Goal: Task Accomplishment & Management: Manage account settings

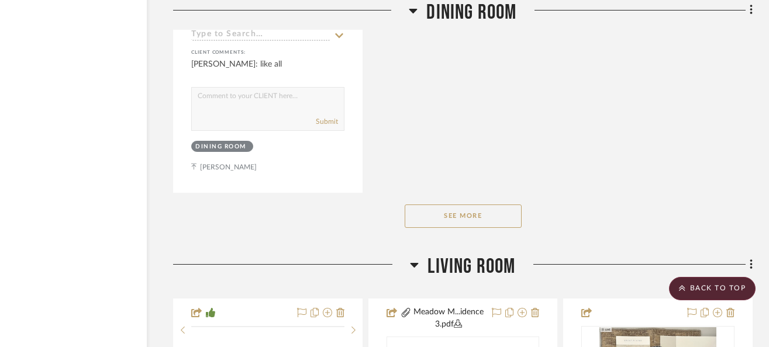
scroll to position [10230, 73]
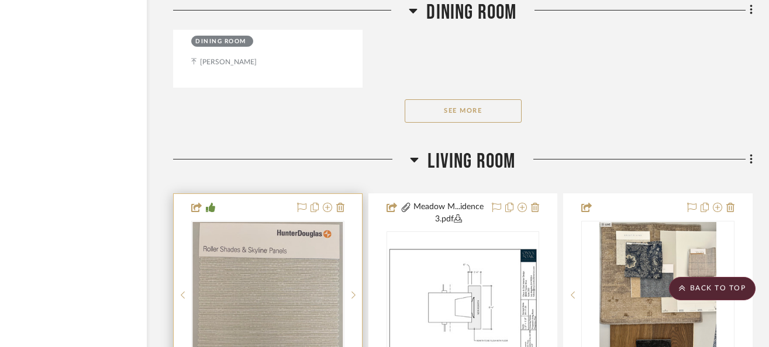
click at [281, 296] on img "0" at bounding box center [268, 295] width 150 height 146
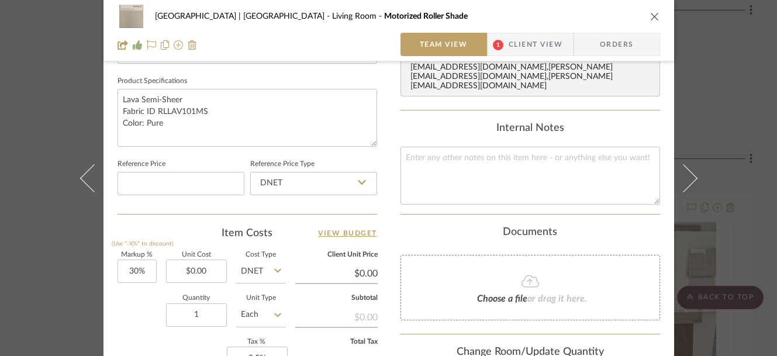
scroll to position [541, 0]
click at [199, 268] on input "0.00" at bounding box center [196, 271] width 61 height 23
type input "$2,371.29"
click at [387, 213] on div "Meadow Mountain | Vail Valley Living Room Motorized Roller Shade Team View 1 Cl…" at bounding box center [388, 6] width 571 height 1077
type input "$3,082.68"
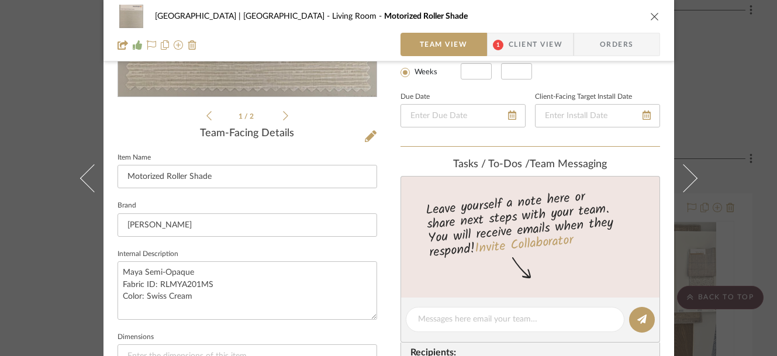
scroll to position [271, 0]
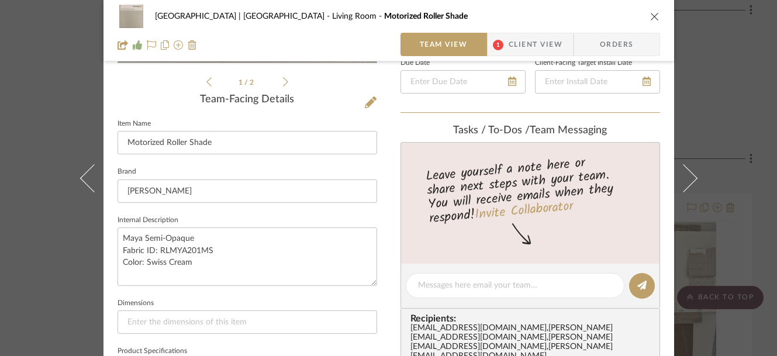
click at [650, 15] on icon "close" at bounding box center [654, 16] width 9 height 9
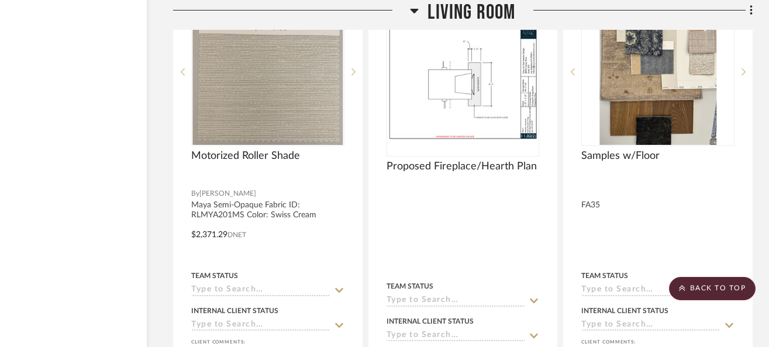
scroll to position [10406, 73]
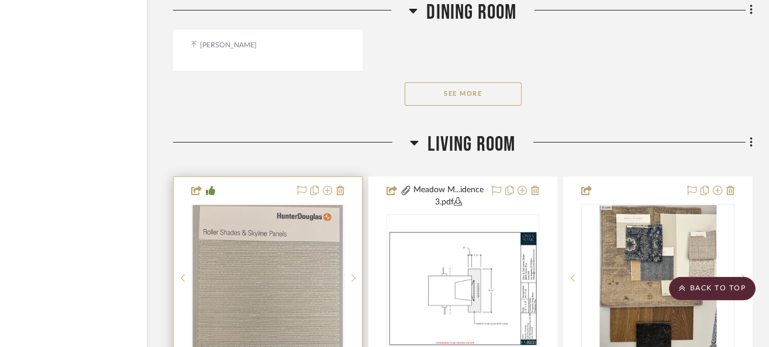
click at [262, 250] on img "0" at bounding box center [268, 278] width 150 height 146
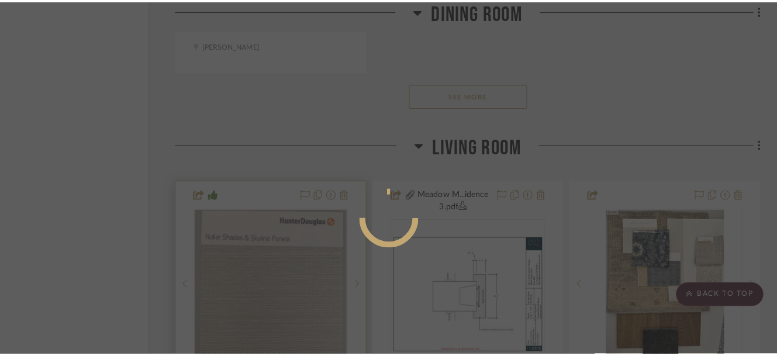
scroll to position [0, 0]
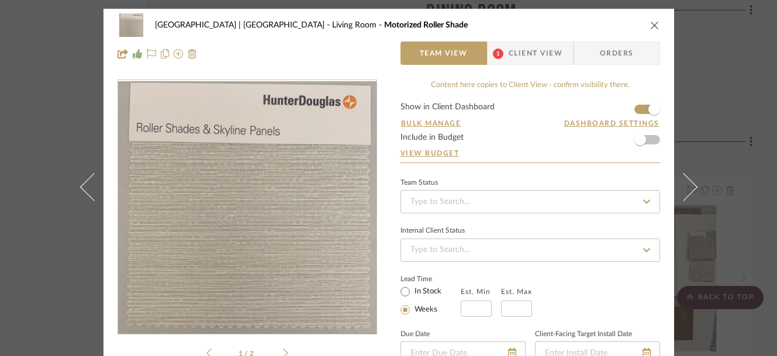
click at [534, 58] on span "Client View" at bounding box center [536, 53] width 54 height 23
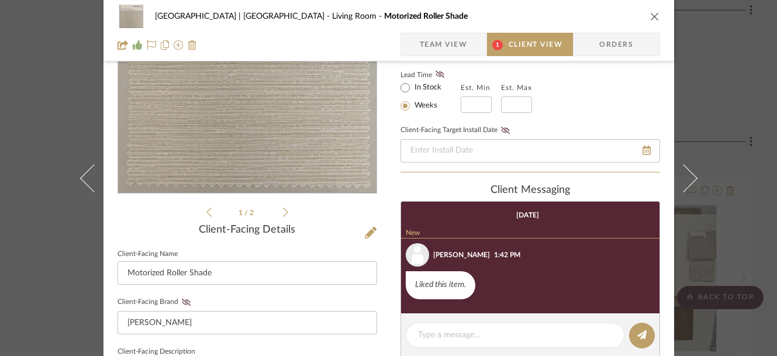
scroll to position [220, 0]
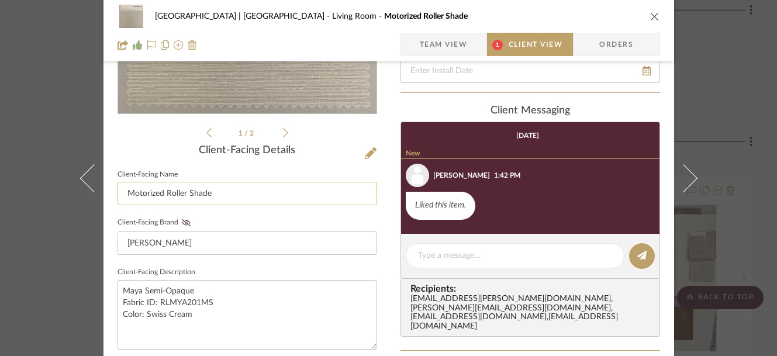
click at [248, 194] on input "Motorized Roller Shade" at bounding box center [247, 193] width 260 height 23
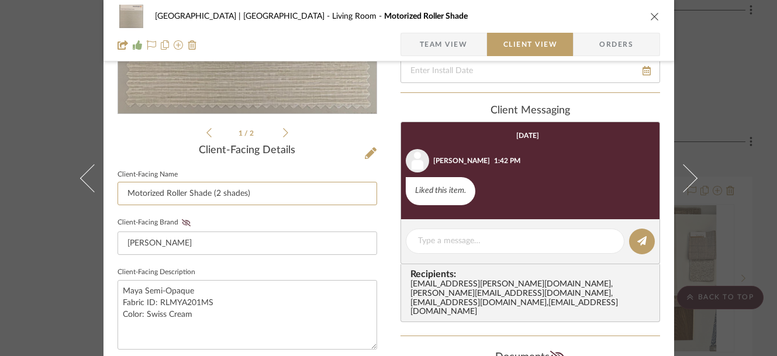
type input "Motorized Roller Shade (2 shades)"
click at [650, 15] on icon "close" at bounding box center [654, 16] width 9 height 9
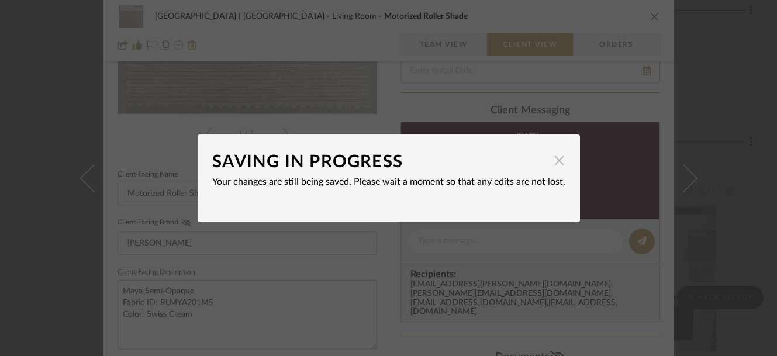
click at [554, 158] on span "button" at bounding box center [559, 160] width 23 height 23
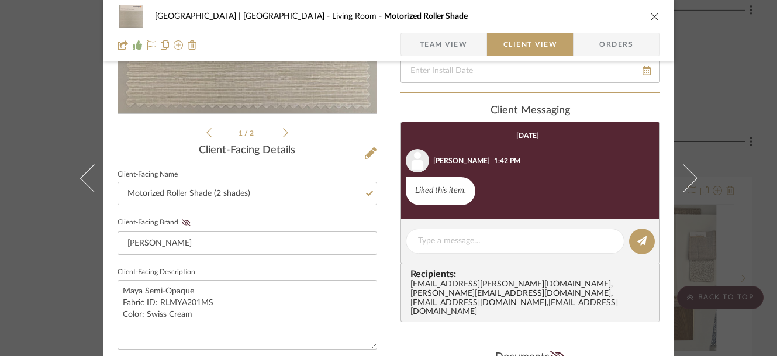
click at [650, 16] on icon "close" at bounding box center [654, 16] width 9 height 9
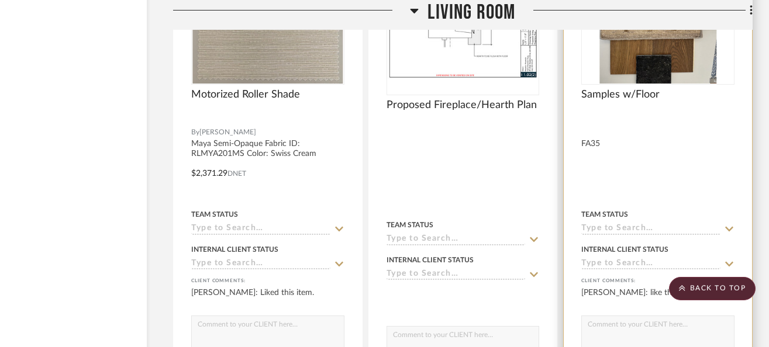
scroll to position [10512, 73]
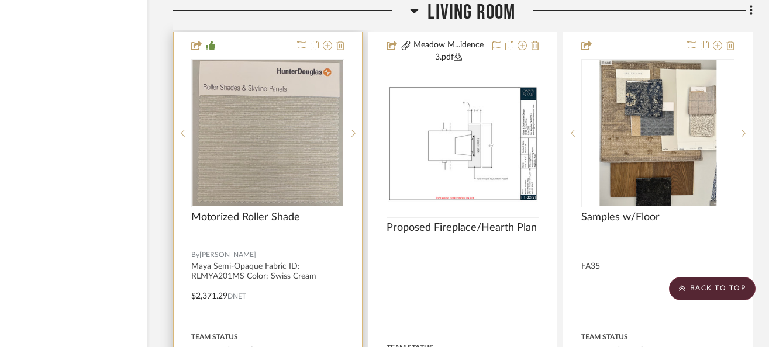
click at [342, 140] on img "0" at bounding box center [268, 133] width 150 height 146
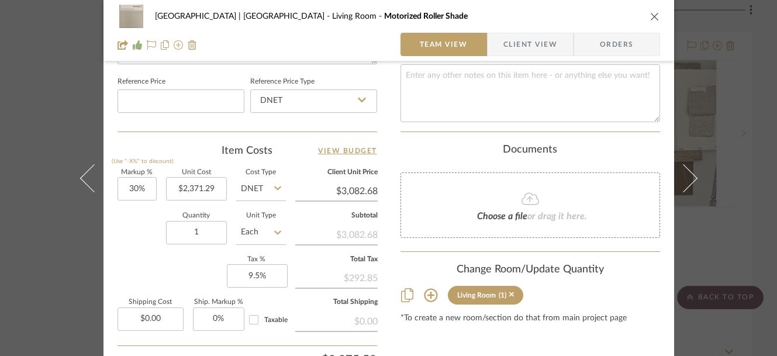
scroll to position [623, 0]
type input "0"
click at [213, 317] on input "0" at bounding box center [218, 319] width 51 height 23
type input "0.00"
type input "0%"
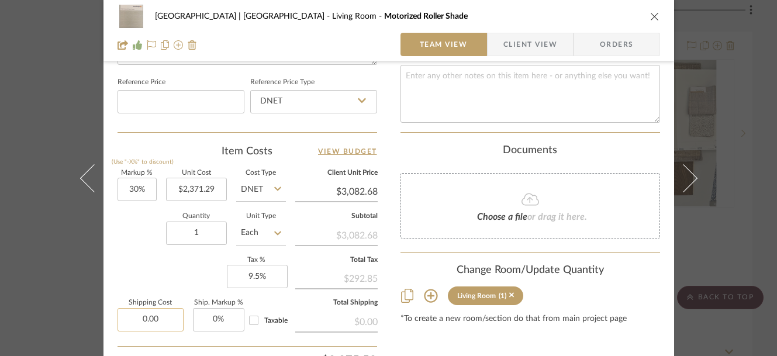
click at [143, 317] on input "0.00" at bounding box center [150, 319] width 66 height 23
type input "$130.00"
click at [158, 339] on form "Markup % (Use "-X%" to discount) 30% Unit Cost $2,371.29 Cost Type DNET Client …" at bounding box center [247, 293] width 260 height 246
click at [650, 15] on icon "close" at bounding box center [654, 16] width 9 height 9
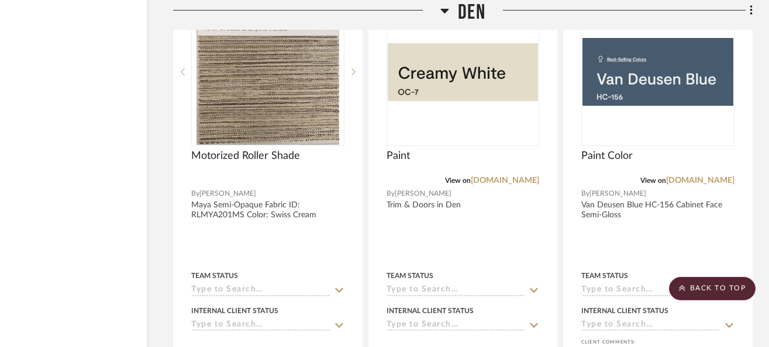
scroll to position [12086, 73]
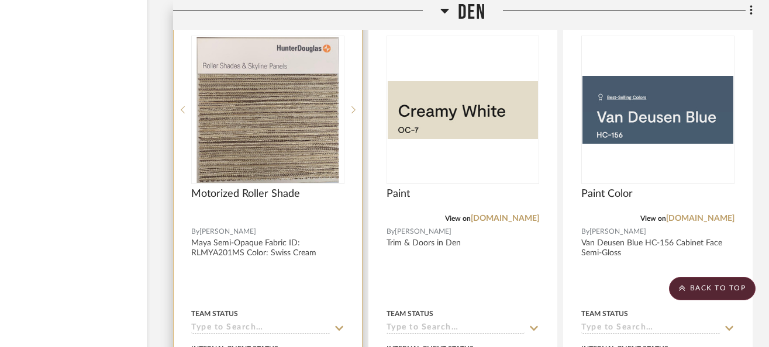
click at [250, 122] on img "0" at bounding box center [267, 110] width 143 height 146
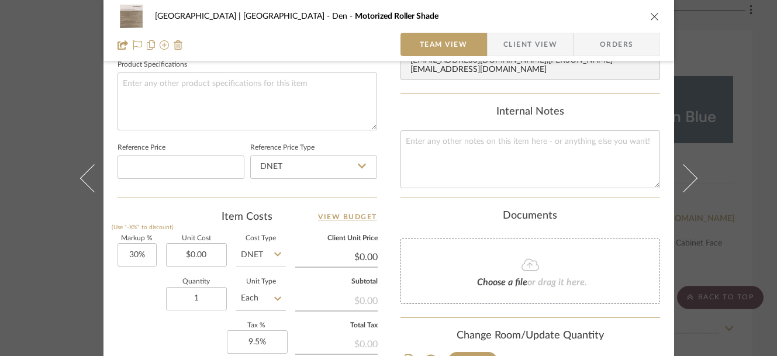
scroll to position [559, 0]
click at [193, 255] on input "0.00" at bounding box center [196, 253] width 61 height 23
type input "$2,348.76"
click at [139, 319] on div "Markup % (Use "-X%" to discount) 30% Unit Cost $2,348.76 Cost Type DNET Client …" at bounding box center [247, 319] width 260 height 171
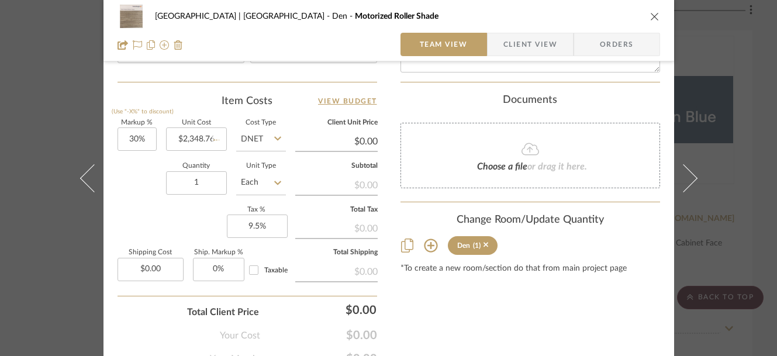
type input "$3,053.39"
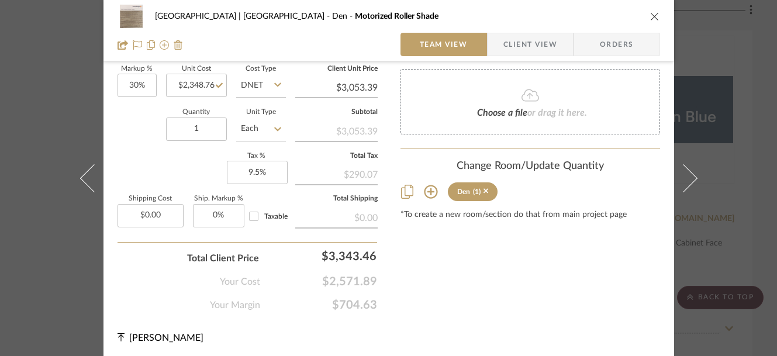
scroll to position [728, 0]
click at [144, 219] on input "0.00" at bounding box center [150, 214] width 66 height 23
type input "$130.00"
click at [147, 282] on div "Your Cost $2,571.89" at bounding box center [247, 275] width 260 height 23
click at [650, 17] on icon "close" at bounding box center [654, 16] width 9 height 9
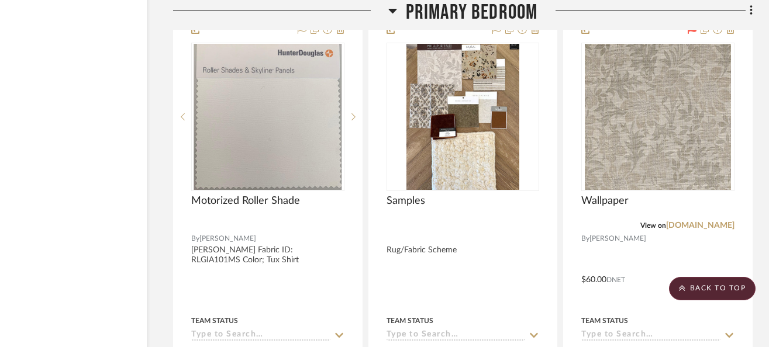
scroll to position [16528, 73]
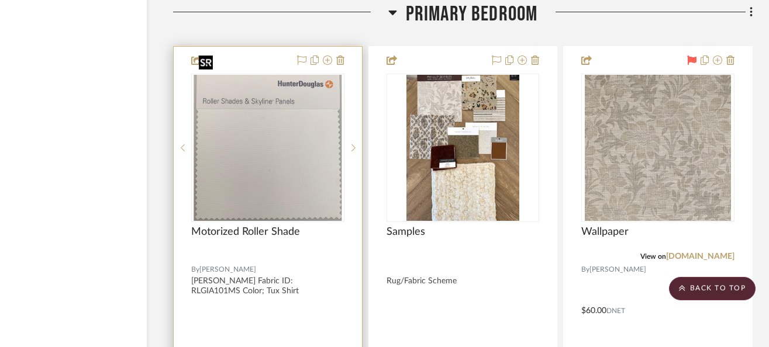
click at [258, 150] on img "0" at bounding box center [267, 148] width 147 height 146
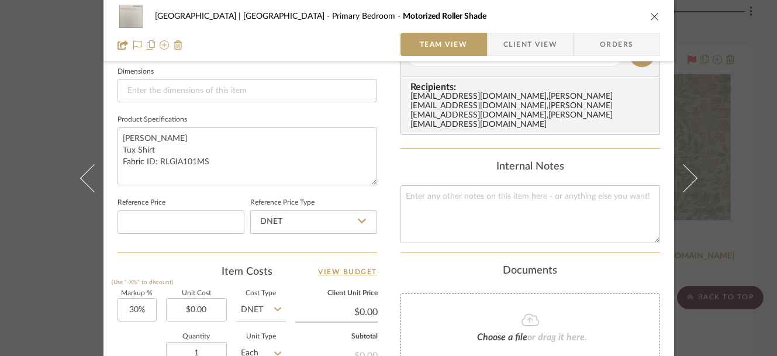
scroll to position [551, 0]
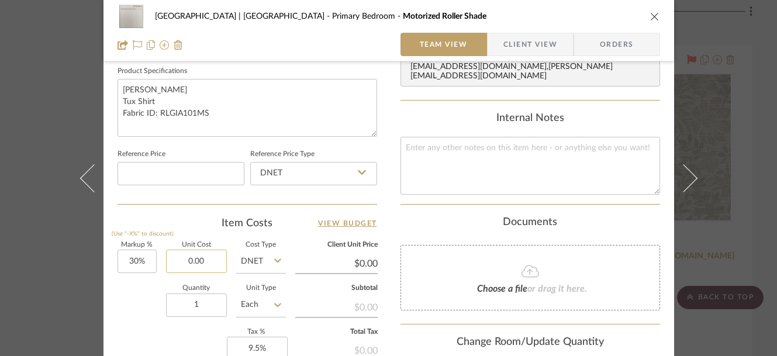
click at [208, 260] on input "0.00" at bounding box center [196, 261] width 61 height 23
type input "$1,298.40"
click at [127, 316] on div "Quantity 1 Unit Type Each" at bounding box center [201, 306] width 168 height 42
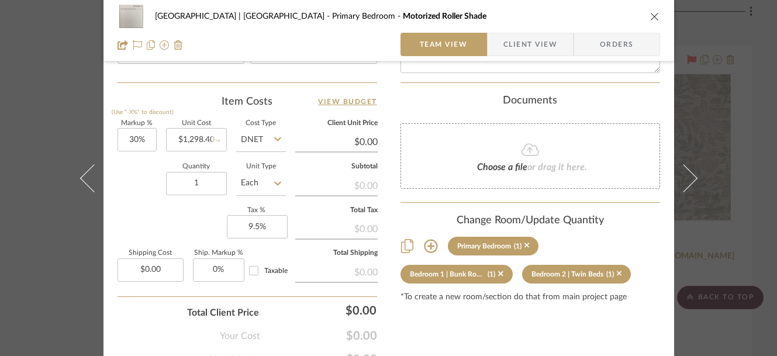
scroll to position [728, 0]
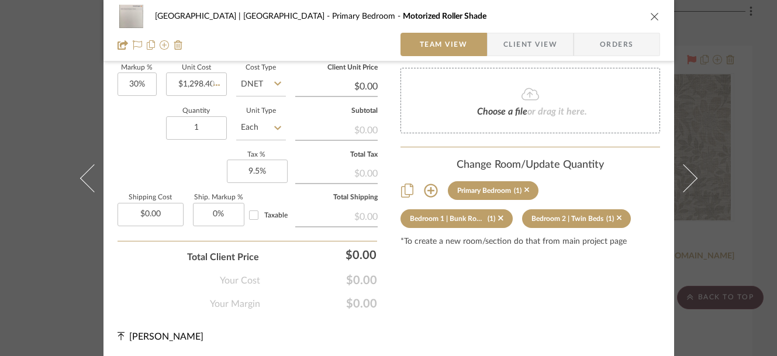
type input "$1,687.92"
click at [155, 210] on input "0.00" at bounding box center [150, 214] width 66 height 23
type input "$130.00"
click at [157, 265] on div "Your Cost $1,421.75" at bounding box center [247, 275] width 260 height 23
click at [650, 16] on icon "close" at bounding box center [654, 16] width 9 height 9
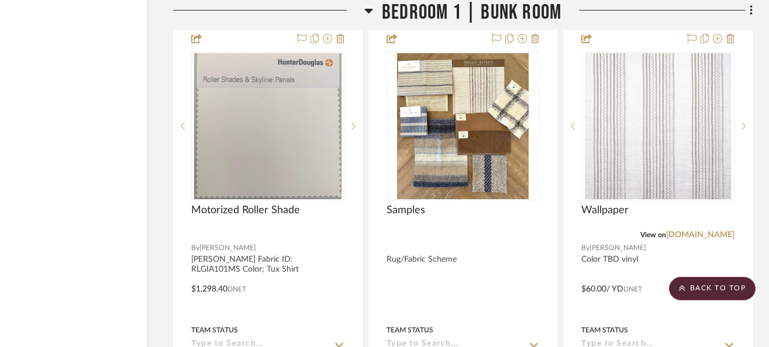
scroll to position [18742, 73]
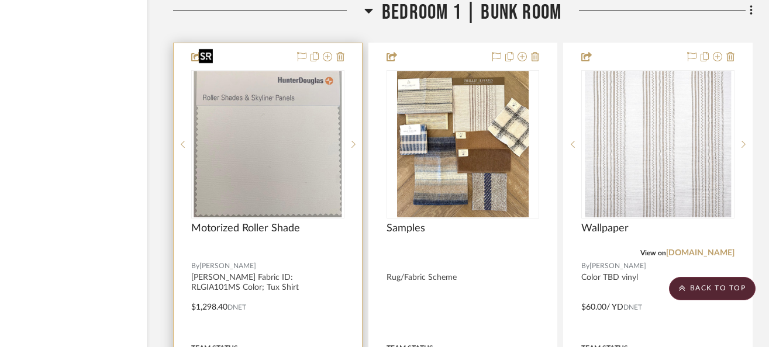
click at [271, 157] on img "0" at bounding box center [267, 144] width 147 height 146
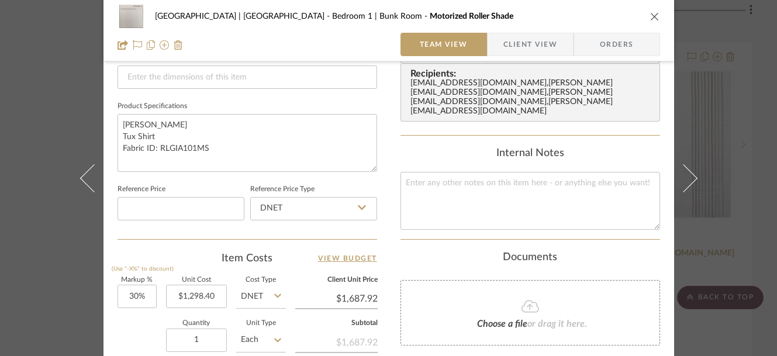
scroll to position [518, 0]
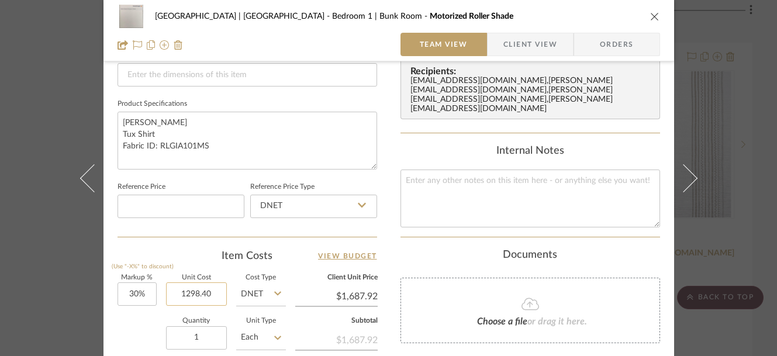
click at [213, 289] on input "1298.40" at bounding box center [196, 293] width 61 height 23
type input "$1,388.40"
click at [139, 343] on div "Quantity 1 Unit Type Each" at bounding box center [201, 339] width 168 height 42
type input "$1,804.92"
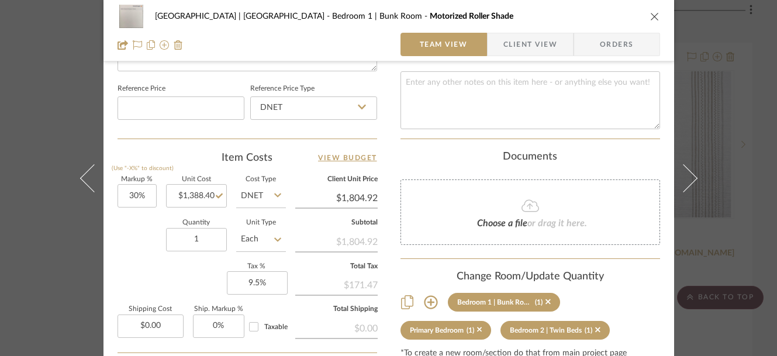
scroll to position [728, 0]
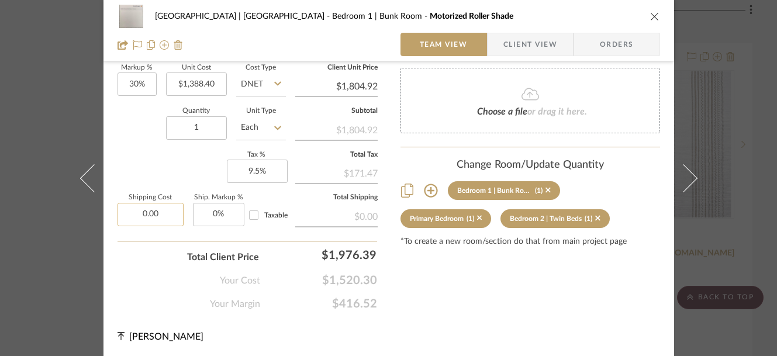
click at [145, 220] on input "0.00" at bounding box center [150, 214] width 66 height 23
type input "$130.00"
click at [134, 282] on div "Your Cost $1,520.30" at bounding box center [247, 275] width 260 height 23
click at [650, 18] on icon "close" at bounding box center [654, 16] width 9 height 9
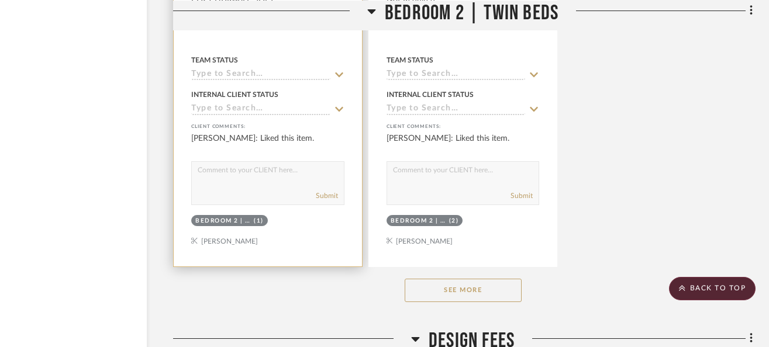
scroll to position [22856, 73]
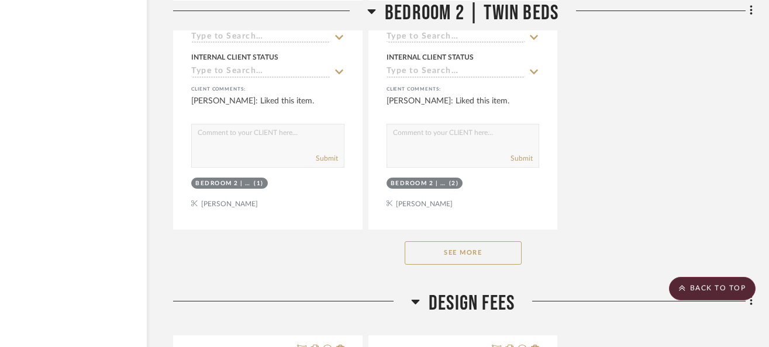
click at [466, 241] on button "See More" at bounding box center [462, 252] width 117 height 23
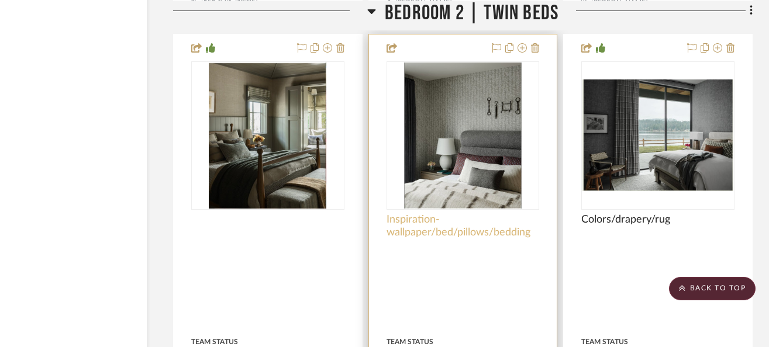
scroll to position [24101, 73]
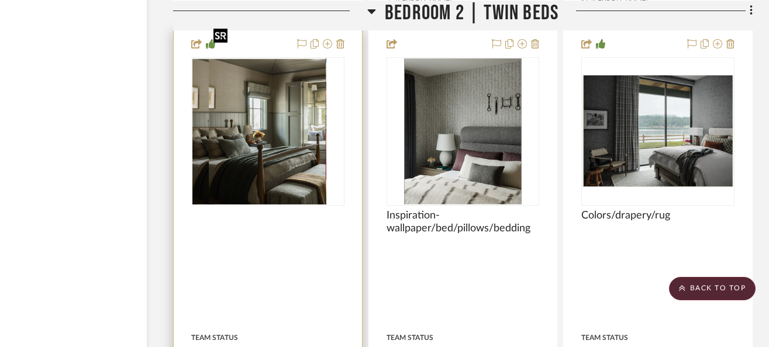
click at [283, 104] on div at bounding box center [267, 131] width 153 height 148
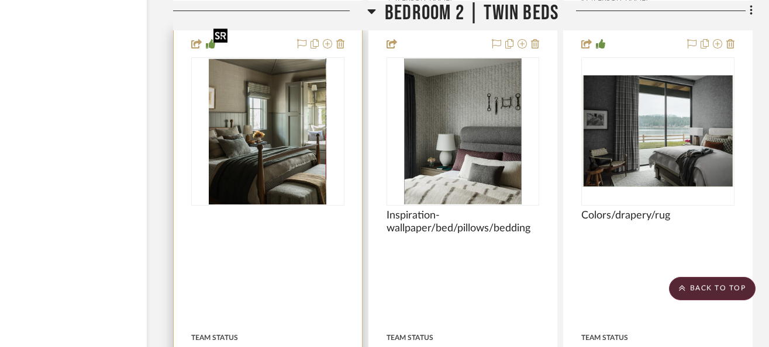
click at [268, 106] on img "0" at bounding box center [267, 131] width 117 height 146
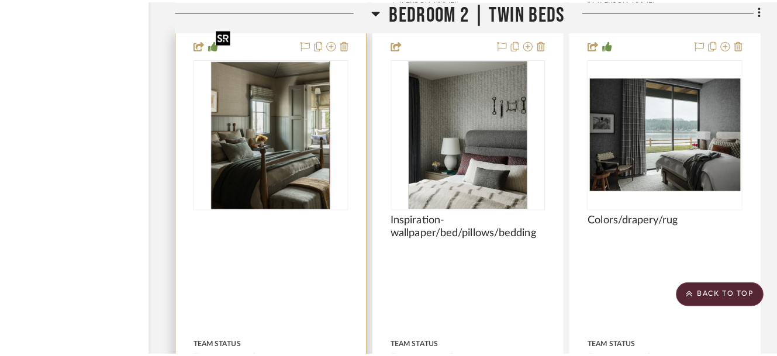
scroll to position [0, 0]
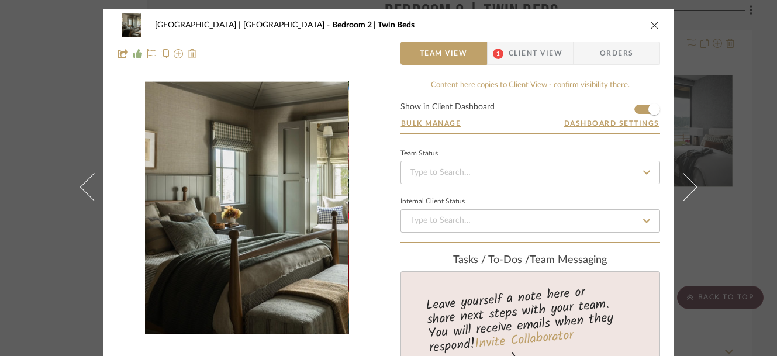
click at [258, 177] on img "0" at bounding box center [246, 208] width 203 height 254
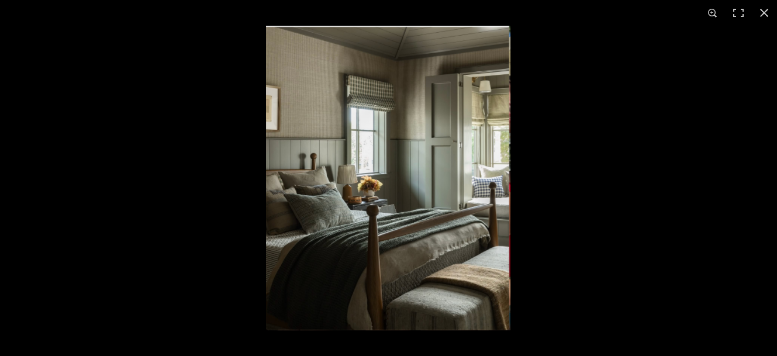
click at [368, 111] on img at bounding box center [388, 178] width 244 height 305
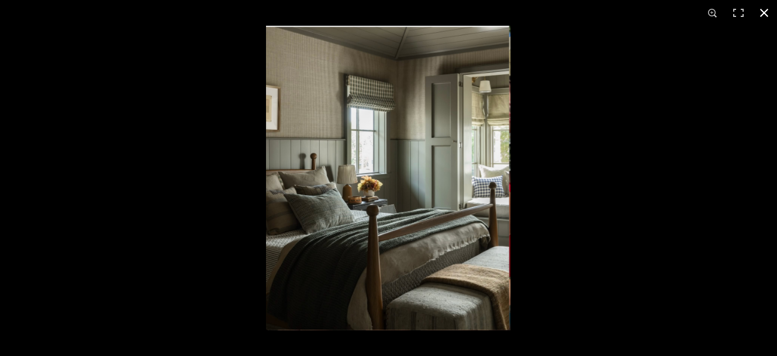
click at [565, 232] on div at bounding box center [654, 204] width 777 height 356
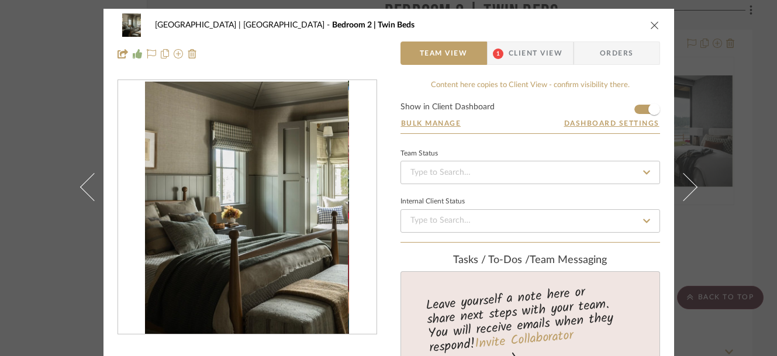
click at [651, 21] on icon "close" at bounding box center [654, 24] width 9 height 9
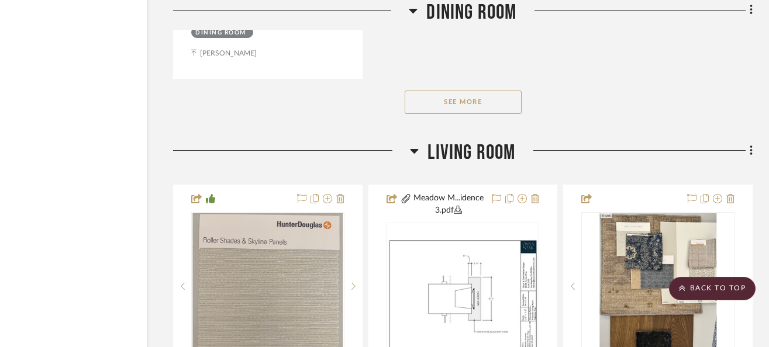
scroll to position [10321, 73]
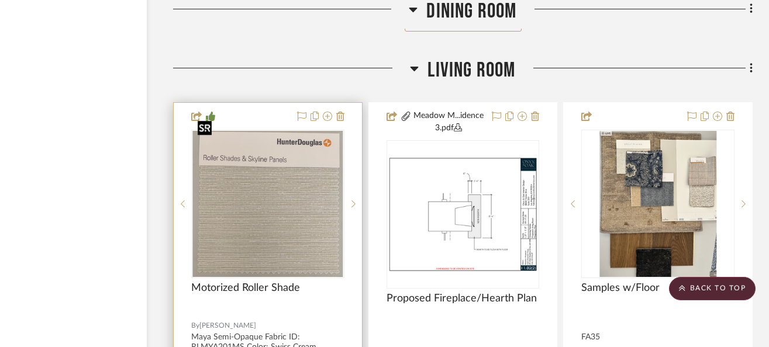
click at [285, 190] on img "0" at bounding box center [268, 204] width 150 height 146
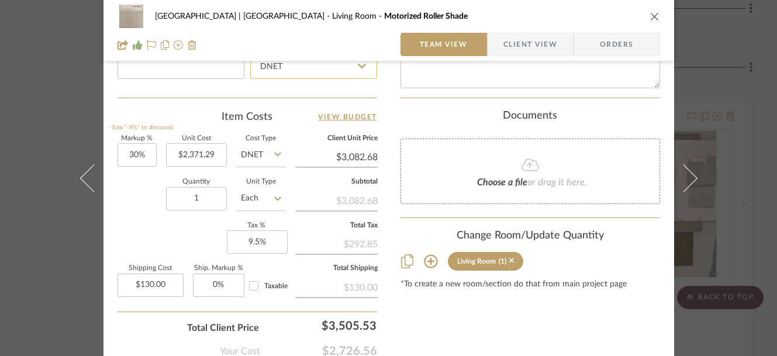
scroll to position [680, 0]
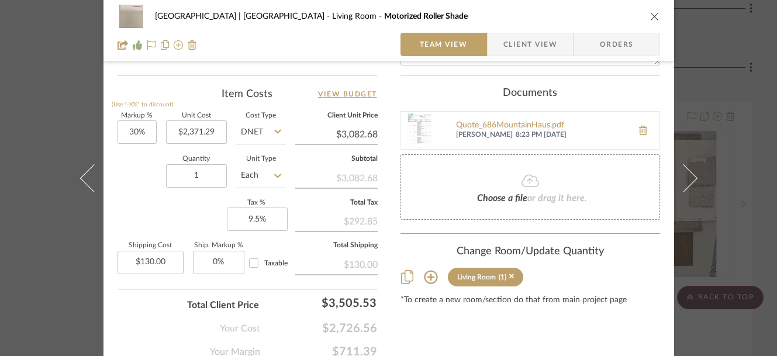
click at [608, 270] on div "Living Room (1)" at bounding box center [530, 277] width 260 height 19
click at [651, 18] on icon "close" at bounding box center [654, 16] width 9 height 9
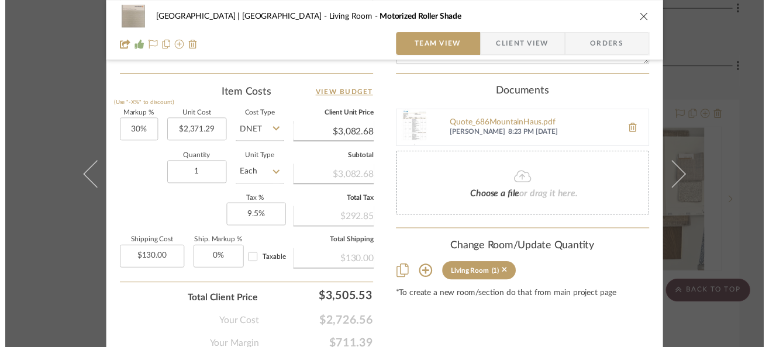
scroll to position [10321, 73]
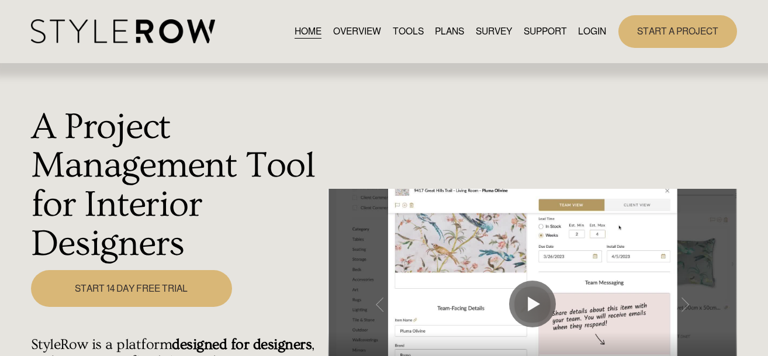
click at [590, 35] on link "LOGIN" at bounding box center [592, 31] width 28 height 16
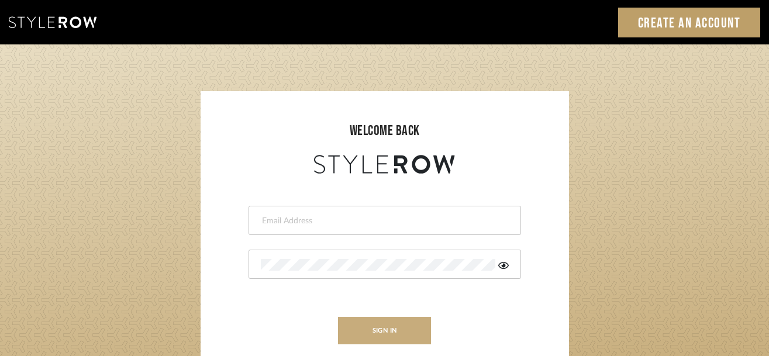
type input "[PERSON_NAME][EMAIL_ADDRESS][DOMAIN_NAME]"
click at [390, 329] on button "sign in" at bounding box center [385, 330] width 94 height 27
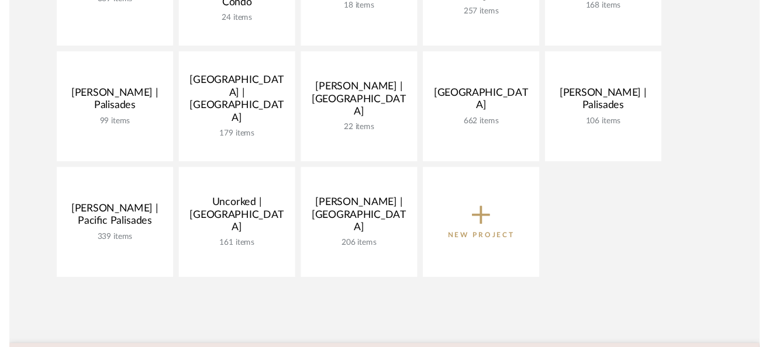
scroll to position [397, 0]
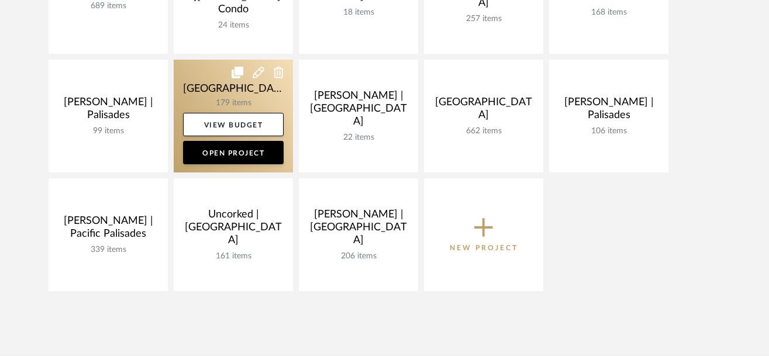
click at [193, 87] on link at bounding box center [233, 116] width 119 height 113
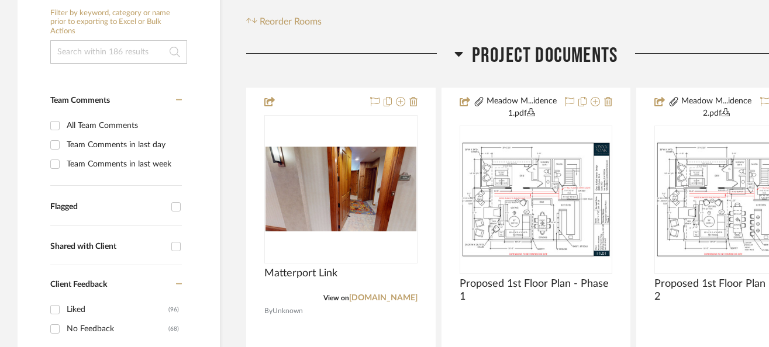
scroll to position [266, 0]
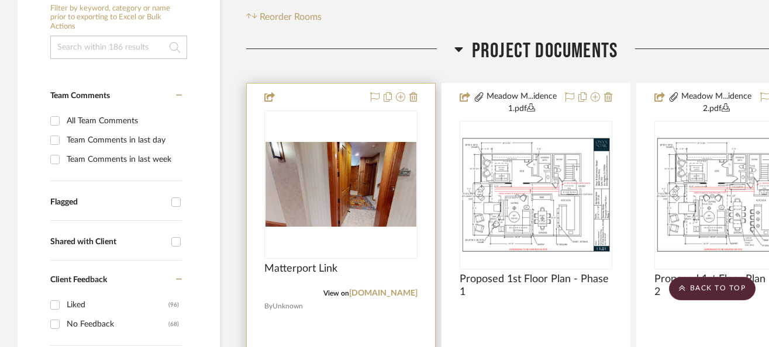
click at [0, 0] on img at bounding box center [0, 0] width 0 height 0
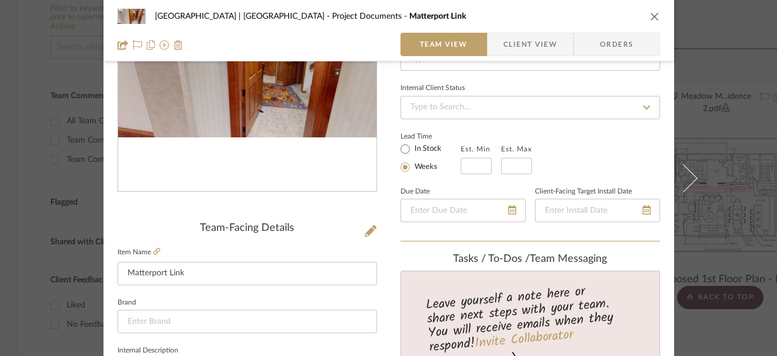
scroll to position [193, 0]
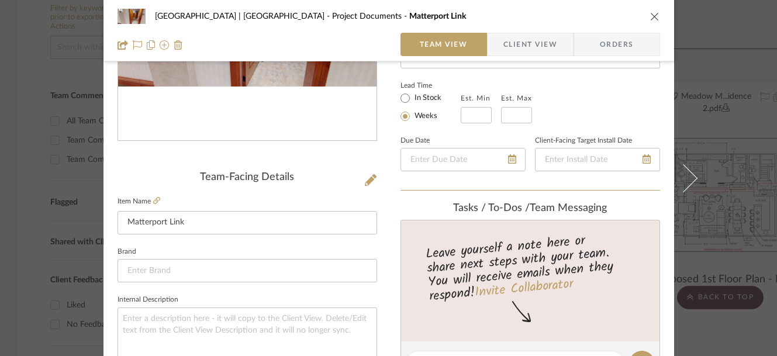
click at [650, 15] on icon "close" at bounding box center [654, 16] width 9 height 9
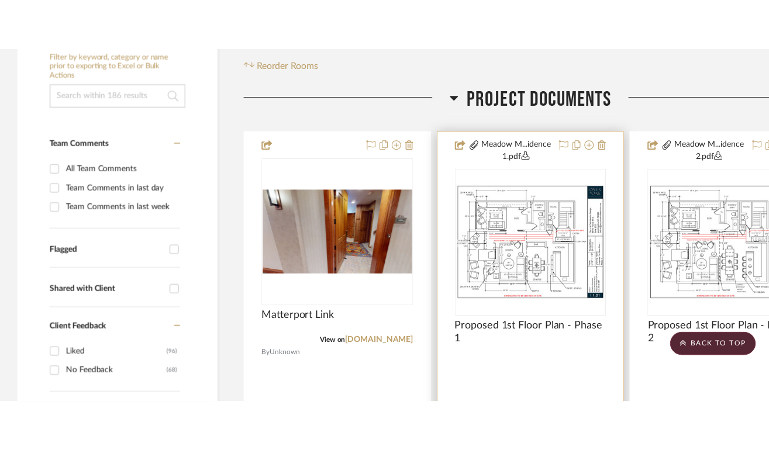
scroll to position [266, 0]
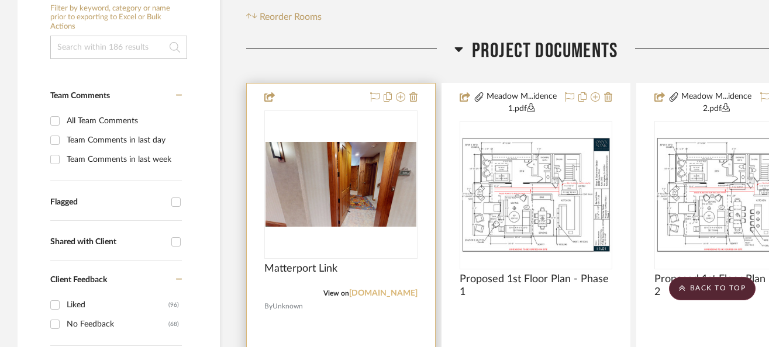
click at [399, 293] on link "[DOMAIN_NAME]" at bounding box center [383, 293] width 68 height 8
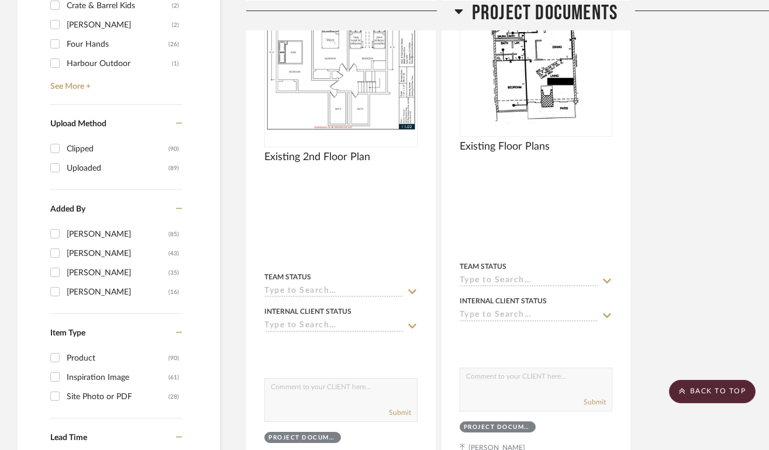
scroll to position [1888, 0]
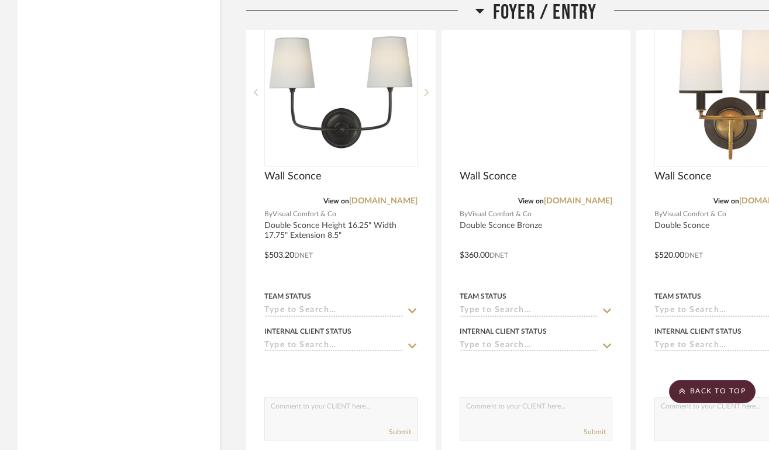
scroll to position [3646, 0]
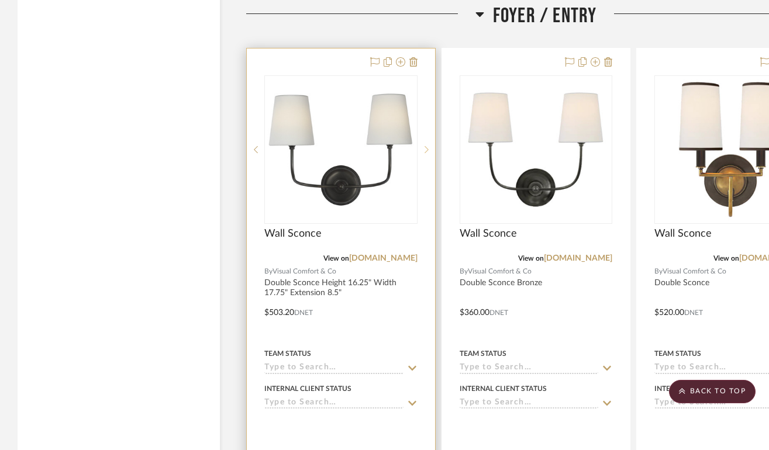
click at [427, 143] on div at bounding box center [426, 149] width 18 height 148
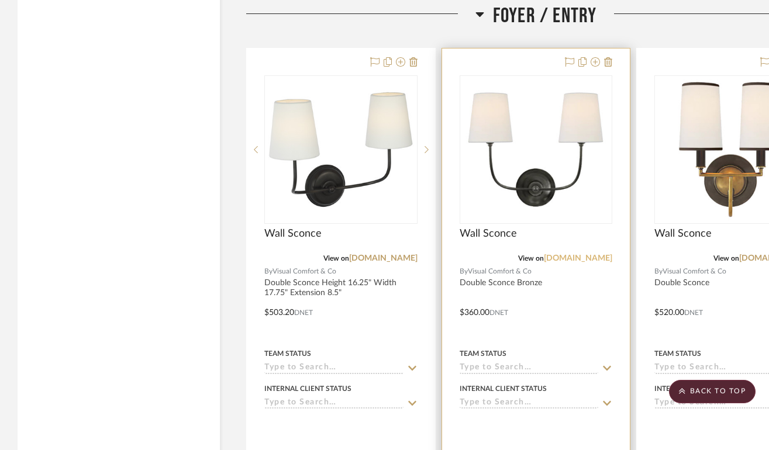
click at [585, 254] on link "[DOMAIN_NAME]" at bounding box center [578, 258] width 68 height 8
click at [539, 164] on img "0" at bounding box center [535, 150] width 146 height 146
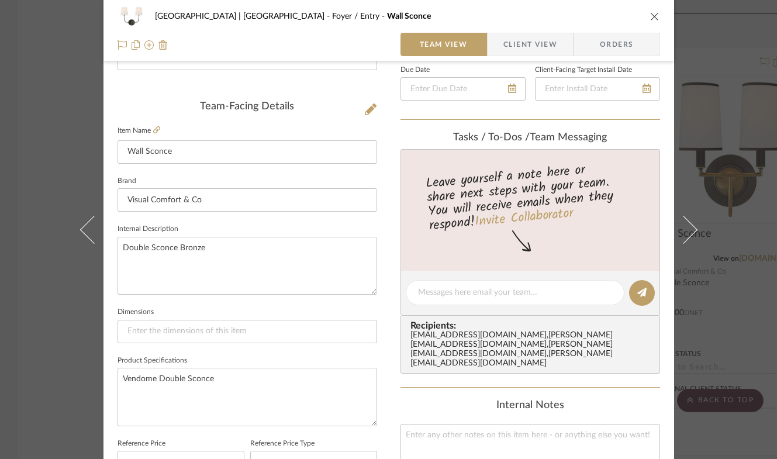
scroll to position [361, 0]
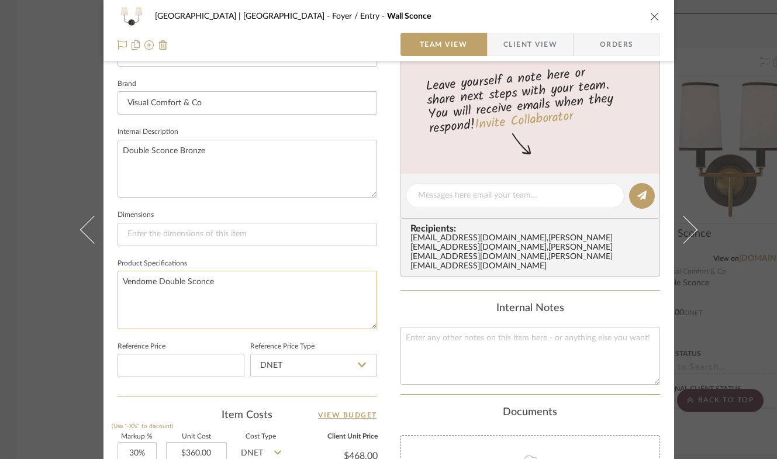
click at [217, 300] on textarea "Vendome Double Sconce" at bounding box center [247, 300] width 260 height 58
paste textarea "Additional Product Information Height 14" Width 17.75" Extension 8.75""
drag, startPoint x: 243, startPoint y: 286, endPoint x: 112, endPoint y: 280, distance: 131.1
click at [112, 280] on div "Meadow Mountain | Vail Valley Foyer / Entry Wall Sconce Team View Client View O…" at bounding box center [388, 188] width 571 height 1080
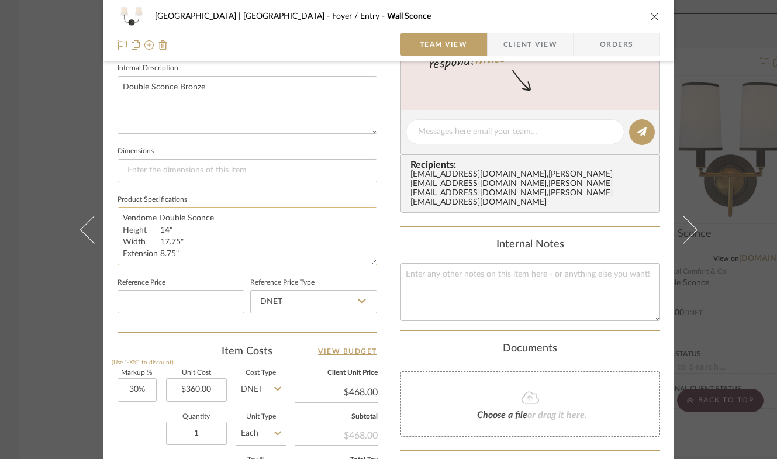
scroll to position [426, 0]
type textarea "Vendome Double Sconce Height 14" Width 17.75" Extension 8.75""
click at [651, 15] on icon "close" at bounding box center [654, 16] width 9 height 9
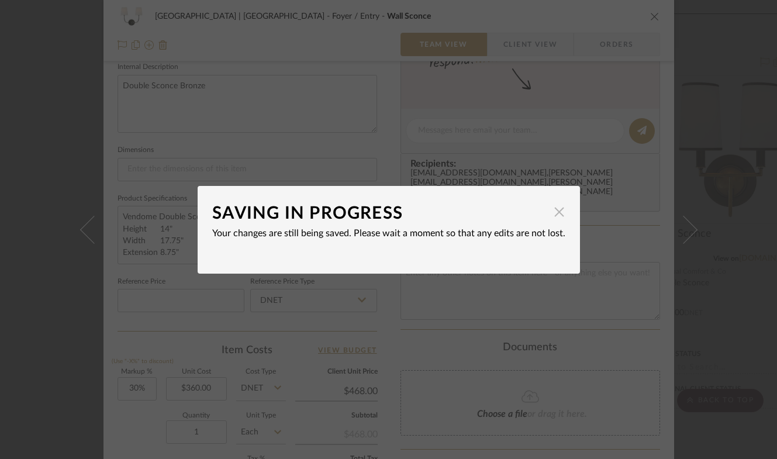
click at [555, 213] on span "button" at bounding box center [559, 211] width 23 height 23
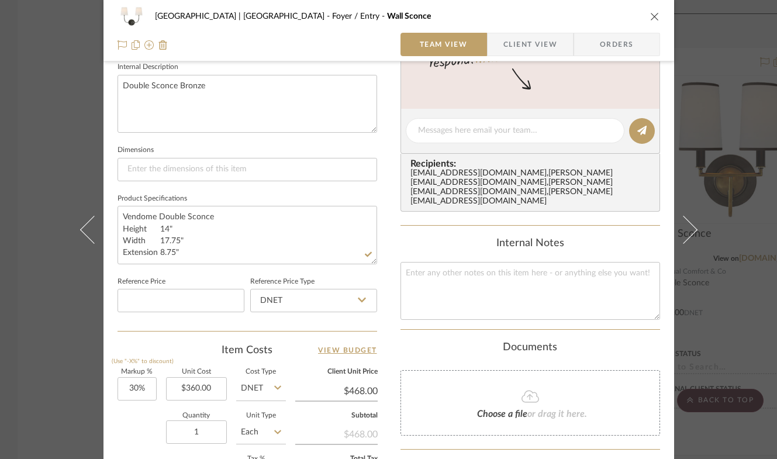
click at [650, 15] on icon "close" at bounding box center [654, 16] width 9 height 9
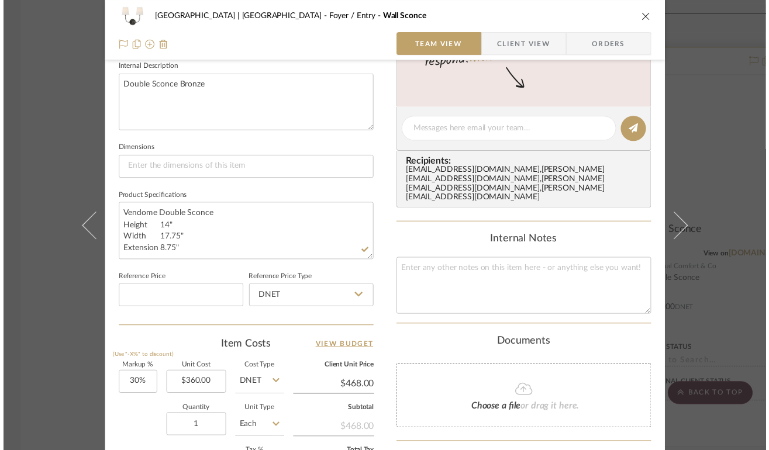
scroll to position [3646, 0]
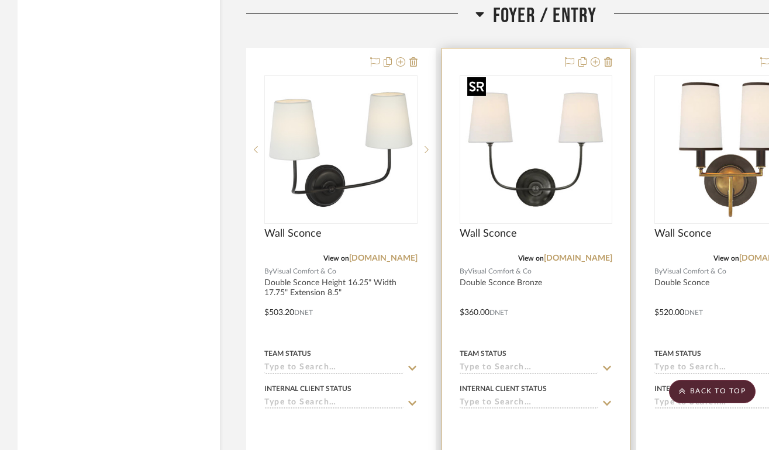
click at [537, 196] on img "0" at bounding box center [535, 150] width 146 height 146
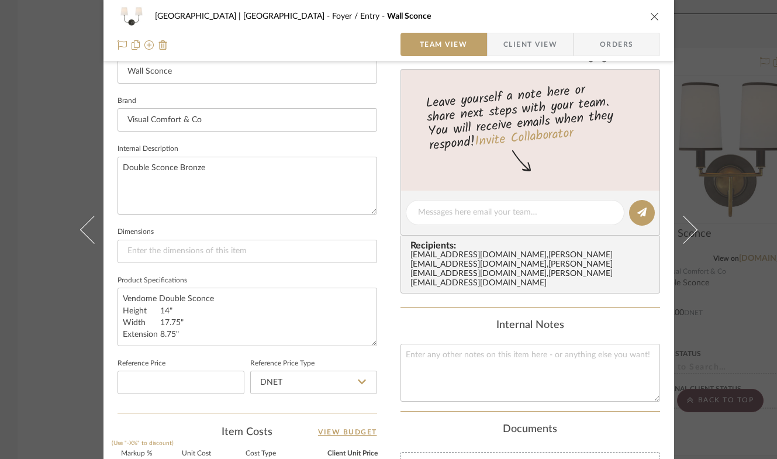
scroll to position [345, 0]
drag, startPoint x: 119, startPoint y: 307, endPoint x: 206, endPoint y: 330, distance: 89.6
click at [206, 330] on textarea "Vendome Double Sconce Height 14" Width 17.75" Extension 8.75"" at bounding box center [247, 315] width 260 height 58
click at [130, 175] on textarea "Double Sconce Bronze" at bounding box center [247, 184] width 260 height 58
paste textarea "Height 14" Width 17.75" Extension 8.75""
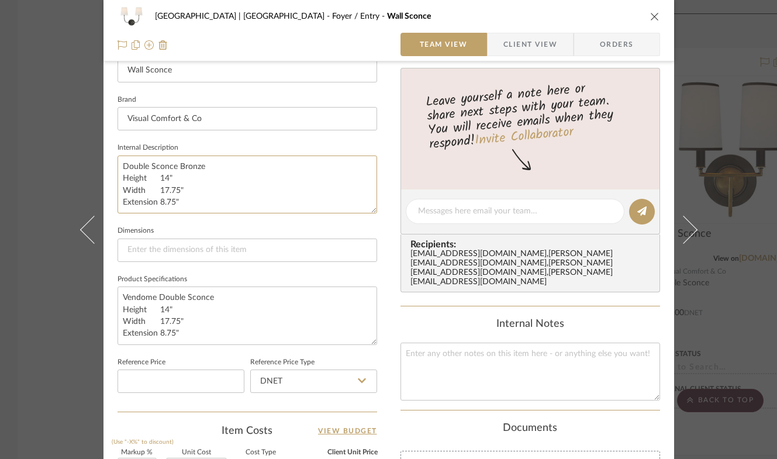
type textarea "Double Sconce Bronze Height 14" Width 17.75" Extension 8.75""
click at [401, 323] on div "Internal Notes" at bounding box center [530, 359] width 260 height 82
click at [652, 15] on icon "close" at bounding box center [654, 16] width 9 height 9
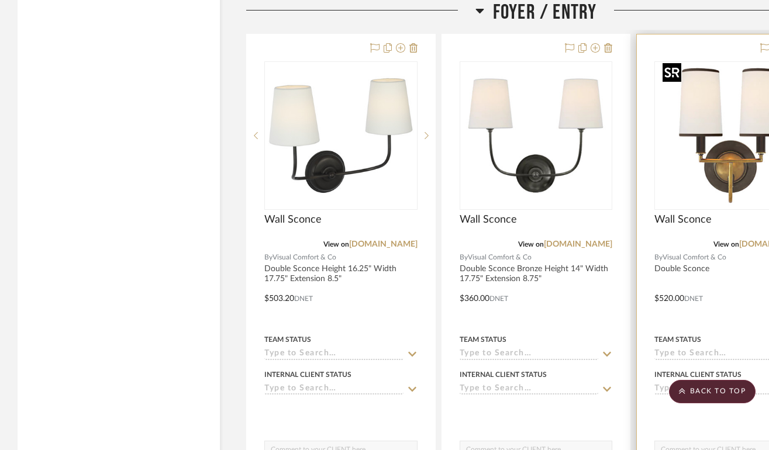
scroll to position [3659, 0]
click at [752, 243] on link "[DOMAIN_NAME]" at bounding box center [773, 245] width 68 height 8
click at [713, 164] on img "0" at bounding box center [731, 136] width 146 height 146
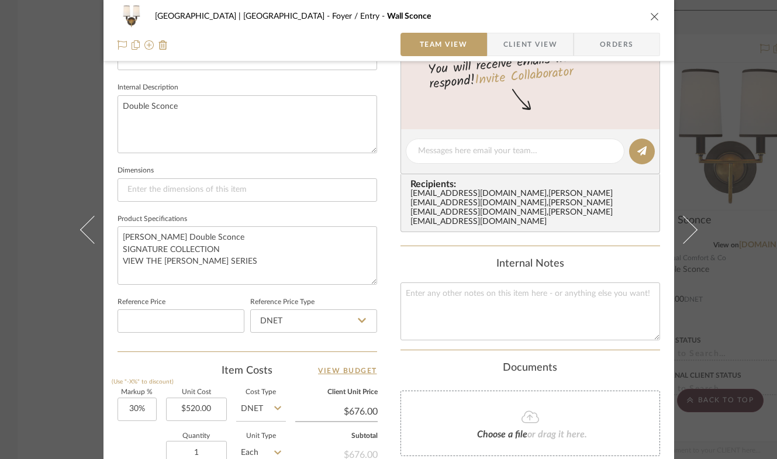
scroll to position [376, 0]
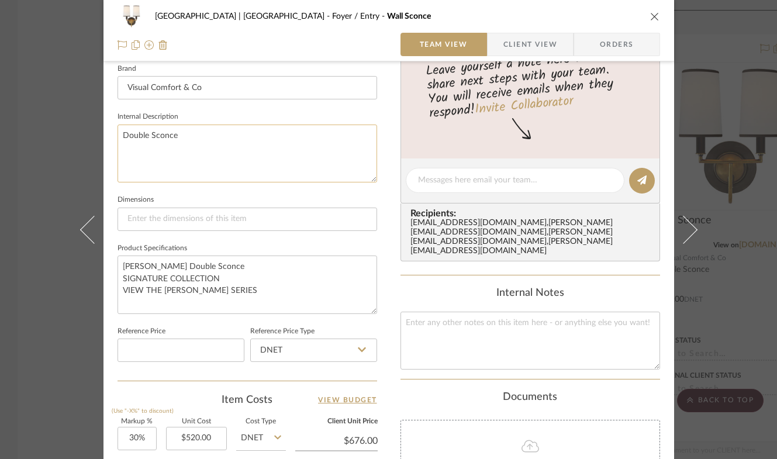
click at [220, 150] on textarea "Double Sconce" at bounding box center [247, 154] width 260 height 58
paste textarea "Additional Product Information Height 13.25" Width 10" Extension 7""
drag, startPoint x: 243, startPoint y: 138, endPoint x: 113, endPoint y: 140, distance: 129.8
click at [117, 140] on textarea "Double Sconce Additional Product Information Height 13.25" Width 10" Extension …" at bounding box center [247, 154] width 260 height 58
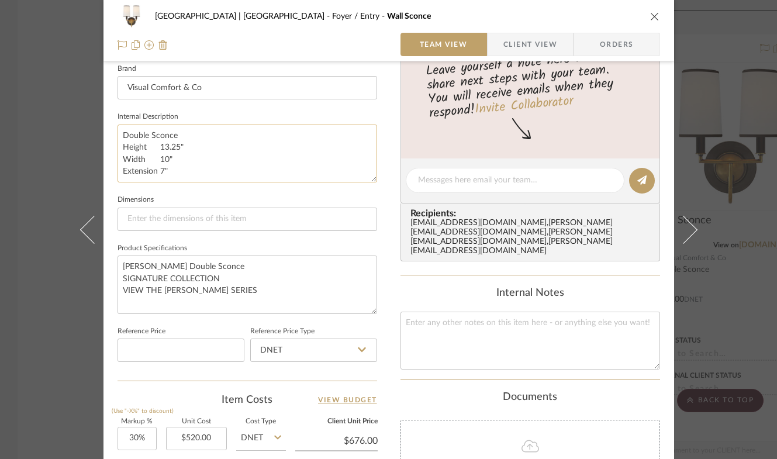
scroll to position [382, 0]
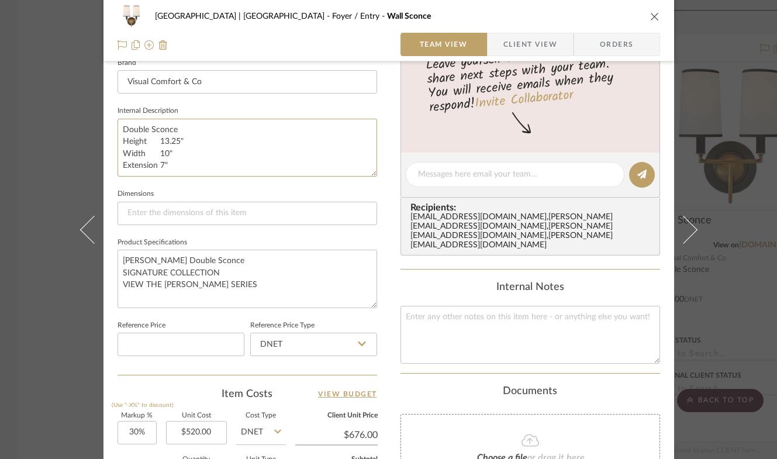
type textarea "Double Sconce Height 13.25" Width 10" Extension 7""
click at [650, 16] on icon "close" at bounding box center [654, 16] width 9 height 9
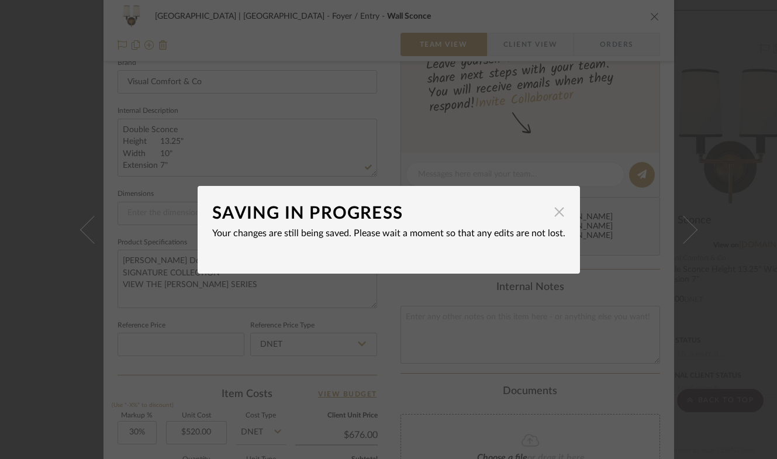
click at [556, 215] on span "button" at bounding box center [559, 211] width 23 height 23
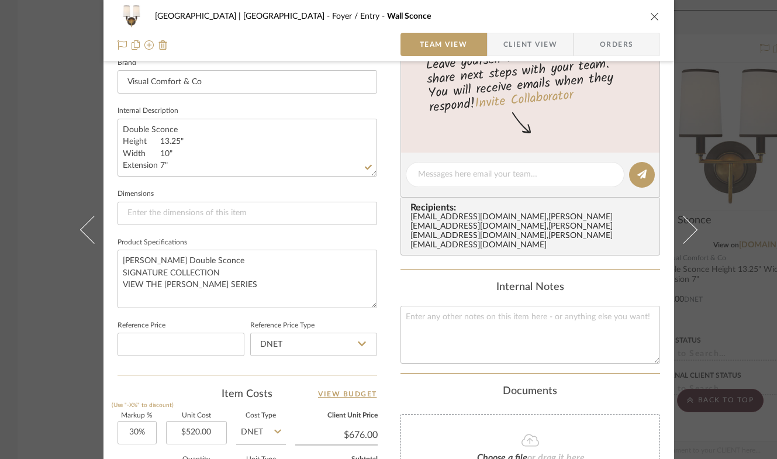
click at [652, 13] on icon "close" at bounding box center [654, 16] width 9 height 9
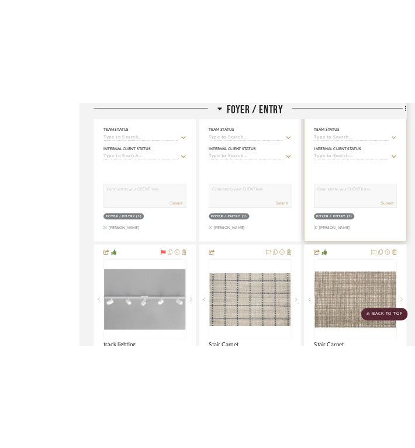
scroll to position [4200, 73]
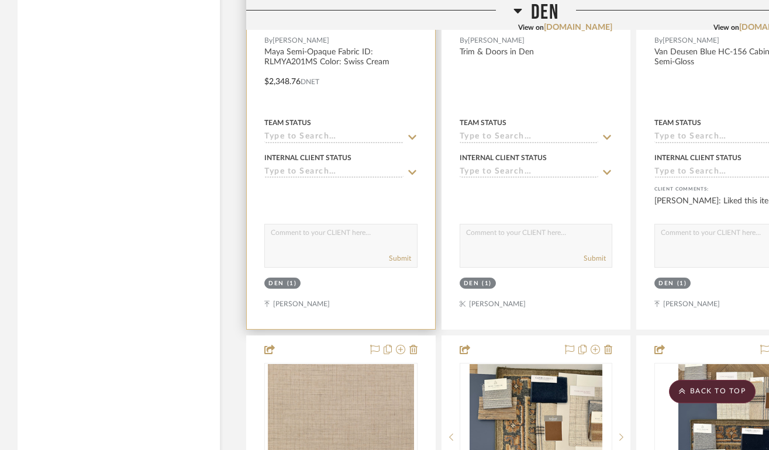
scroll to position [11886, 0]
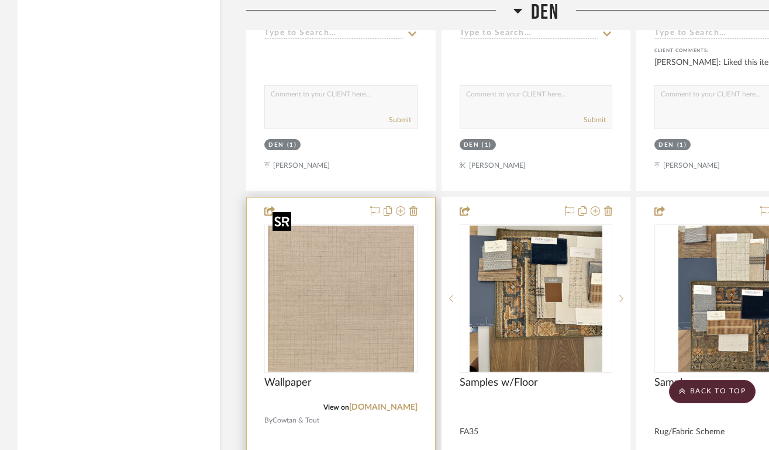
click at [356, 312] on img "0" at bounding box center [341, 299] width 146 height 146
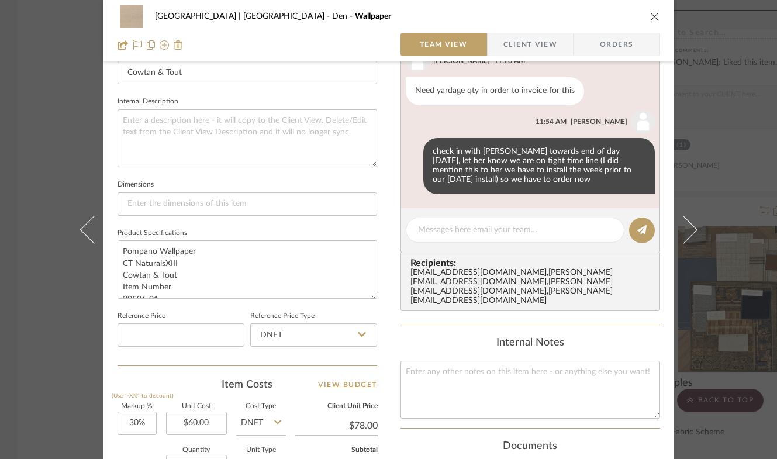
scroll to position [470, 0]
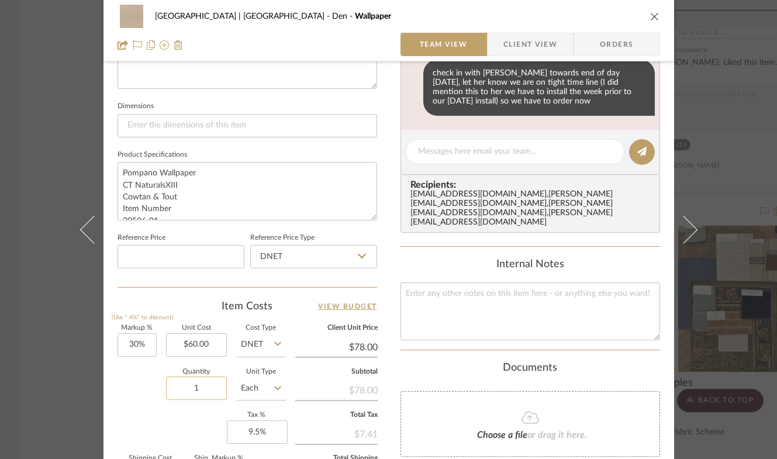
click at [206, 386] on input "1" at bounding box center [196, 387] width 61 height 23
type input "66"
click at [191, 417] on div "Markup % (Use "-X%" to discount) 30% Unit Cost $60.00 Cost Type DNET Client Uni…" at bounding box center [247, 410] width 260 height 171
click at [650, 16] on icon "close" at bounding box center [654, 16] width 9 height 9
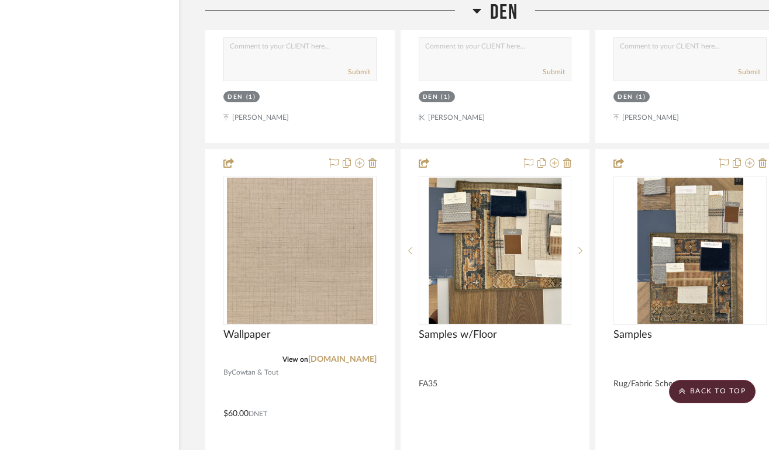
scroll to position [11934, 73]
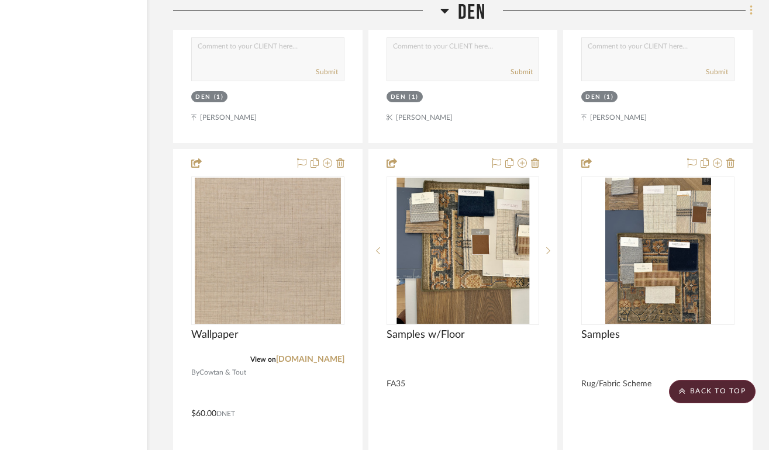
click at [751, 10] on icon at bounding box center [751, 10] width 4 height 13
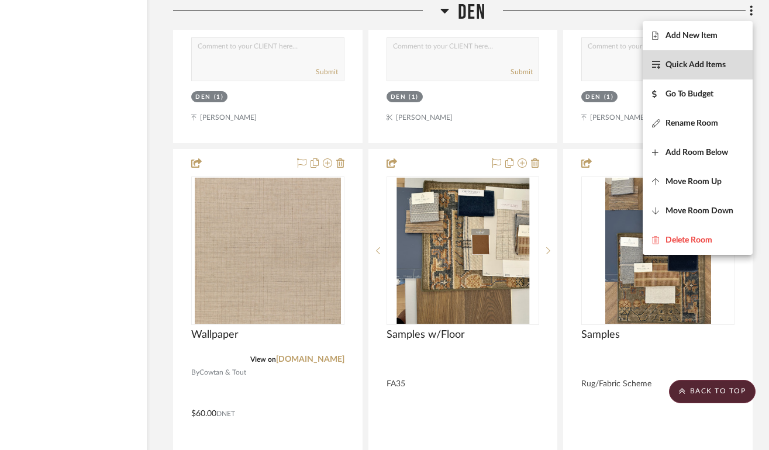
click at [694, 68] on span "Quick Add Items" at bounding box center [695, 65] width 60 height 10
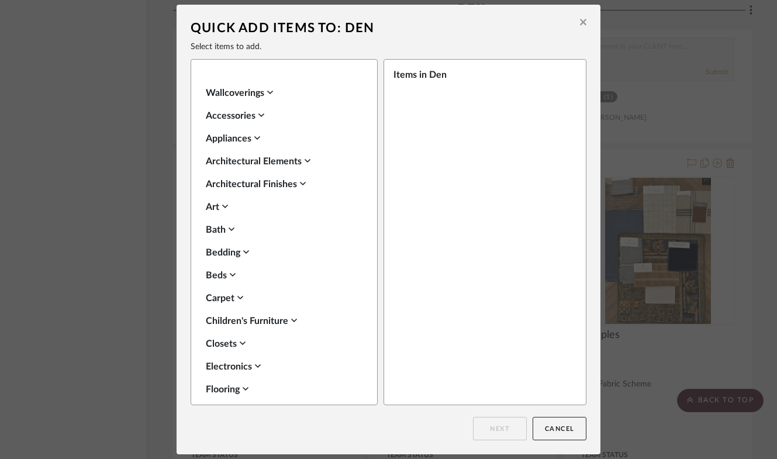
scroll to position [82, 0]
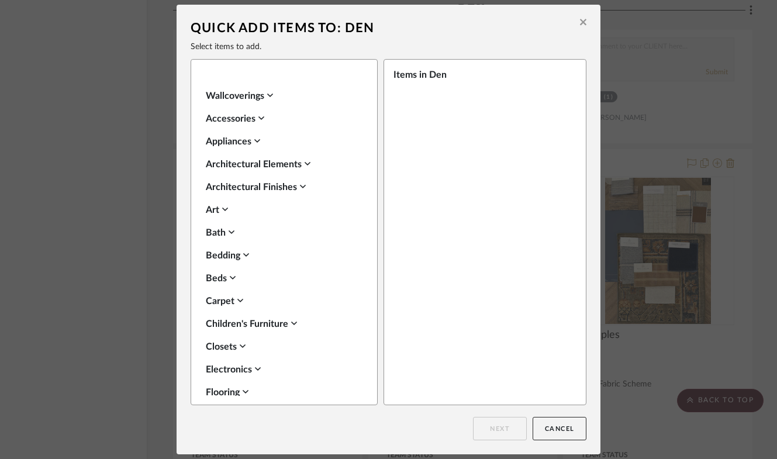
click at [213, 96] on div "Wallcoverings" at bounding box center [281, 96] width 151 height 14
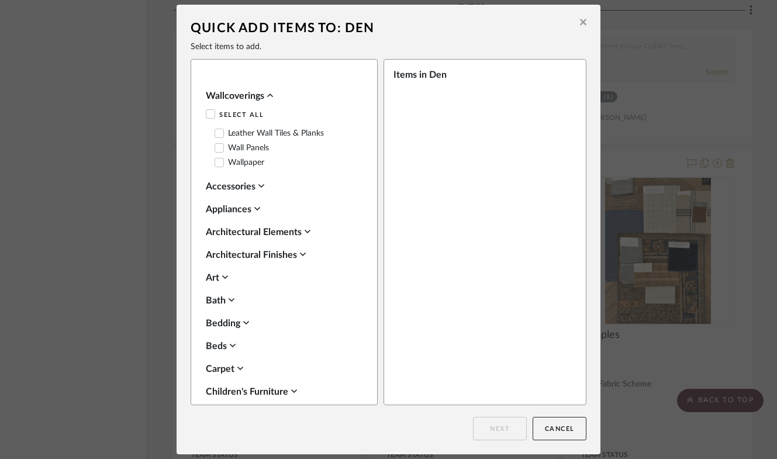
click at [251, 164] on label "Wallpaper" at bounding box center [240, 163] width 50 height 10
click at [496, 432] on button "Next" at bounding box center [500, 428] width 54 height 23
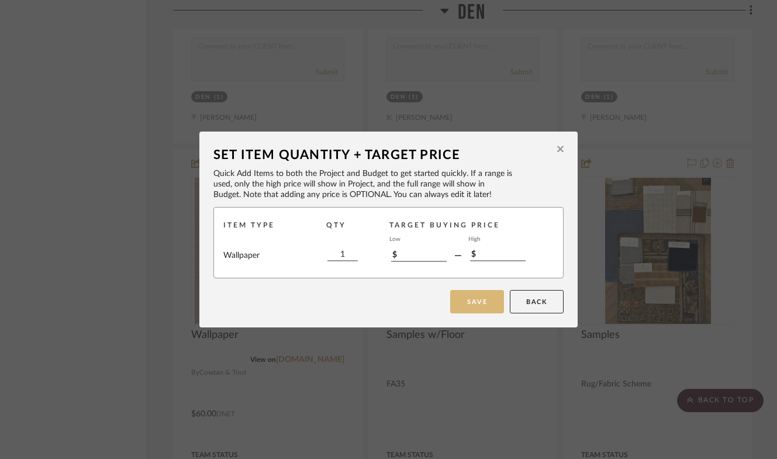
click at [482, 301] on button "Save" at bounding box center [477, 301] width 54 height 23
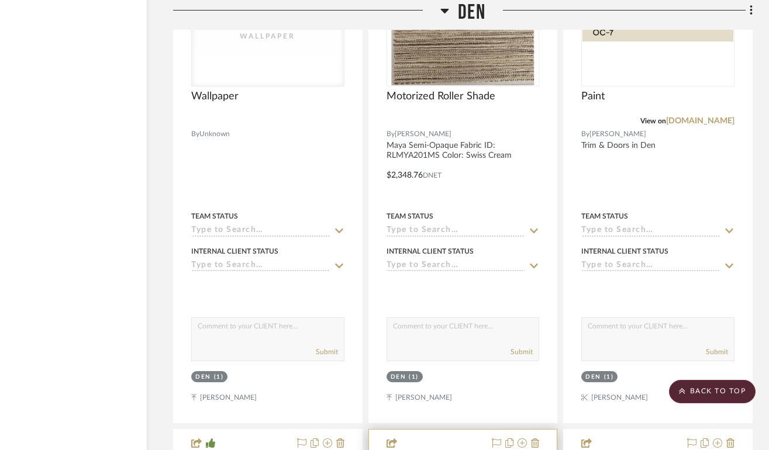
scroll to position [11540, 73]
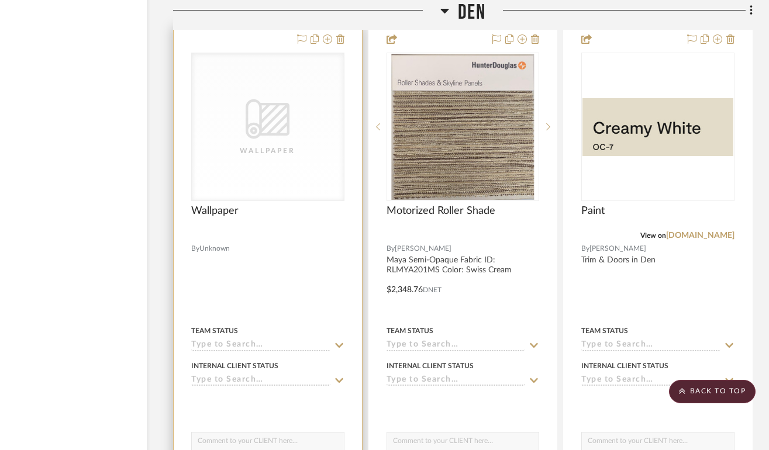
click at [264, 147] on div "CategoryIconWallcovering Created with Sketch. Wallpaper" at bounding box center [268, 126] width 152 height 147
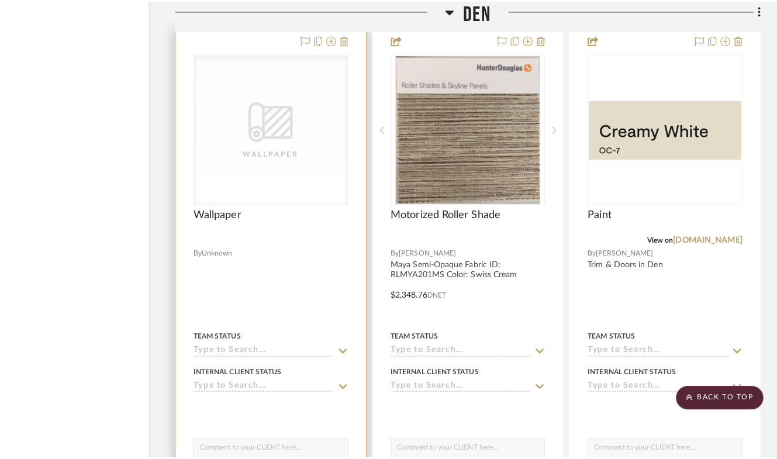
scroll to position [0, 0]
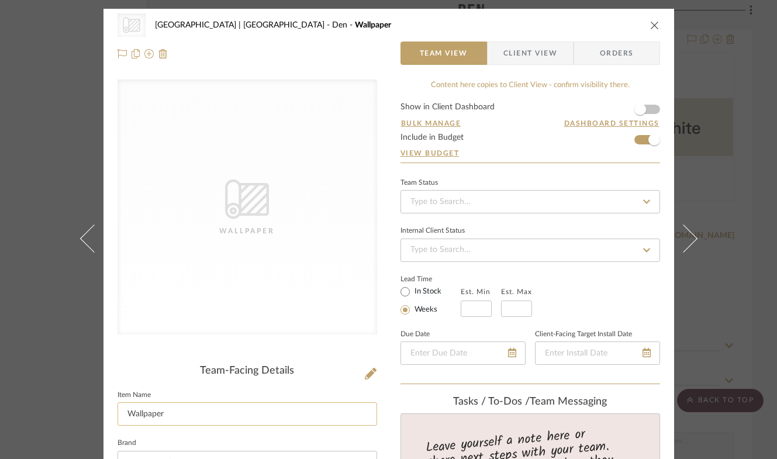
click at [283, 417] on input "Wallpaper" at bounding box center [247, 413] width 260 height 23
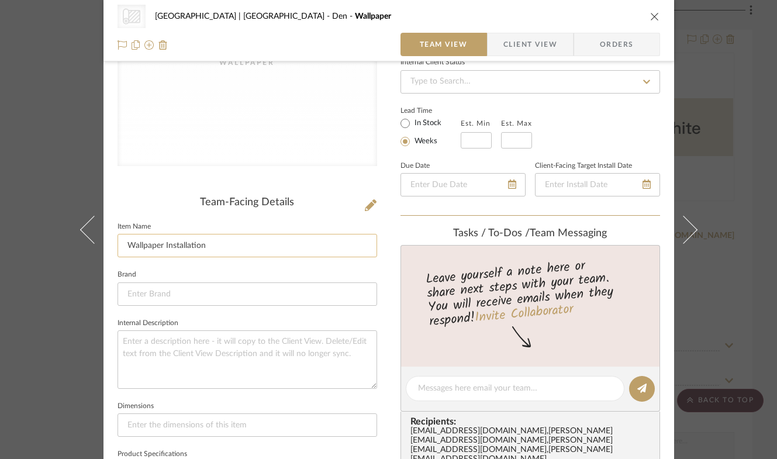
scroll to position [239, 0]
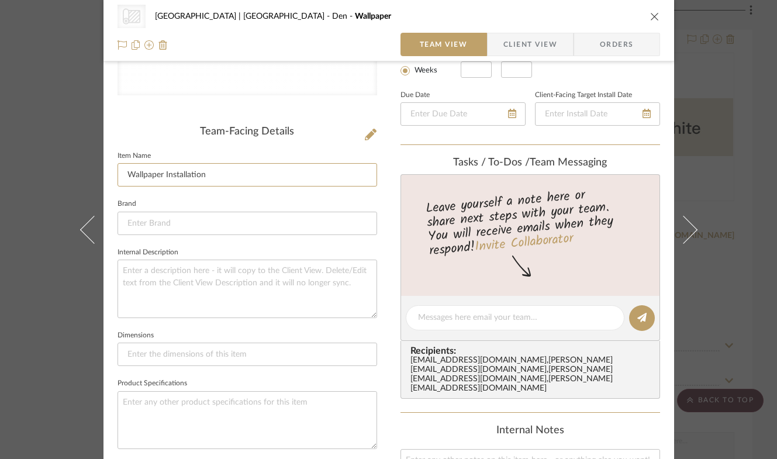
type input "Wallpaper Installation"
click at [514, 323] on textarea at bounding box center [515, 318] width 194 height 12
type textarea "1980"
drag, startPoint x: 451, startPoint y: 317, endPoint x: 410, endPoint y: 316, distance: 40.9
click at [410, 316] on div "1980" at bounding box center [515, 317] width 219 height 25
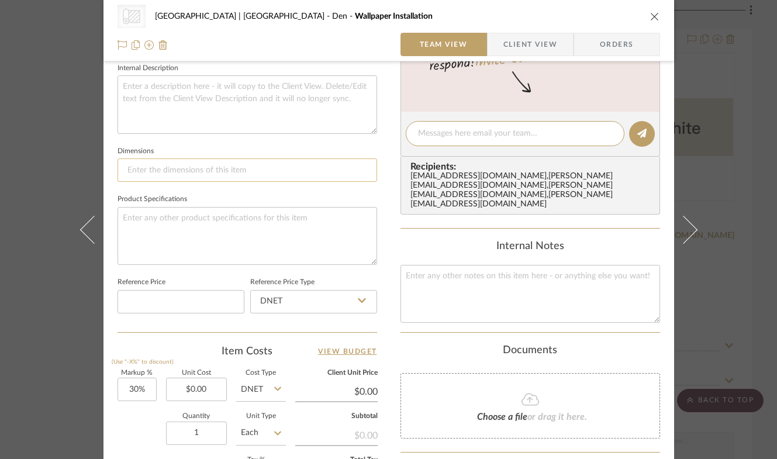
scroll to position [502, 0]
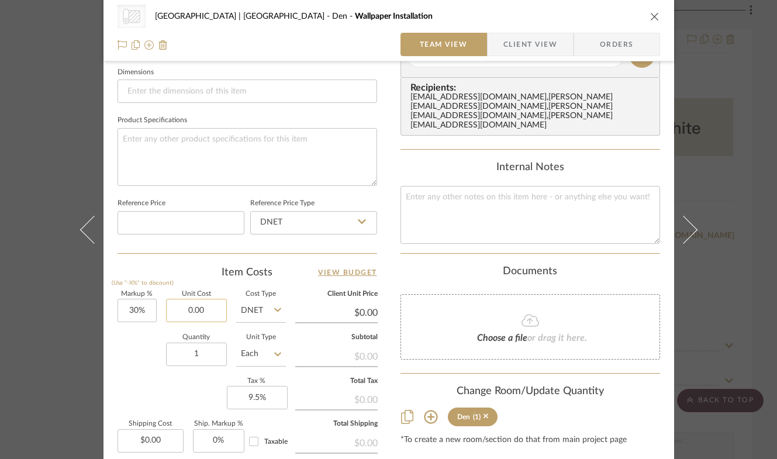
click at [198, 305] on input "0.00" at bounding box center [196, 310] width 61 height 23
type input "$1,980.00"
click at [136, 359] on div "Quantity 1 Unit Type Each" at bounding box center [201, 355] width 168 height 42
type input "$2,574.00"
click at [650, 17] on icon "close" at bounding box center [654, 16] width 9 height 9
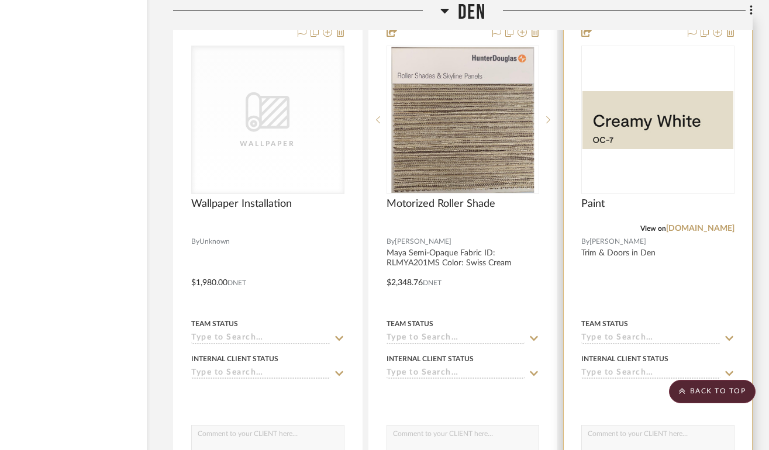
scroll to position [11546, 73]
click at [642, 54] on div "0" at bounding box center [658, 120] width 152 height 147
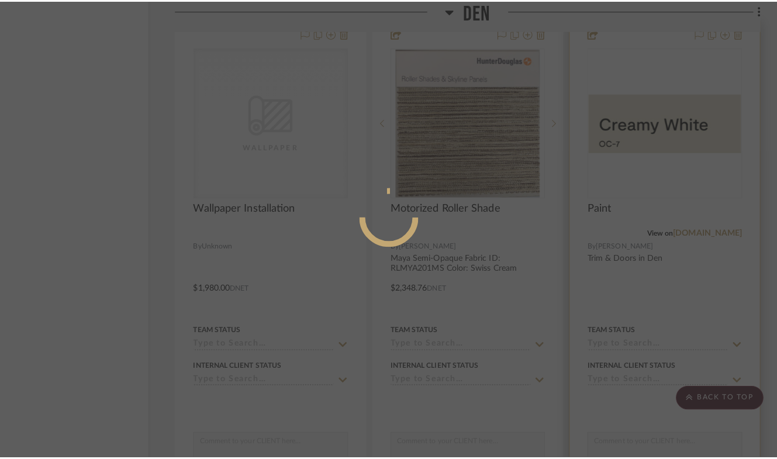
scroll to position [0, 0]
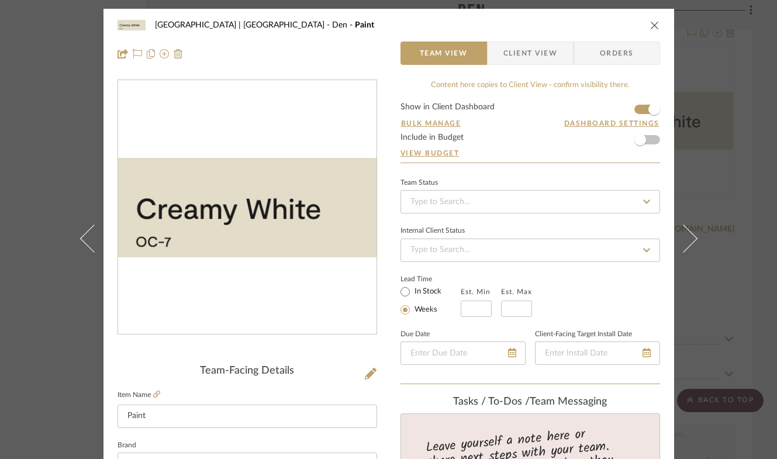
click at [650, 23] on icon "close" at bounding box center [654, 24] width 9 height 9
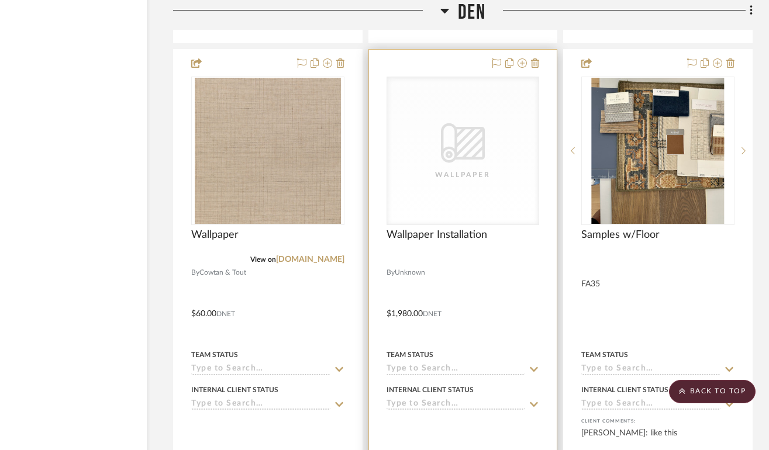
scroll to position [11986, 73]
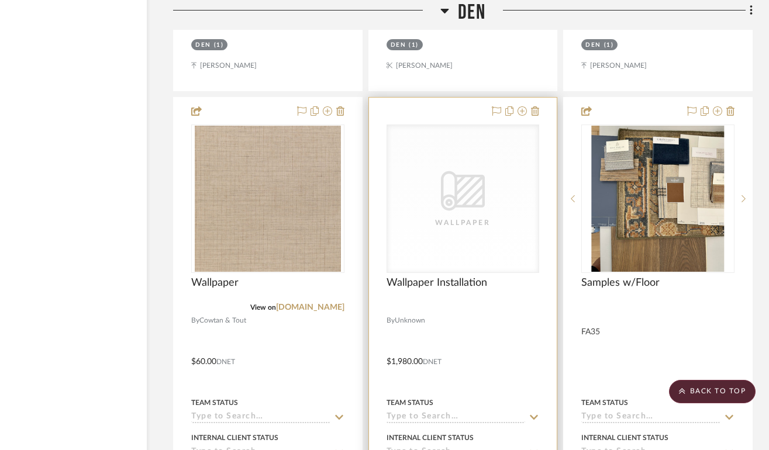
click at [465, 216] on div "CategoryIconWallcovering Created with Sketch. Wallpaper" at bounding box center [463, 198] width 152 height 147
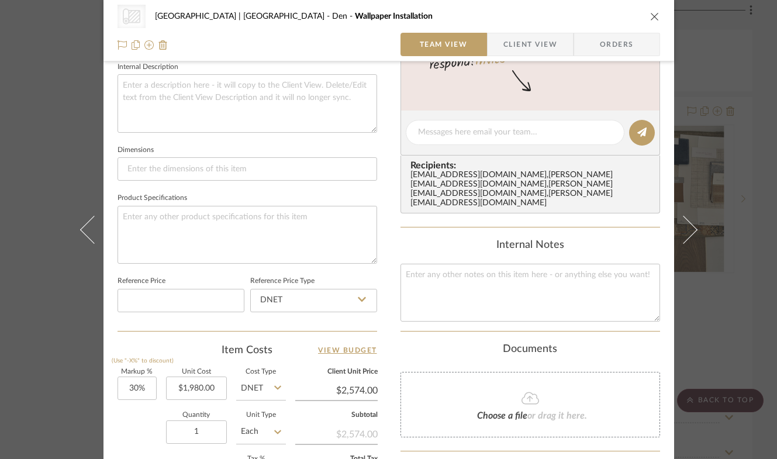
scroll to position [457, 0]
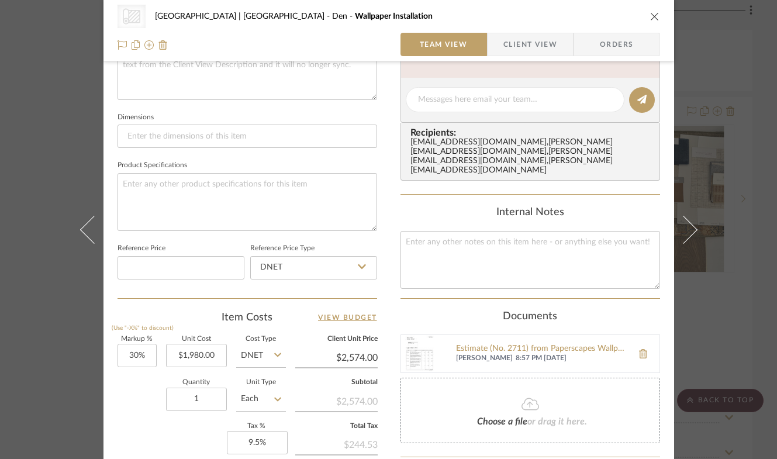
click at [650, 13] on icon "close" at bounding box center [654, 16] width 9 height 9
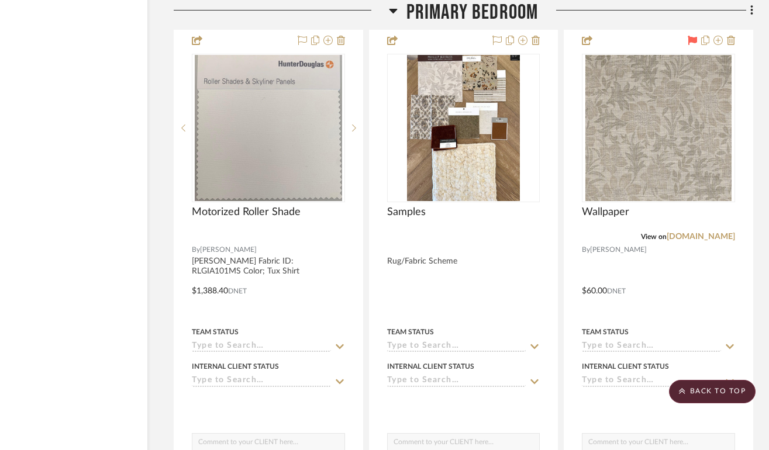
scroll to position [15992, 72]
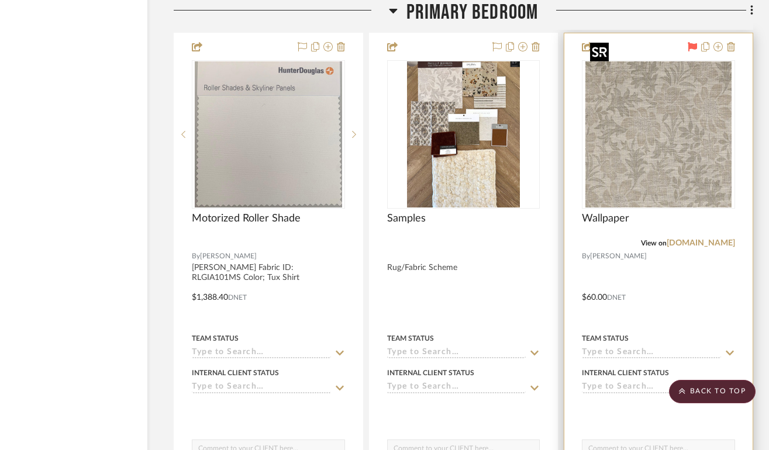
click at [698, 123] on img "0" at bounding box center [658, 134] width 146 height 146
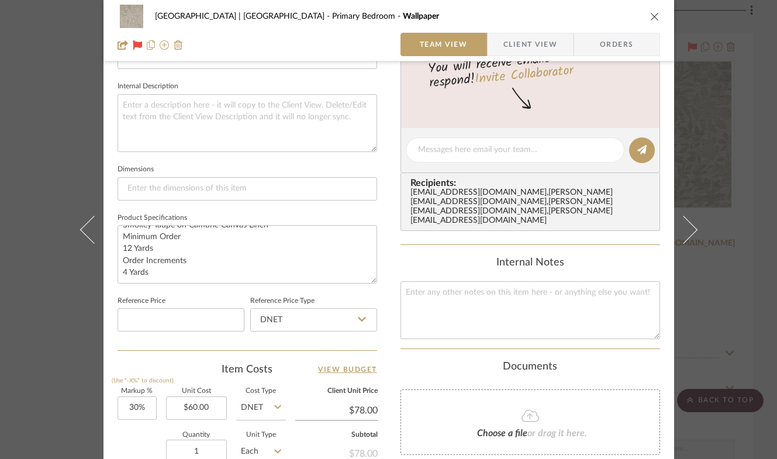
scroll to position [451, 0]
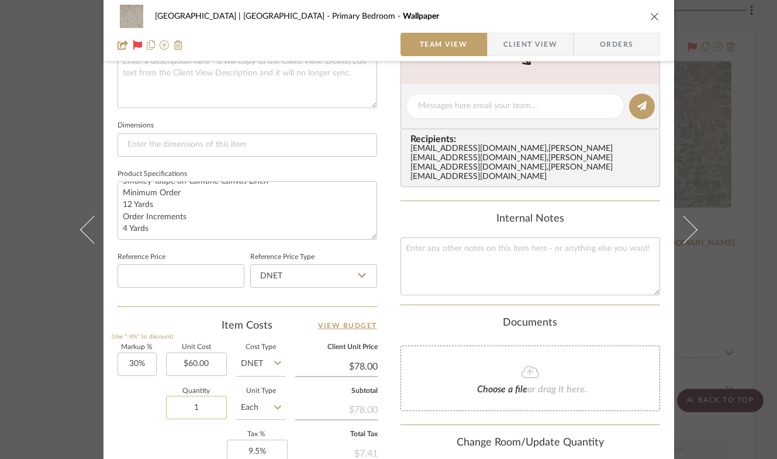
click at [201, 403] on input "1" at bounding box center [196, 407] width 61 height 23
type input "104"
click at [185, 451] on div "Markup % (Use "-X%" to discount) 30% Unit Cost $60.00 Cost Type DNET Client Uni…" at bounding box center [247, 429] width 260 height 171
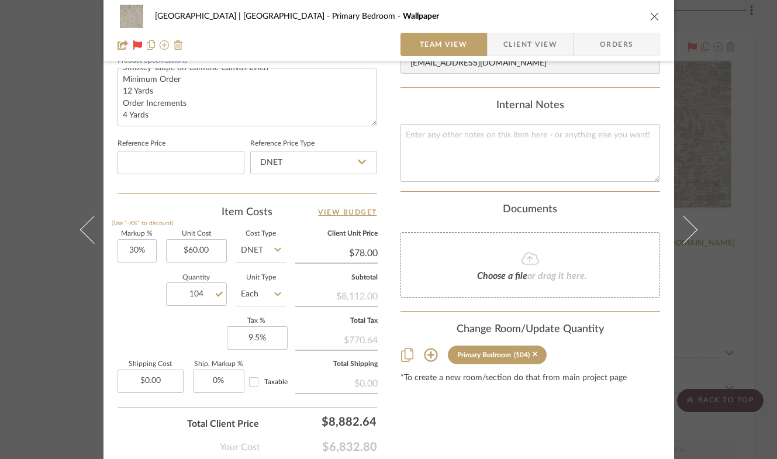
scroll to position [566, 0]
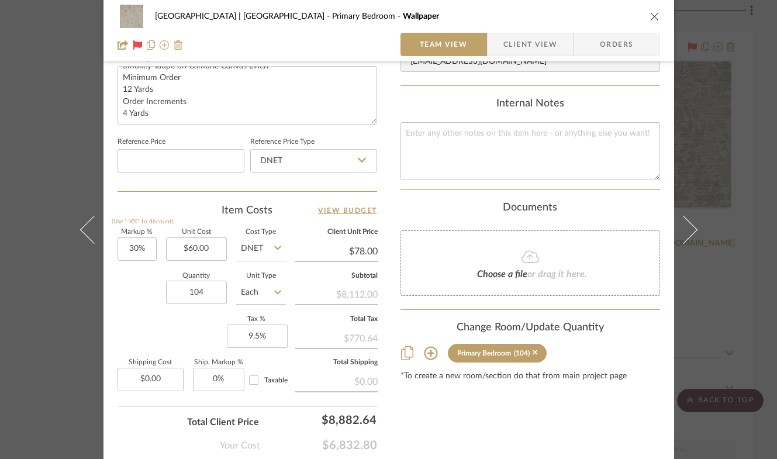
click at [650, 15] on icon "close" at bounding box center [654, 16] width 9 height 9
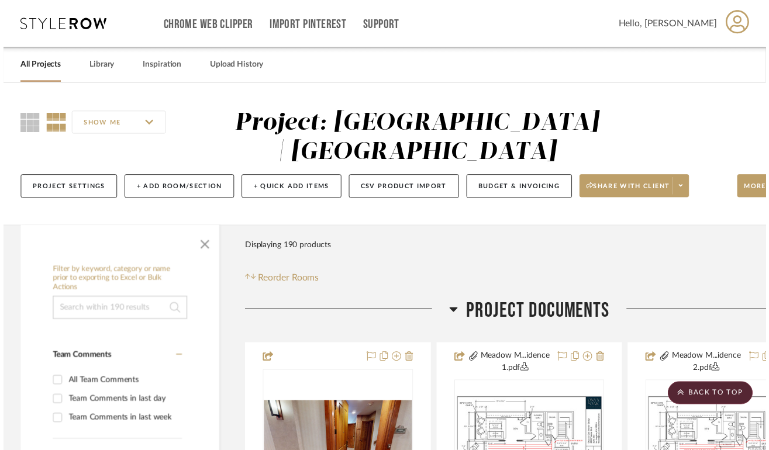
scroll to position [15992, 72]
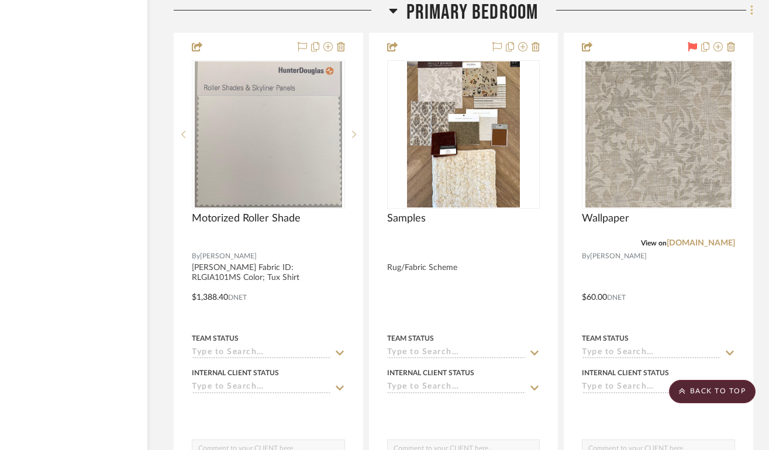
click at [752, 13] on icon at bounding box center [752, 10] width 4 height 13
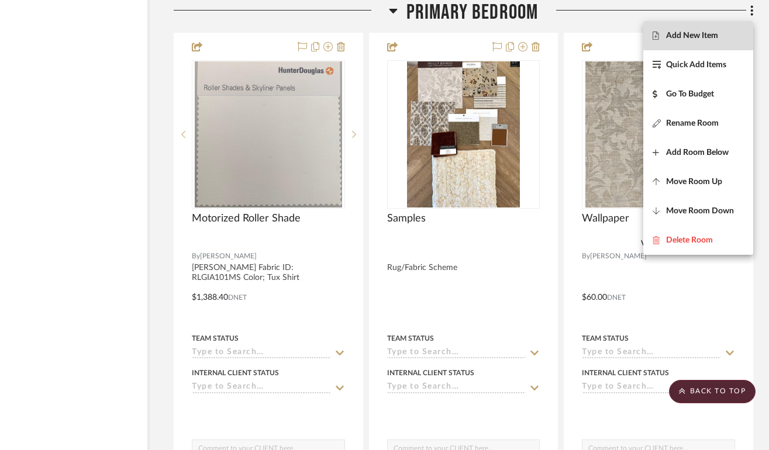
click at [703, 36] on span "Add New Item" at bounding box center [692, 36] width 52 height 10
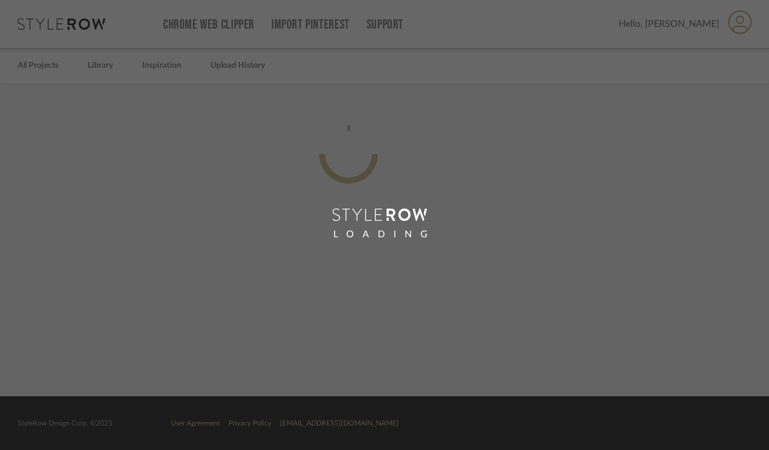
scroll to position [0, 65]
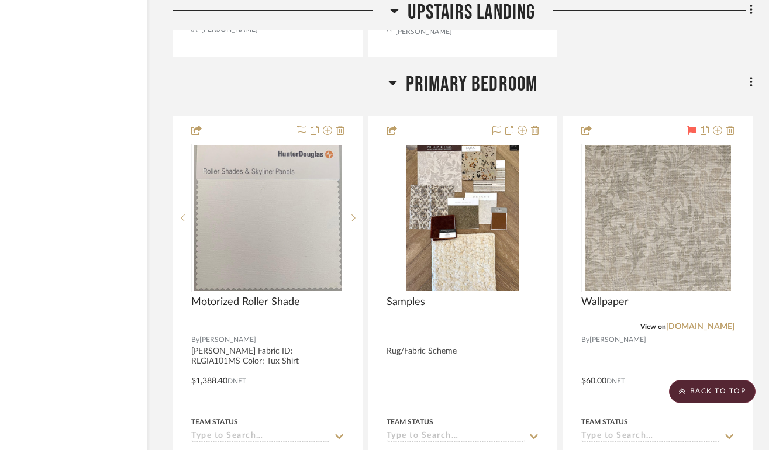
scroll to position [15908, 73]
click at [751, 77] on icon at bounding box center [751, 83] width 4 height 13
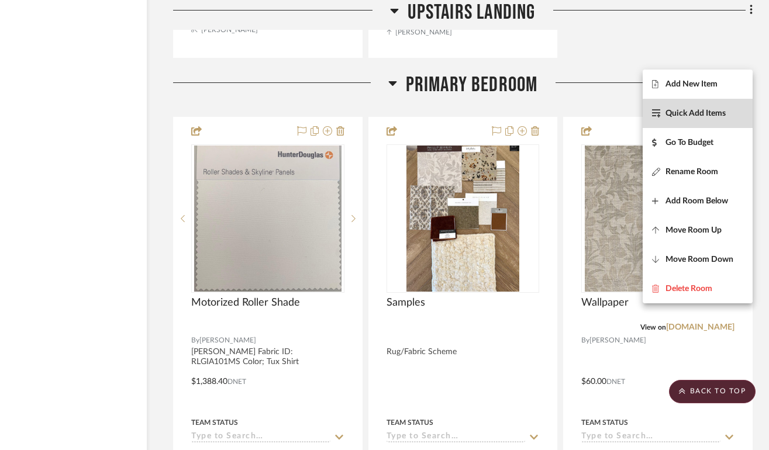
click at [705, 114] on span "Quick Add Items" at bounding box center [695, 114] width 60 height 10
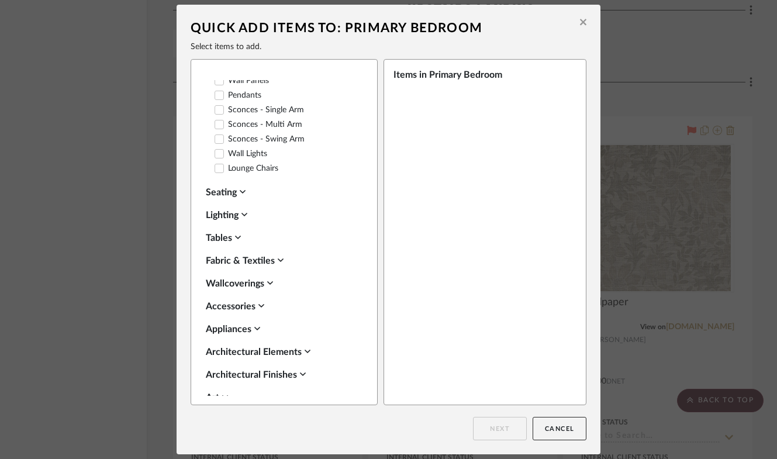
scroll to position [254, 0]
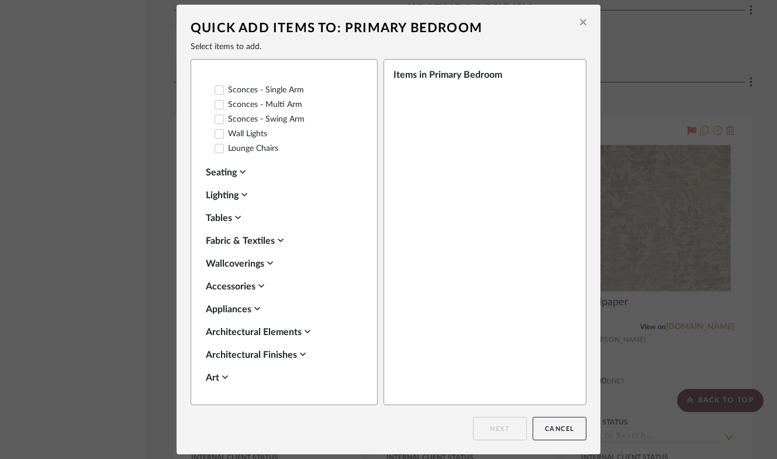
click at [230, 257] on div "Wallcoverings" at bounding box center [281, 264] width 151 height 14
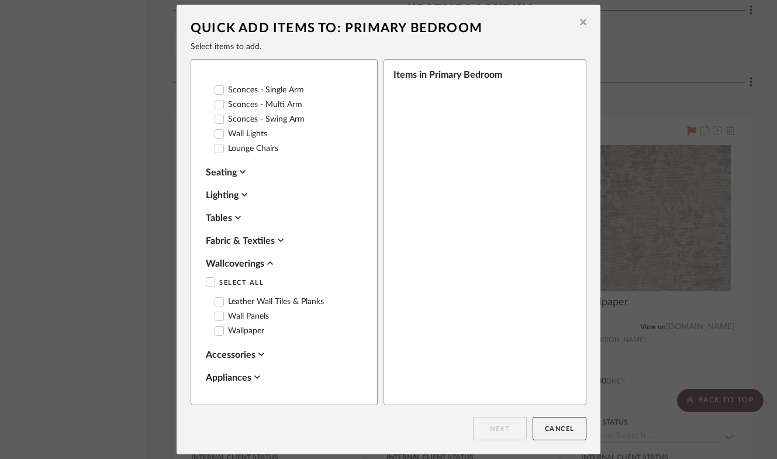
click at [215, 327] on icon at bounding box center [219, 331] width 8 height 8
click at [495, 423] on button "Next" at bounding box center [500, 428] width 54 height 23
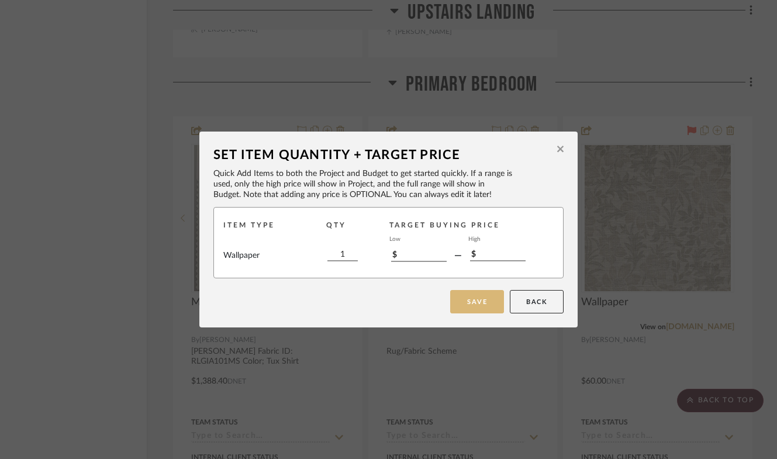
click at [466, 302] on button "Save" at bounding box center [477, 301] width 54 height 23
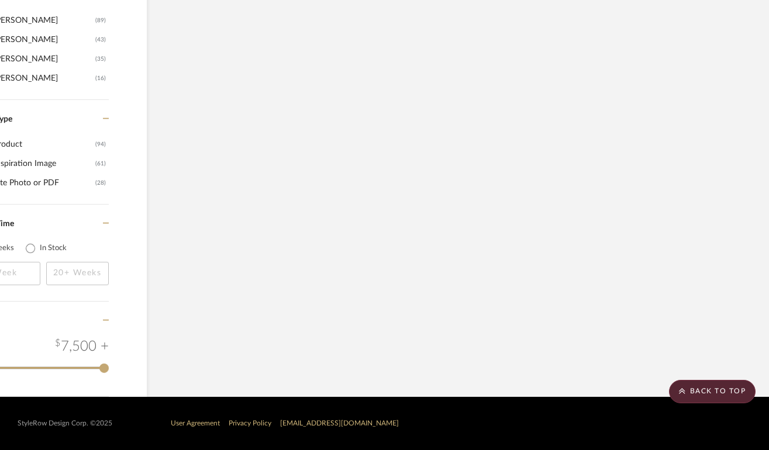
scroll to position [15908, 73]
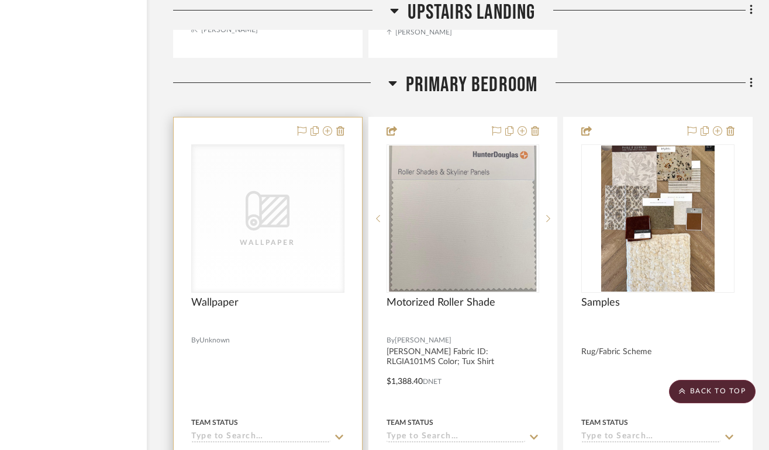
click at [289, 244] on div "CategoryIconWallcovering Created with Sketch. Wallpaper" at bounding box center [268, 218] width 152 height 147
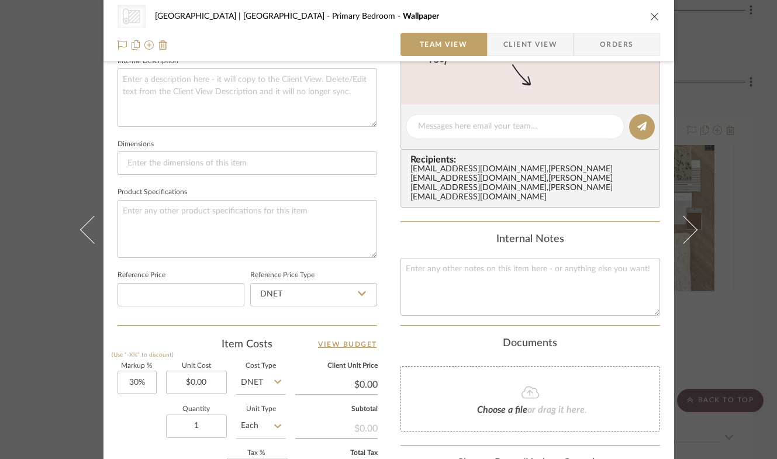
scroll to position [457, 0]
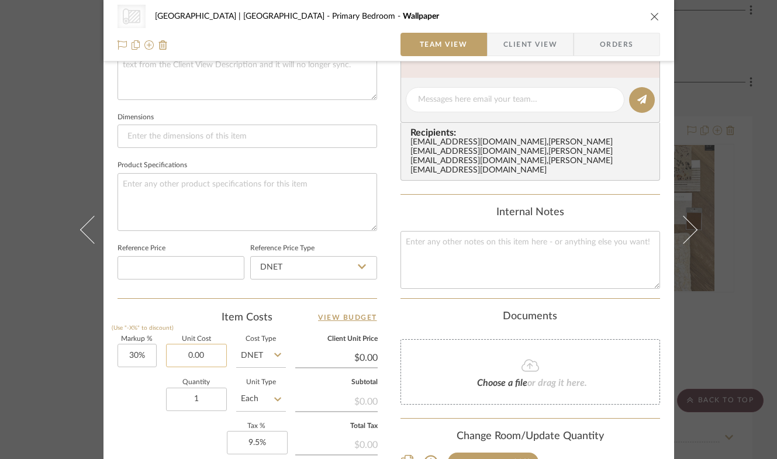
click at [197, 356] on input "0.00" at bounding box center [196, 355] width 61 height 23
type input "$3,120.00"
click at [131, 406] on div "Quantity 1 Unit Type Each" at bounding box center [201, 400] width 168 height 42
type input "$4,056.00"
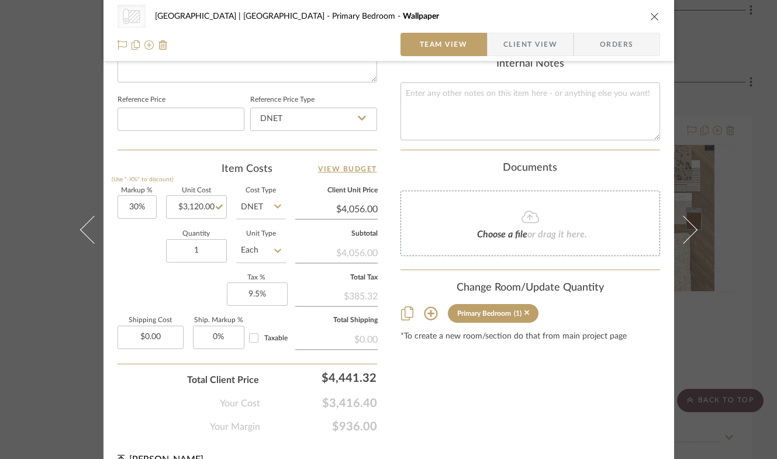
scroll to position [625, 0]
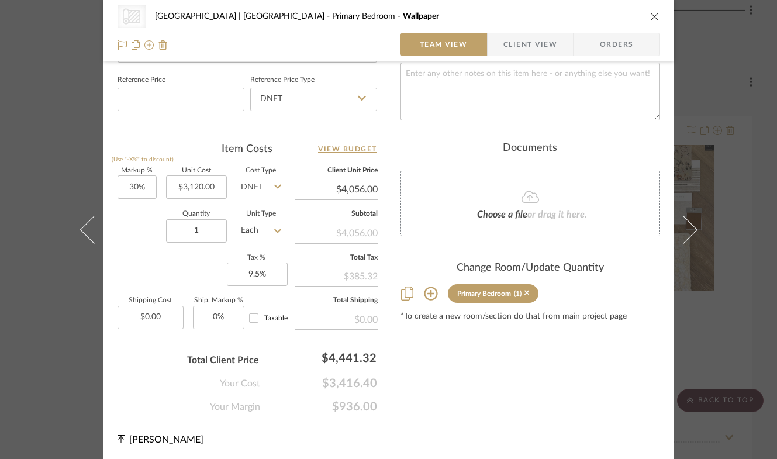
click at [651, 14] on icon "close" at bounding box center [654, 16] width 9 height 9
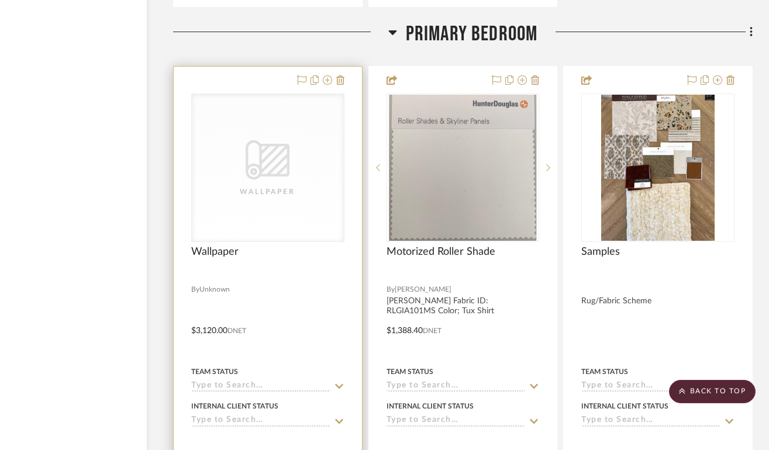
scroll to position [15961, 73]
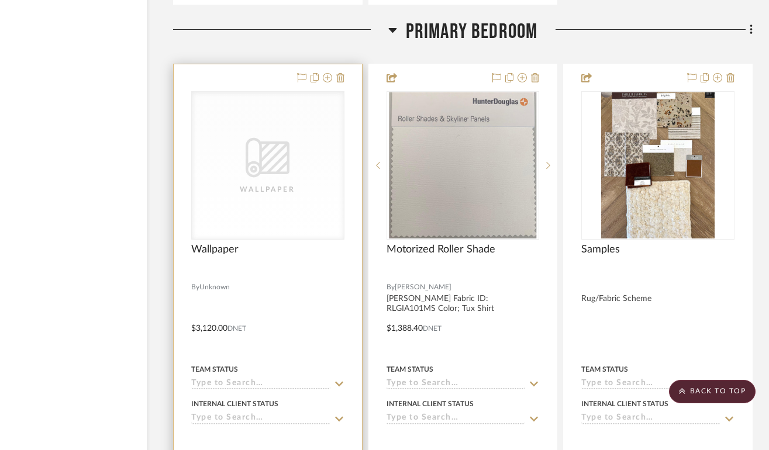
click at [247, 243] on div "Wallpaper" at bounding box center [267, 256] width 153 height 26
click at [285, 138] on icon "0" at bounding box center [268, 158] width 44 height 40
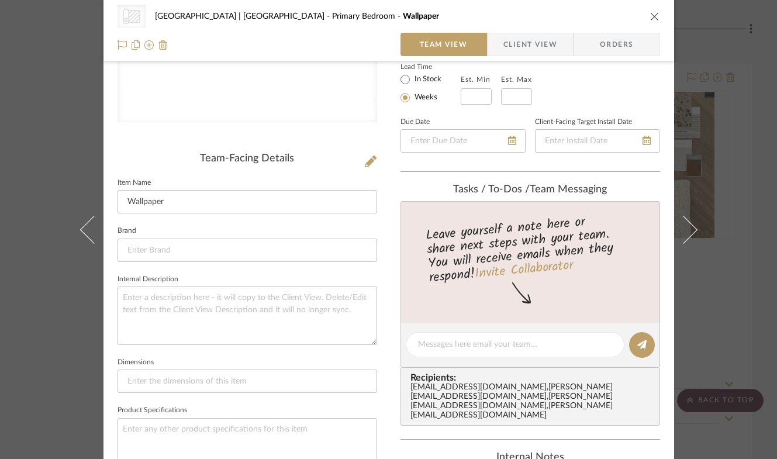
scroll to position [234, 0]
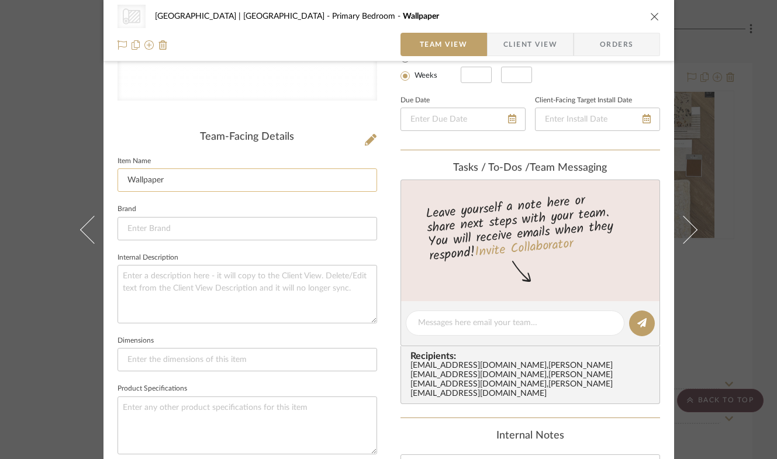
click at [243, 172] on input "Wallpaper" at bounding box center [247, 179] width 260 height 23
click at [240, 182] on input "Wallpaper" at bounding box center [247, 179] width 260 height 23
type input "Wallpaper Installation"
click at [650, 14] on icon "close" at bounding box center [654, 16] width 9 height 9
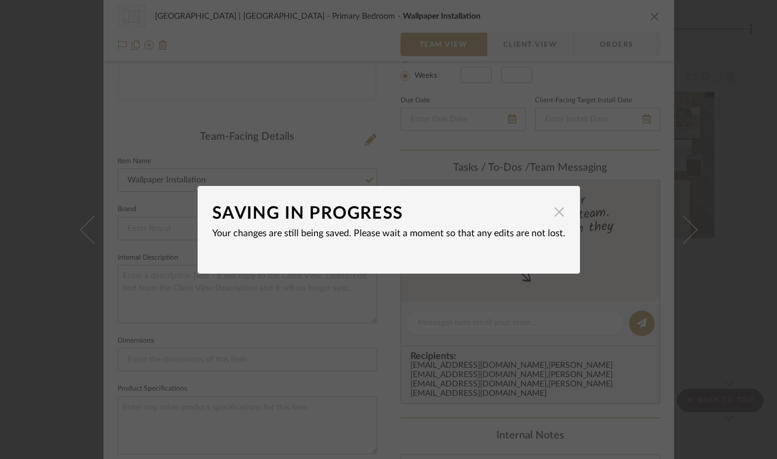
click at [558, 213] on span "button" at bounding box center [559, 211] width 23 height 23
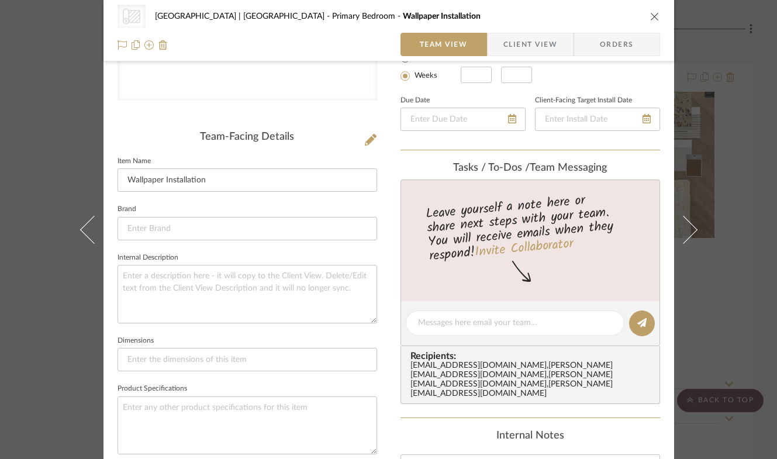
click at [650, 12] on icon "close" at bounding box center [654, 16] width 9 height 9
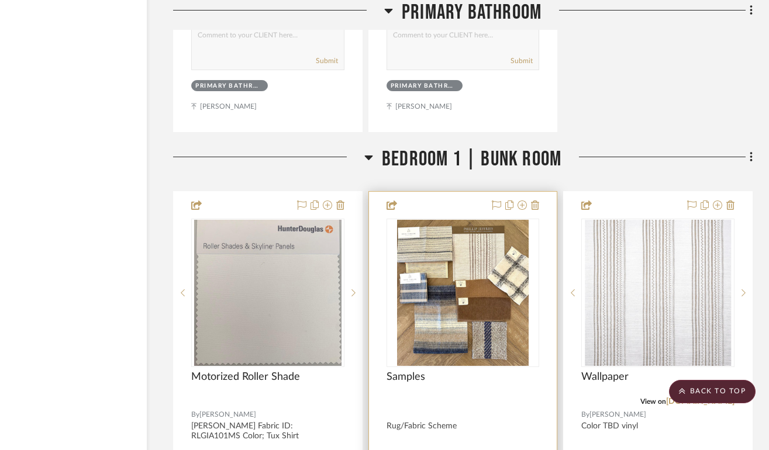
scroll to position [18060, 73]
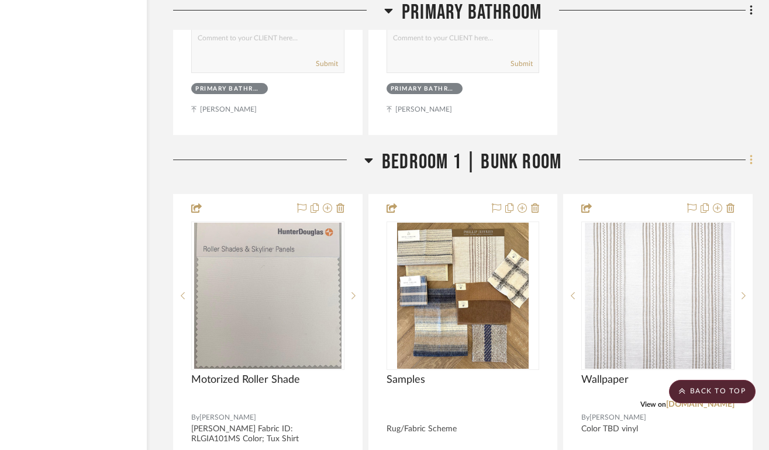
click at [751, 154] on icon at bounding box center [751, 160] width 4 height 13
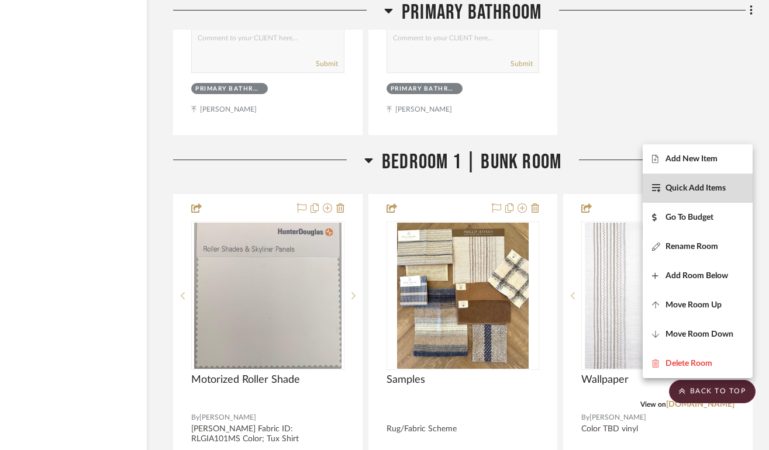
click at [725, 187] on span "Quick Add Items" at bounding box center [695, 188] width 60 height 10
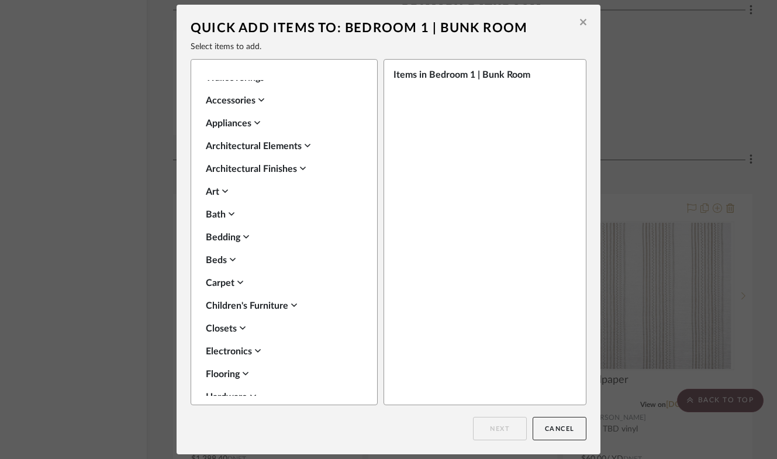
scroll to position [0, 0]
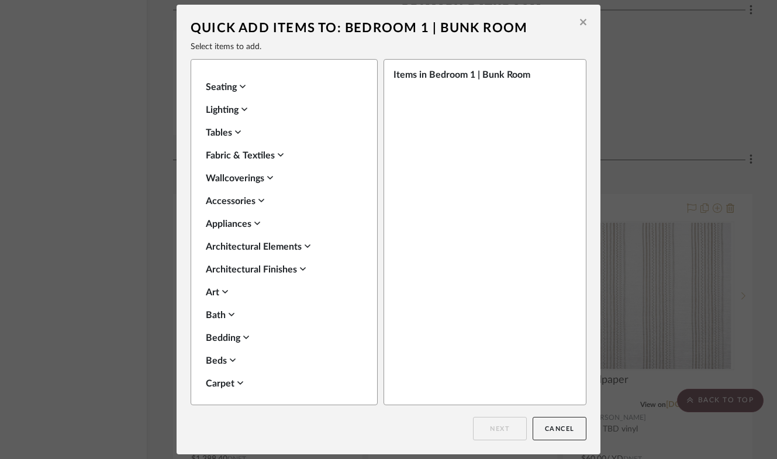
click at [220, 179] on div "Wallcoverings" at bounding box center [281, 178] width 151 height 14
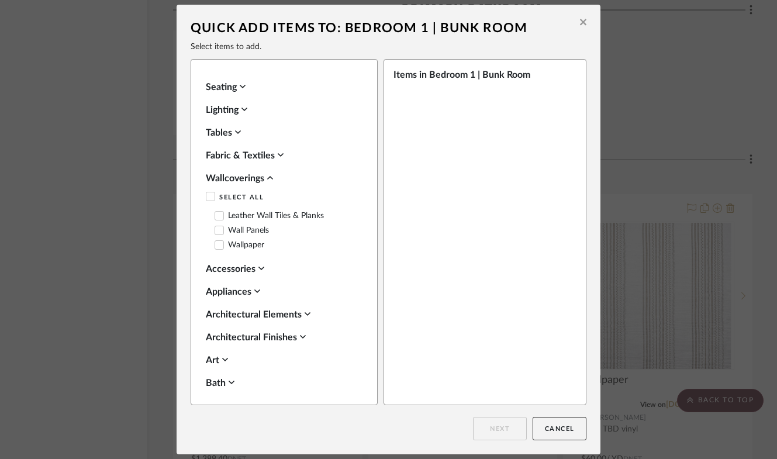
drag, startPoint x: 218, startPoint y: 241, endPoint x: 258, endPoint y: 248, distance: 40.4
click at [223, 241] on label "Wallpaper" at bounding box center [240, 245] width 50 height 10
click at [496, 430] on button "Next" at bounding box center [500, 428] width 54 height 23
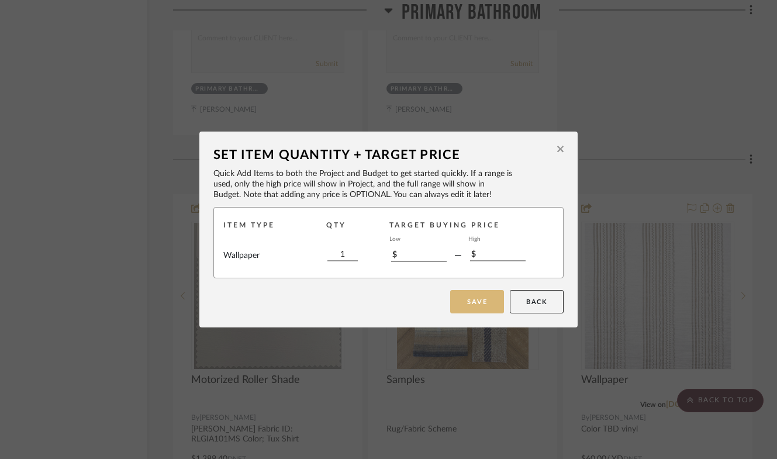
click at [484, 293] on button "Save" at bounding box center [477, 301] width 54 height 23
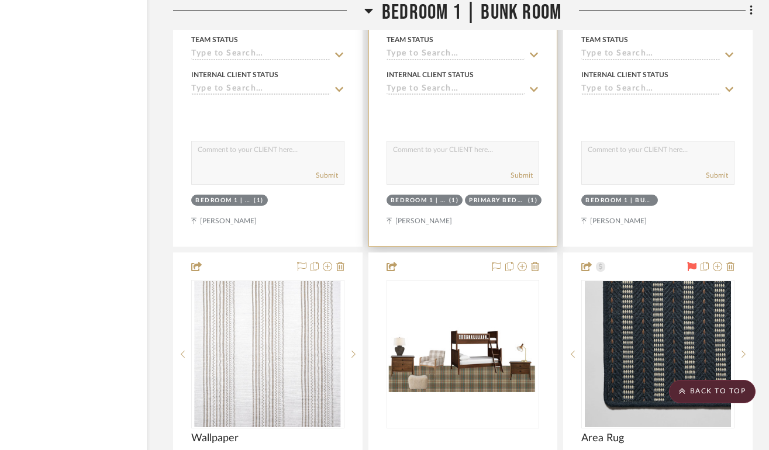
scroll to position [18568, 73]
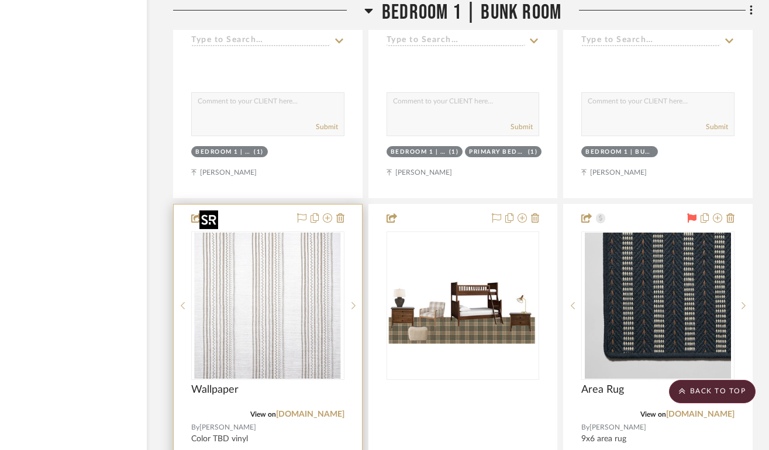
click at [275, 287] on img "0" at bounding box center [268, 306] width 146 height 146
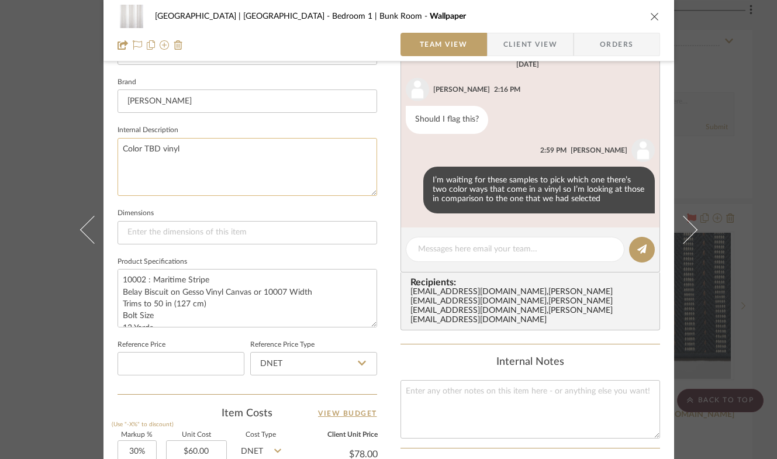
scroll to position [545, 0]
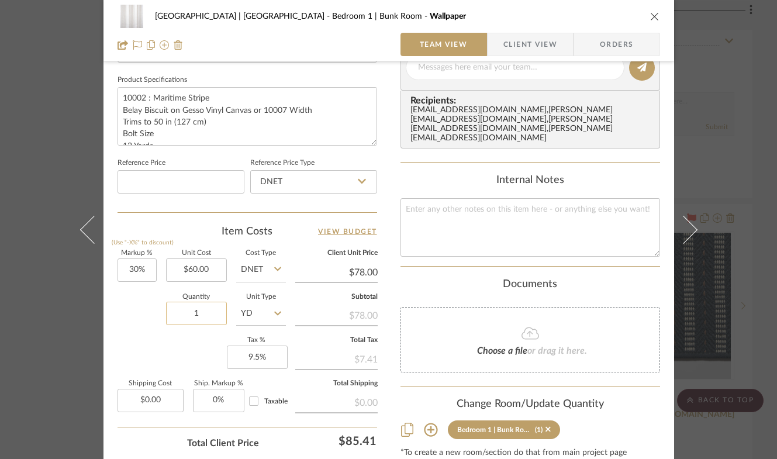
click at [207, 317] on input "1" at bounding box center [196, 313] width 61 height 23
type input "48"
click at [177, 342] on div "Markup % (Use "-X%" to discount) 30% Unit Cost $60.00 Cost Type DNET Client Uni…" at bounding box center [247, 335] width 260 height 171
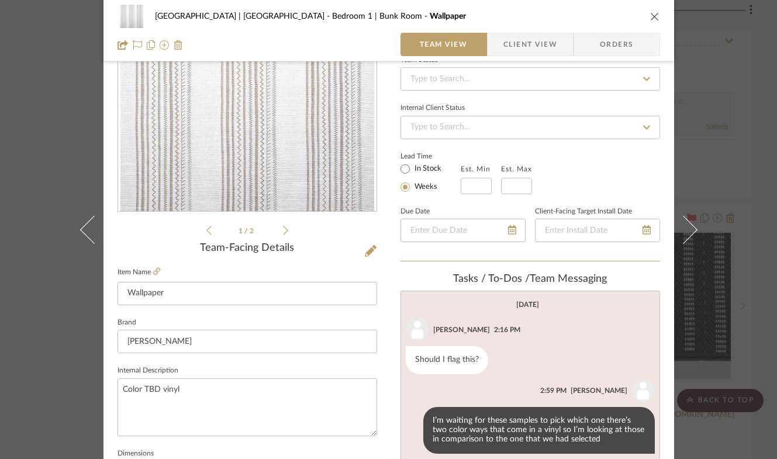
scroll to position [0, 0]
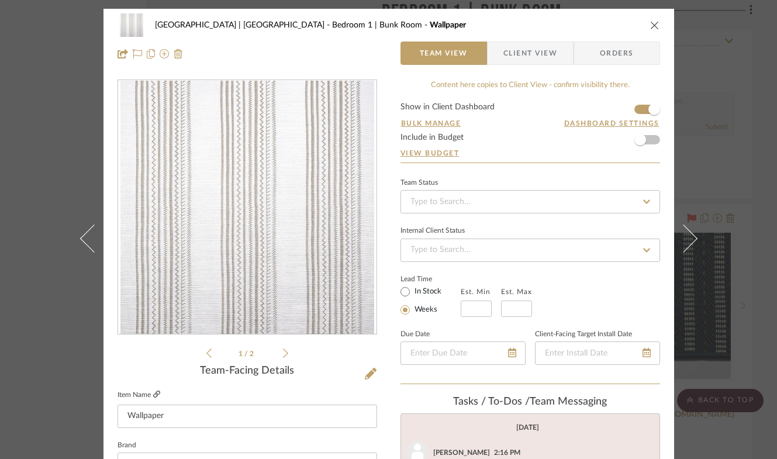
click at [153, 394] on icon at bounding box center [156, 393] width 7 height 7
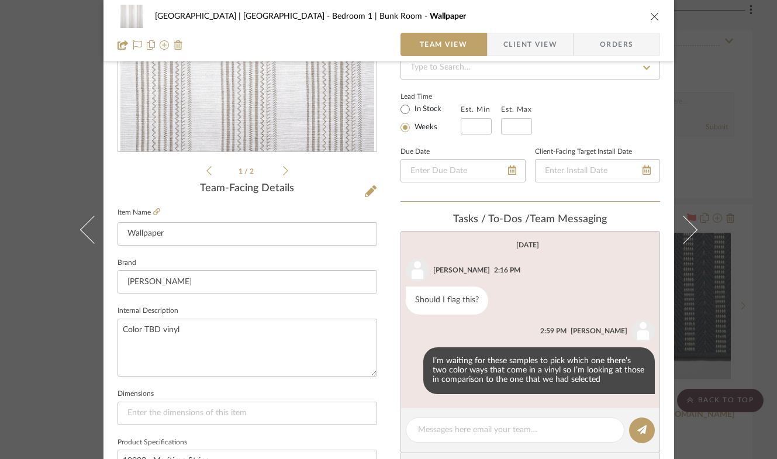
scroll to position [237, 0]
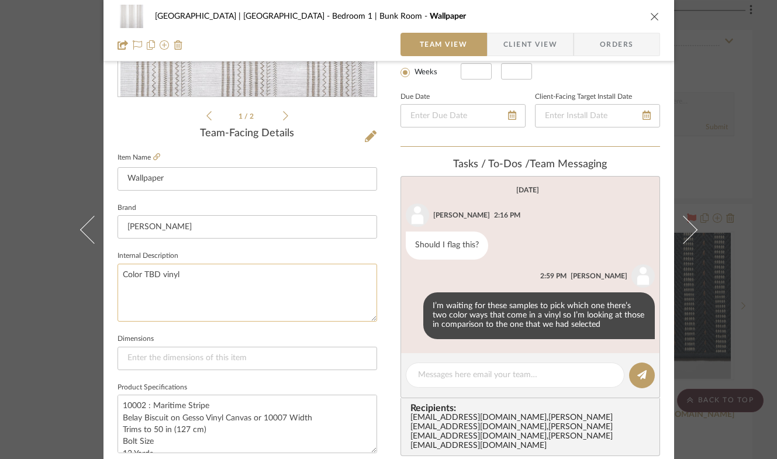
click at [216, 264] on textarea "Color TBD vinyl" at bounding box center [247, 293] width 260 height 58
drag, startPoint x: 192, startPoint y: 270, endPoint x: 117, endPoint y: 268, distance: 74.3
click at [117, 268] on textarea "Color TBD vinyl" at bounding box center [247, 293] width 260 height 58
paste textarea "10002 : Maritime Stripe Belay Biscuit on Gesso Vinyl Canvas"
type textarea "10002 : Maritime Stripe Belay Biscuit on Gesso Vinyl Canvas"
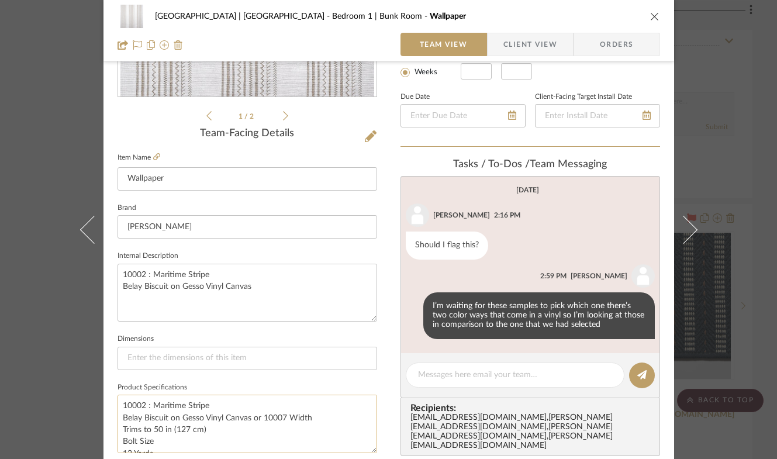
click at [246, 423] on textarea "10002 : Maritime Stripe Belay Biscuit on Gesso Vinyl Canvas or 10007 Width Trim…" at bounding box center [247, 424] width 260 height 58
click at [254, 416] on textarea "10002 : Maritime Stripe Belay Biscuit on Gesso Vinyl Canvas or 10007 Width Trim…" at bounding box center [247, 424] width 260 height 58
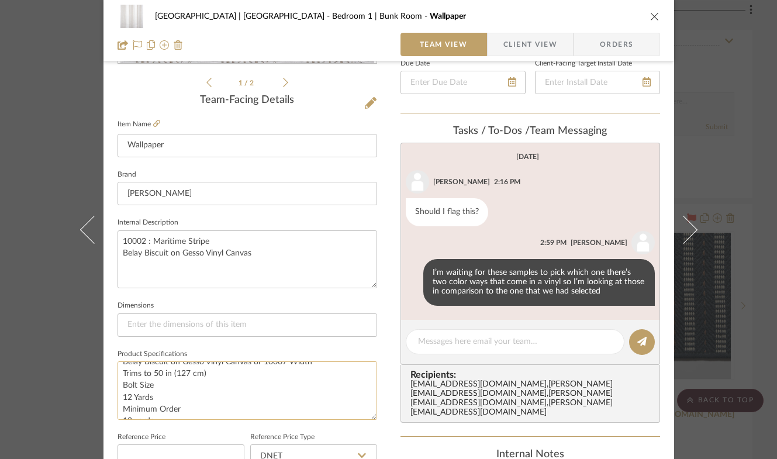
scroll to position [0, 0]
drag, startPoint x: 248, startPoint y: 419, endPoint x: 305, endPoint y: 385, distance: 66.1
click at [305, 385] on textarea "10002 : Maritime Stripe Belay Biscuit on Gesso Vinyl Canvas or 10007 Width Trim…" at bounding box center [247, 390] width 260 height 58
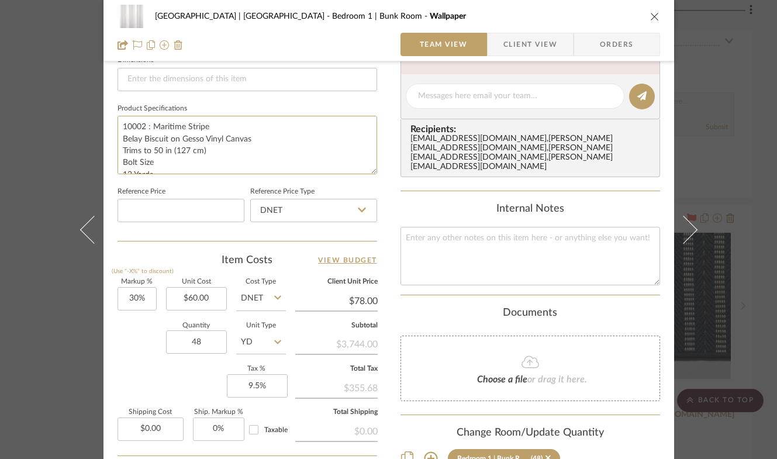
scroll to position [521, 0]
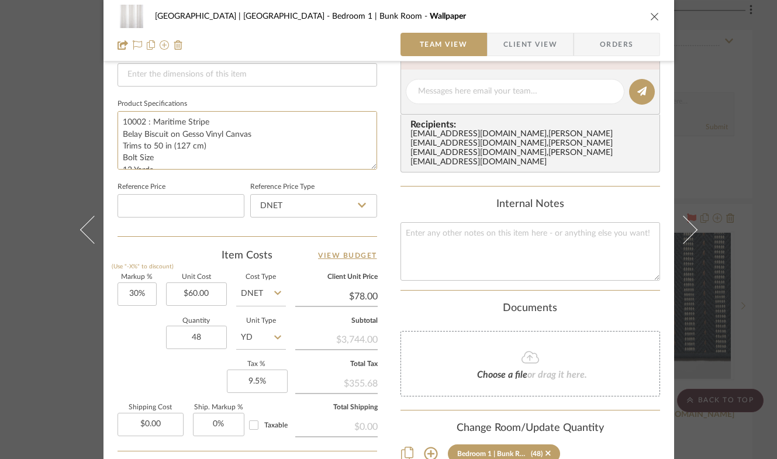
type textarea "10002 : Maritime Stripe Belay Biscuit on Gesso Vinyl Canvas Trims to 50 in (127…"
click at [160, 370] on div "Markup % (Use "-X%" to discount) 30% Unit Cost $60.00 Cost Type DNET Client Uni…" at bounding box center [247, 359] width 260 height 171
click at [650, 16] on icon "close" at bounding box center [654, 16] width 9 height 9
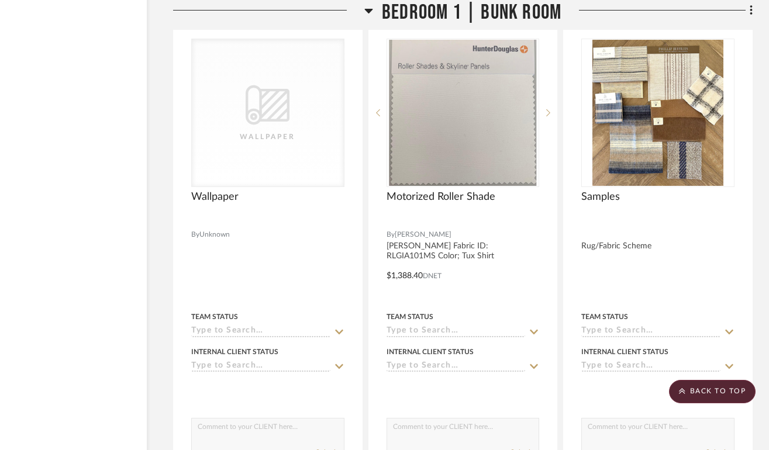
scroll to position [18179, 73]
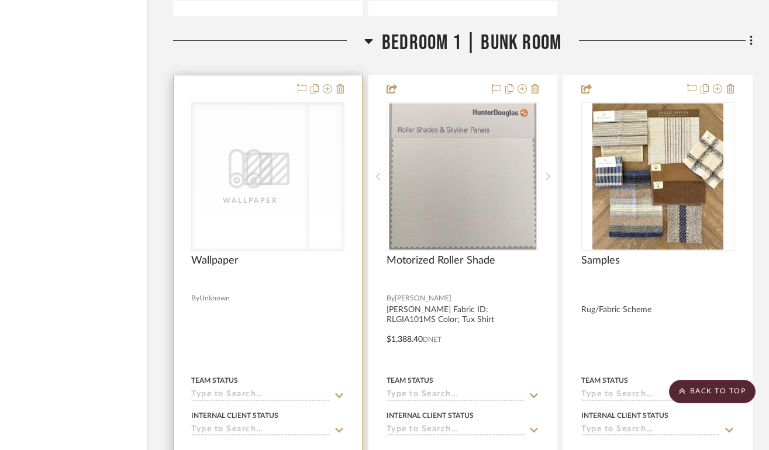
click at [283, 185] on div "CategoryIconWallcovering Created with Sketch. Wallpaper" at bounding box center [250, 176] width 117 height 147
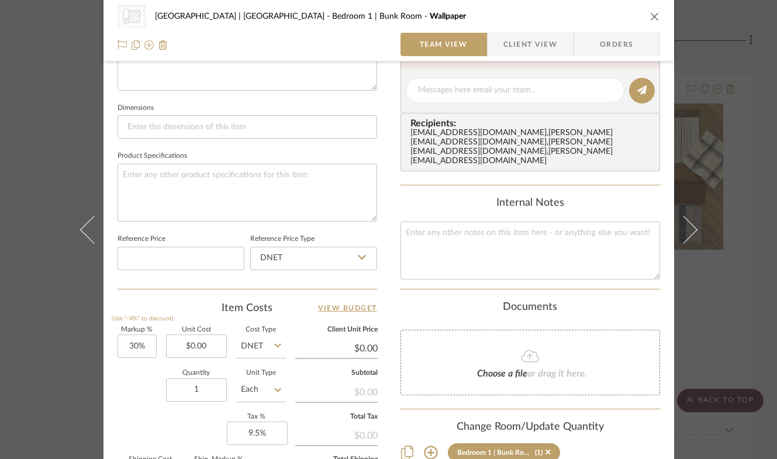
scroll to position [475, 0]
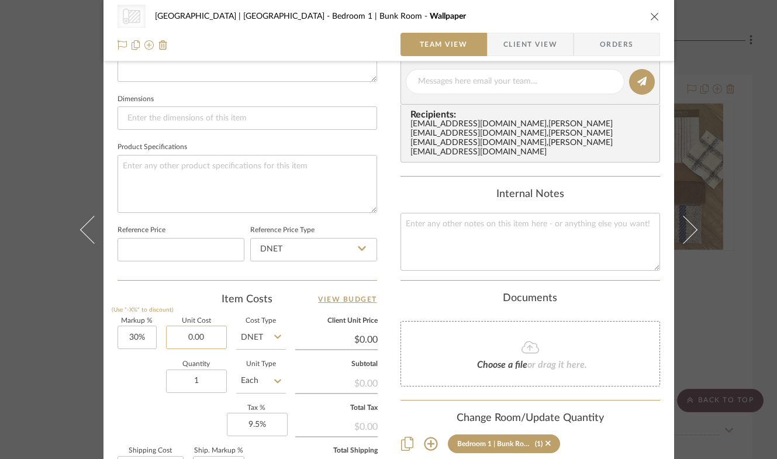
click at [194, 337] on input "0.00" at bounding box center [196, 337] width 61 height 23
type input "$1,800.00"
click at [133, 394] on div "Quantity 1 Unit Type Each" at bounding box center [201, 382] width 168 height 42
type input "$2,340.00"
click at [654, 14] on icon "close" at bounding box center [654, 16] width 9 height 9
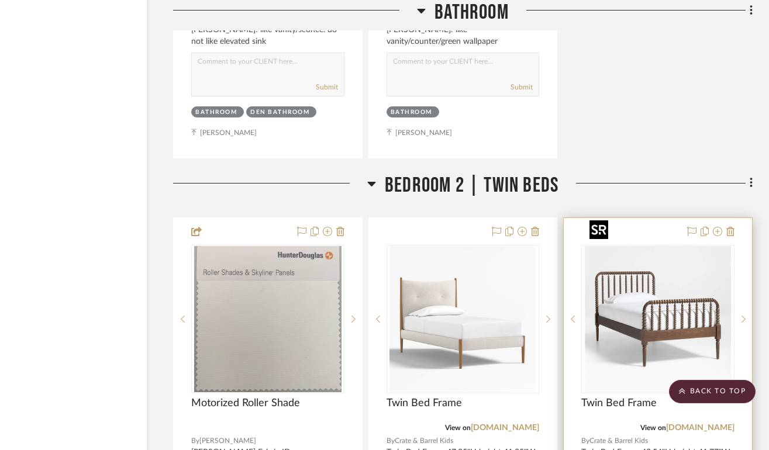
scroll to position [20792, 73]
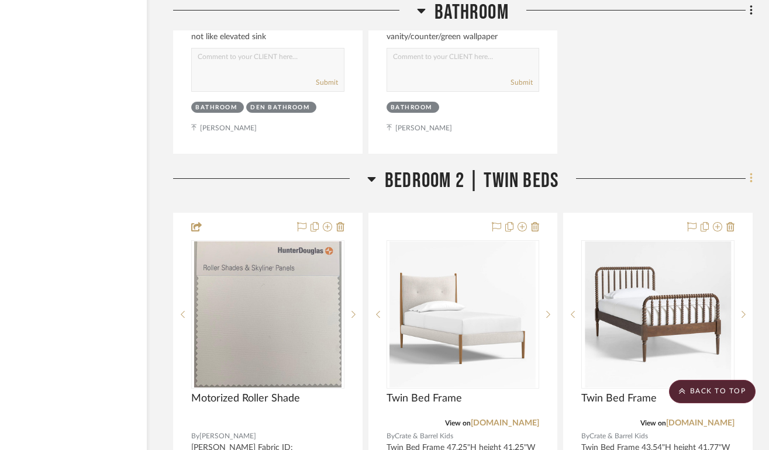
click at [749, 172] on icon at bounding box center [751, 178] width 4 height 13
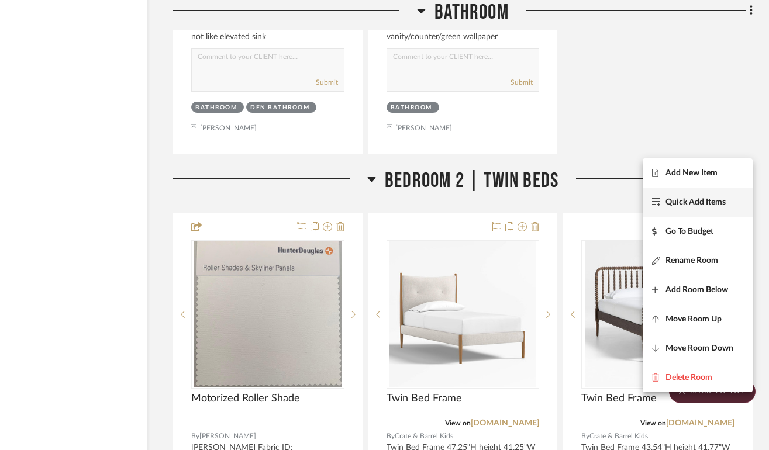
click at [700, 200] on span "Quick Add Items" at bounding box center [695, 203] width 60 height 10
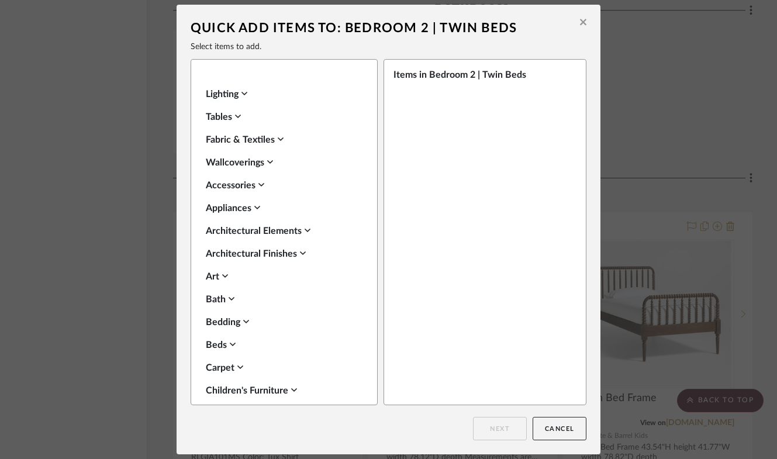
scroll to position [0, 0]
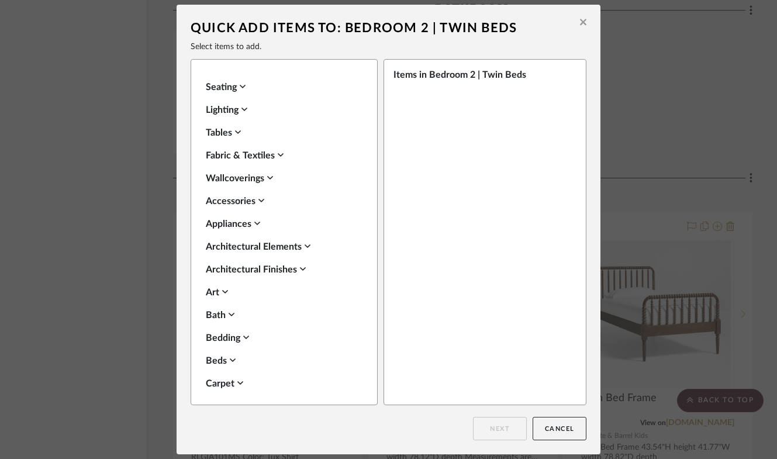
click at [241, 182] on div "Wallcoverings" at bounding box center [281, 178] width 151 height 14
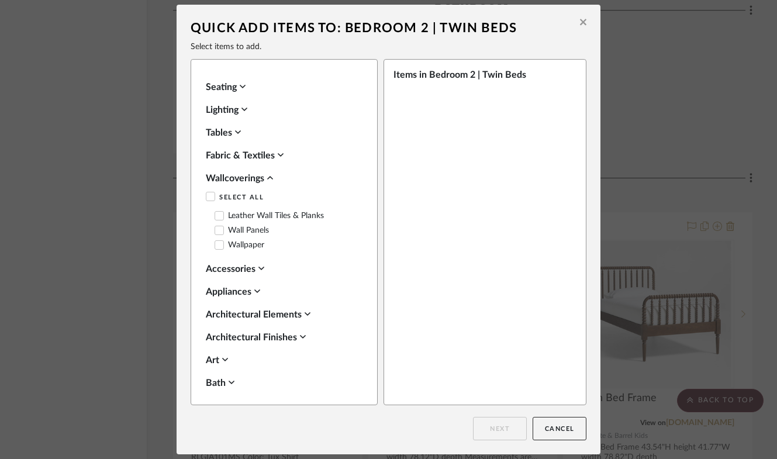
click at [216, 246] on icon at bounding box center [219, 245] width 8 height 8
click at [492, 431] on button "Next" at bounding box center [500, 428] width 54 height 23
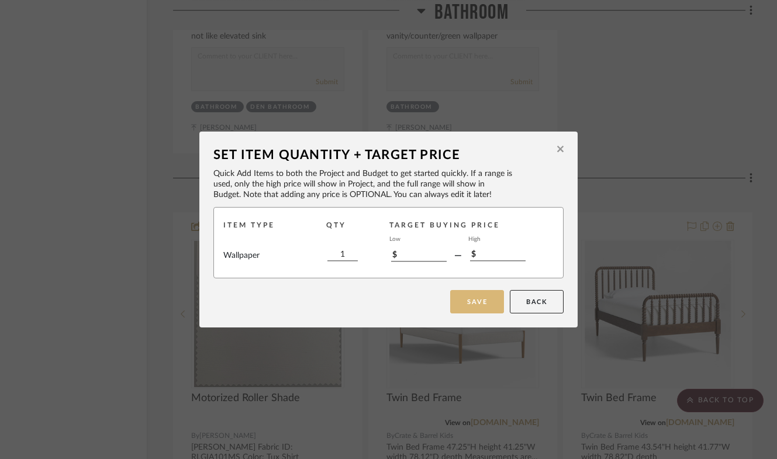
click at [478, 297] on button "Save" at bounding box center [477, 301] width 54 height 23
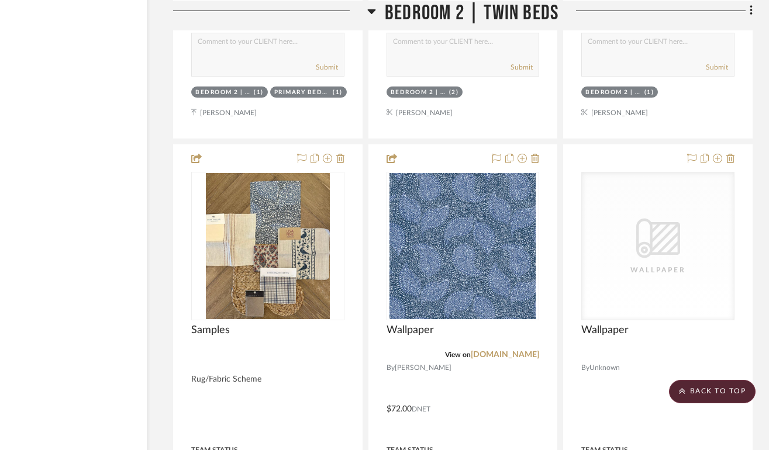
scroll to position [21460, 73]
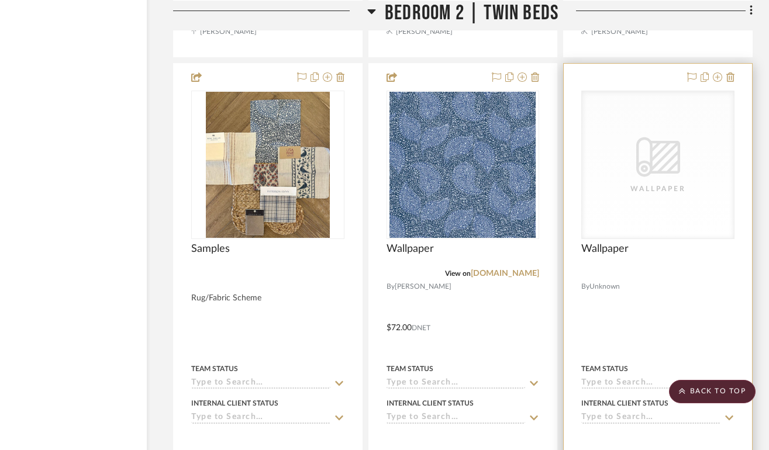
click at [706, 183] on div "Wallpaper" at bounding box center [657, 189] width 117 height 12
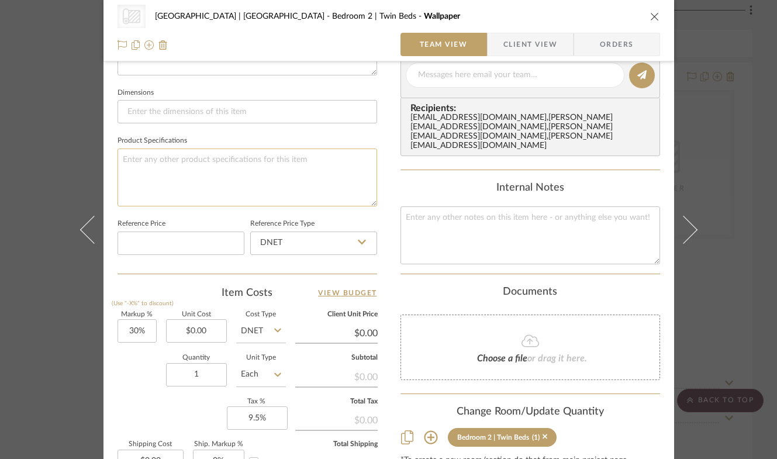
scroll to position [500, 0]
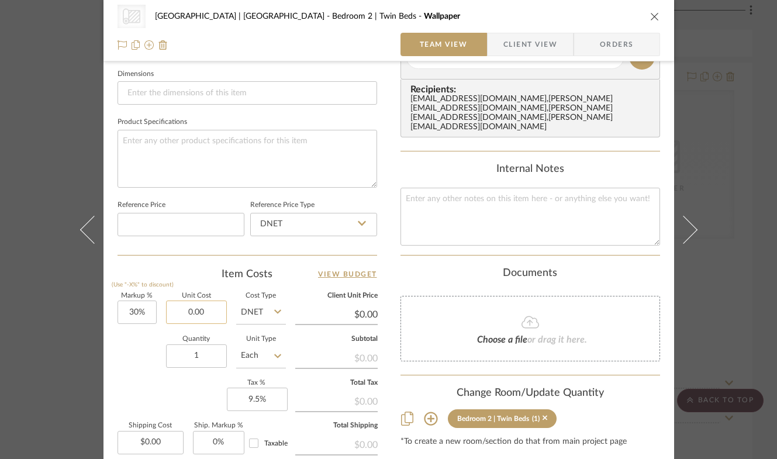
click at [210, 316] on input "0.00" at bounding box center [196, 311] width 61 height 23
type input "$2,160.00"
click at [117, 375] on div "Quantity 1 Unit Type Each" at bounding box center [201, 357] width 168 height 42
type input "$2,808.00"
click at [650, 16] on icon "close" at bounding box center [654, 16] width 9 height 9
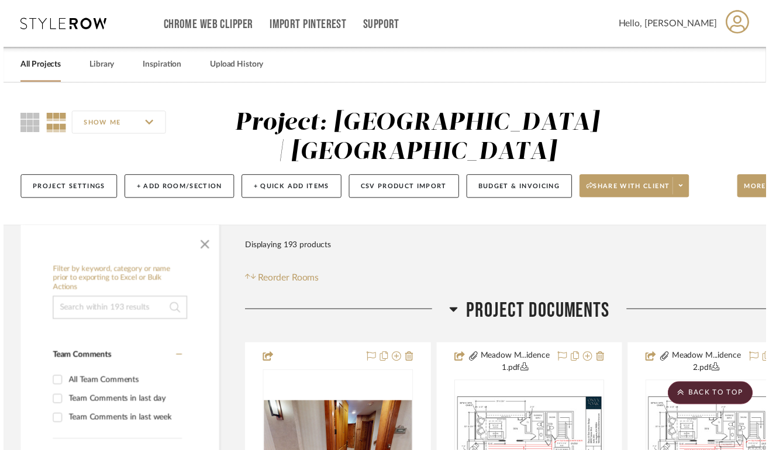
scroll to position [21460, 73]
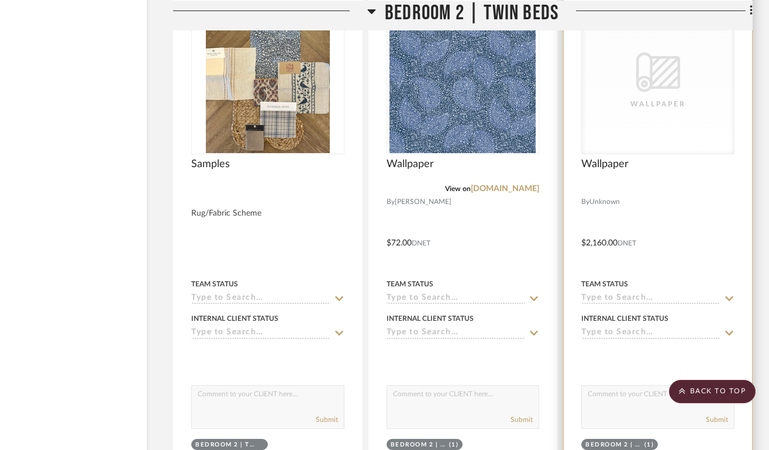
click at [652, 50] on icon "CategoryIconWallcovering Created with Sketch." at bounding box center [658, 72] width 44 height 44
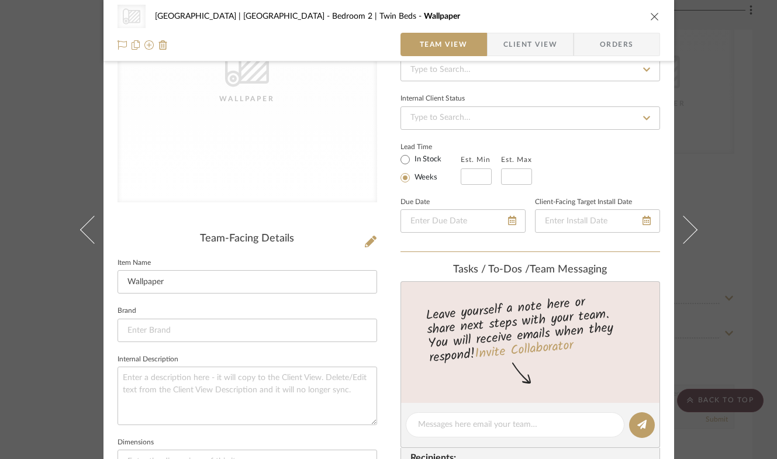
scroll to position [148, 0]
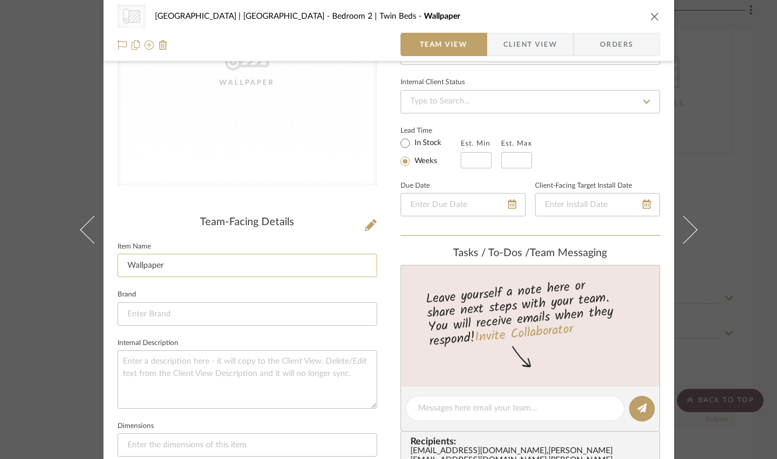
click at [218, 262] on input "Wallpaper" at bounding box center [247, 265] width 260 height 23
type input "Wallpaper Installation"
click at [642, 15] on div "CategoryIconWallcovering Created with Sketch. Wallpaper [GEOGRAPHIC_DATA] | [GE…" at bounding box center [388, 16] width 542 height 23
click at [654, 15] on icon "close" at bounding box center [654, 16] width 9 height 9
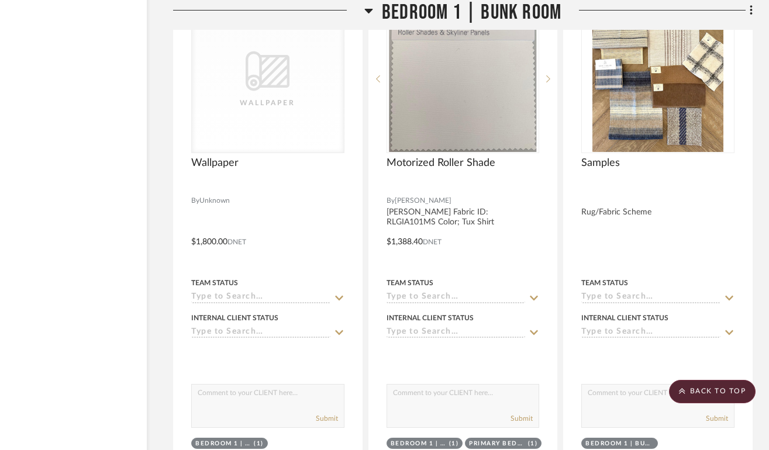
scroll to position [18318, 73]
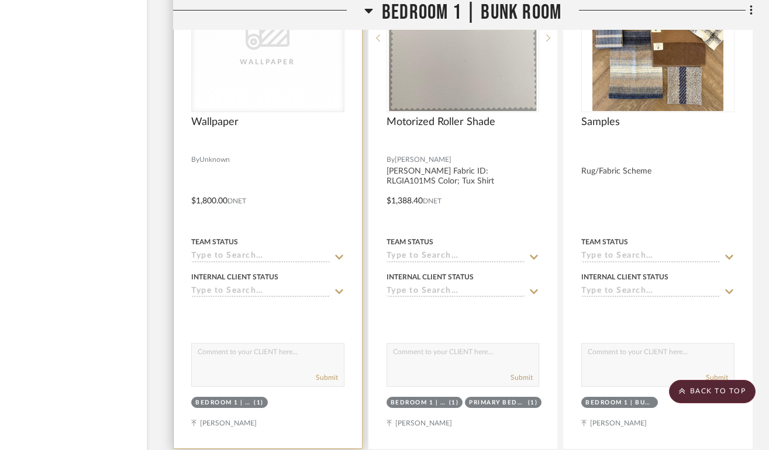
click at [291, 68] on div "CategoryIconWallcovering Created with Sketch. Wallpaper" at bounding box center [268, 37] width 152 height 147
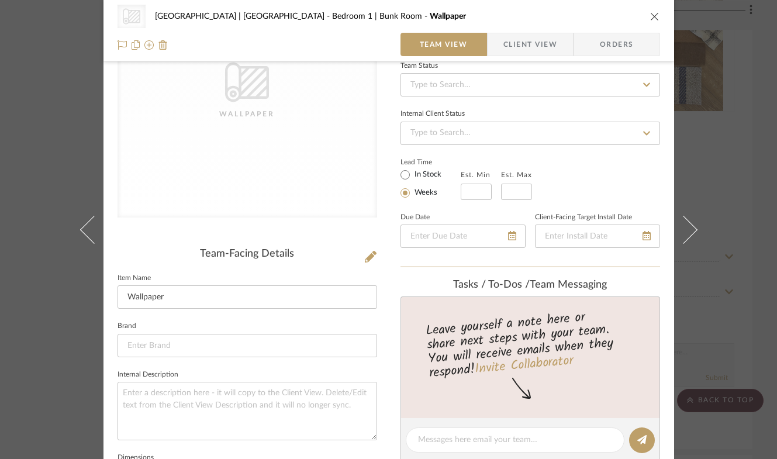
scroll to position [181, 0]
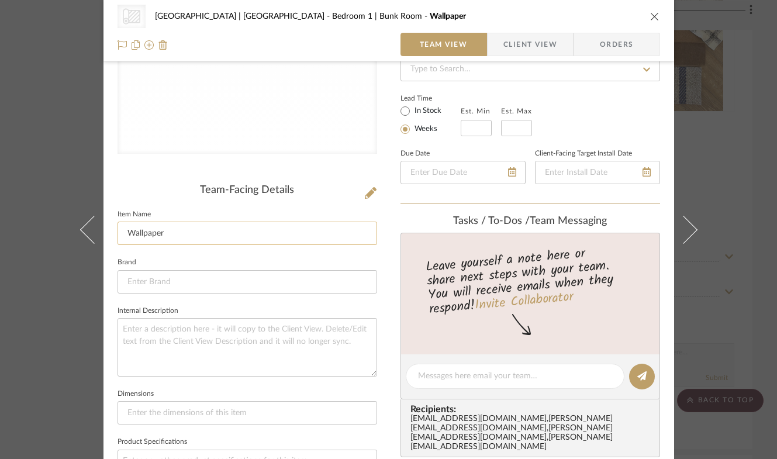
click at [212, 231] on input "Wallpaper" at bounding box center [247, 233] width 260 height 23
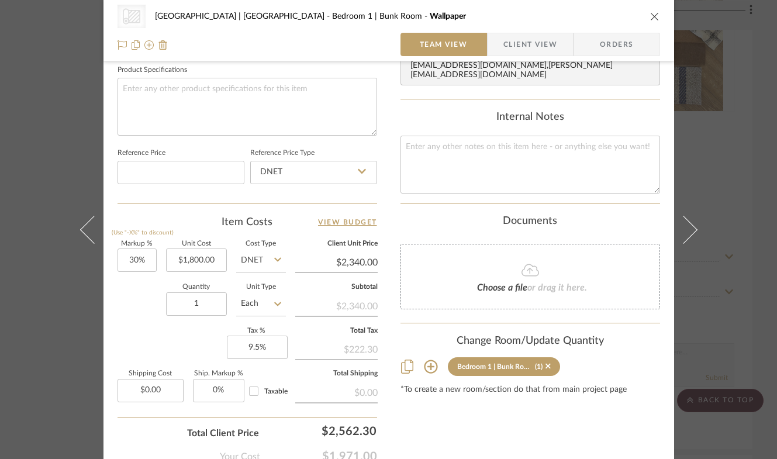
scroll to position [557, 0]
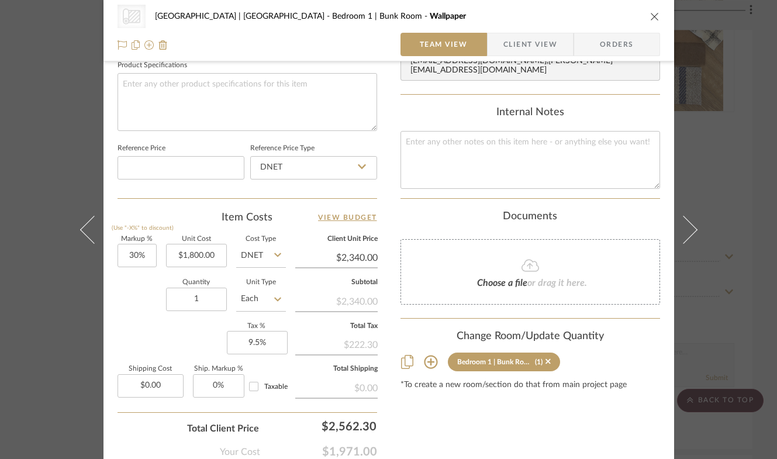
type input "Wallpaper Installation"
click at [650, 16] on icon "close" at bounding box center [654, 16] width 9 height 9
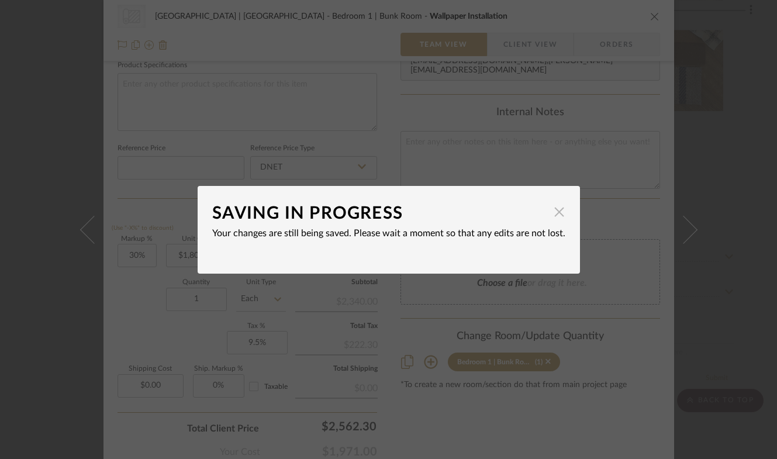
click at [556, 215] on span "button" at bounding box center [559, 211] width 23 height 23
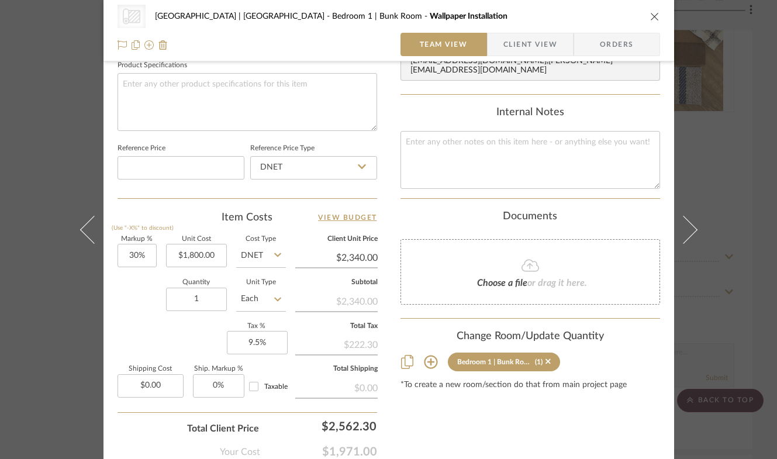
click at [650, 16] on icon "close" at bounding box center [654, 16] width 9 height 9
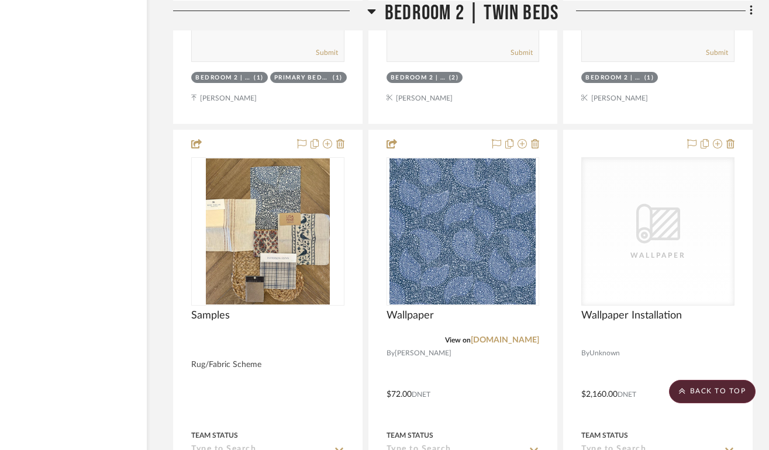
scroll to position [21457, 73]
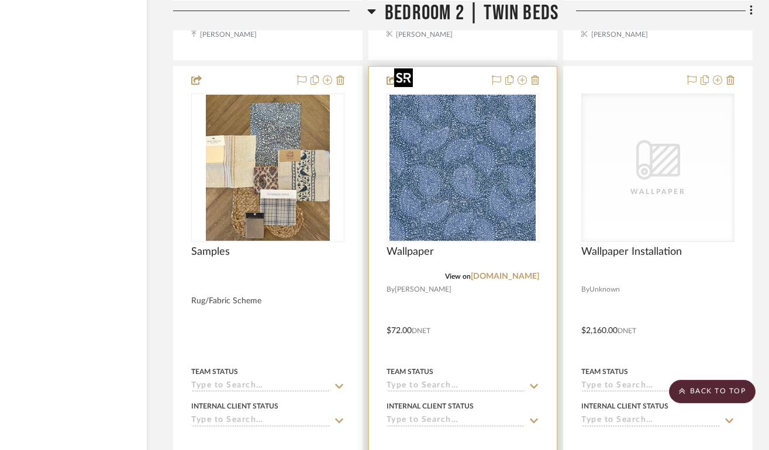
click at [455, 187] on img "0" at bounding box center [462, 168] width 146 height 146
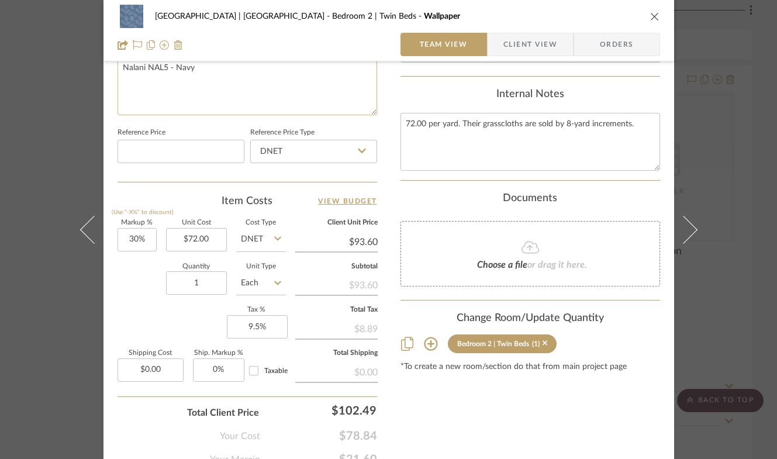
scroll to position [586, 0]
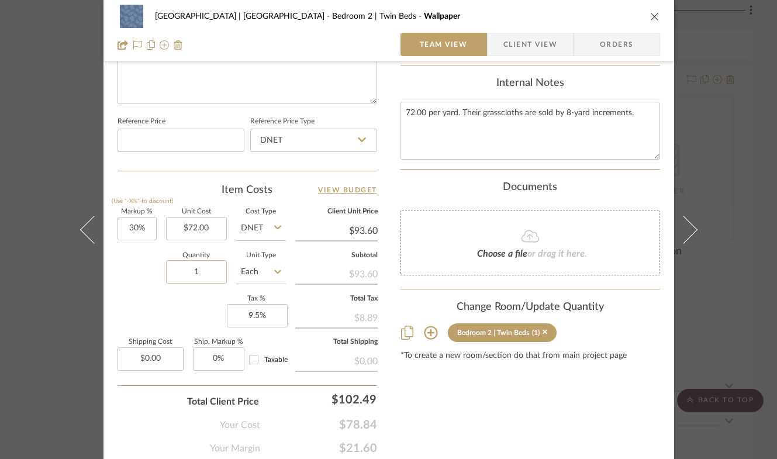
click at [199, 260] on input "1" at bounding box center [196, 271] width 61 height 23
type input "72"
click at [139, 292] on div "Markup % (Use "-X%" to discount) 30% Unit Cost $72.00 Cost Type DNET Client Uni…" at bounding box center [247, 294] width 260 height 171
click at [653, 13] on icon "close" at bounding box center [654, 16] width 9 height 9
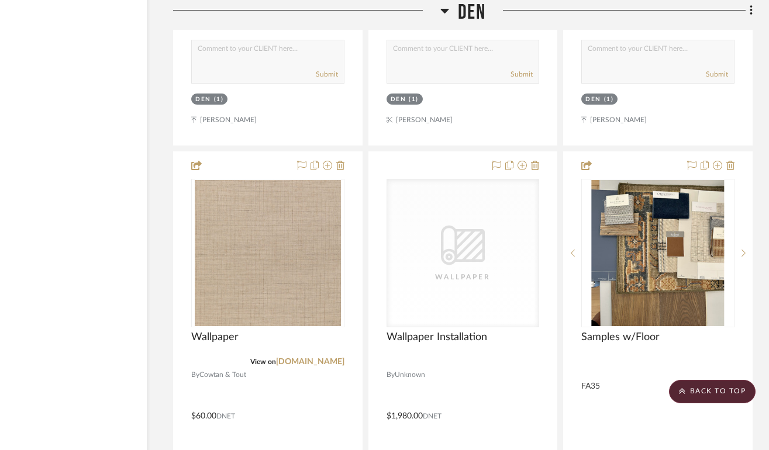
scroll to position [12020, 73]
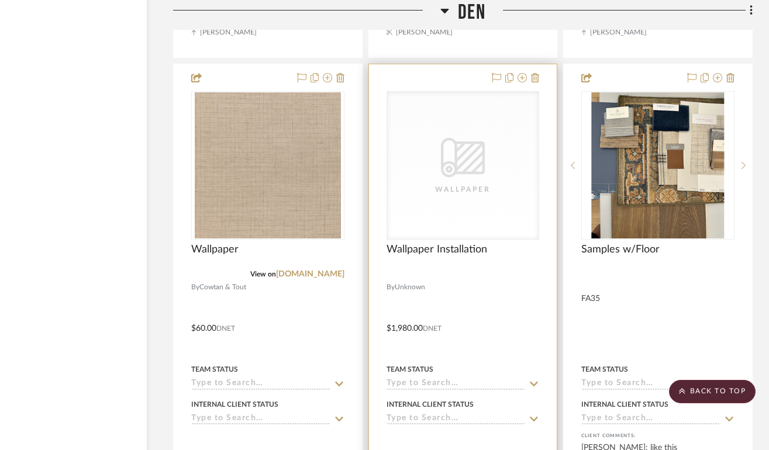
click at [463, 184] on div "Wallpaper" at bounding box center [462, 190] width 117 height 12
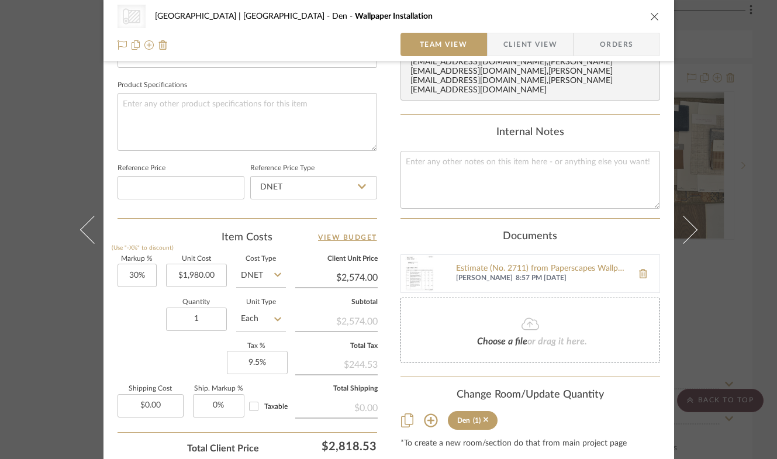
scroll to position [608, 0]
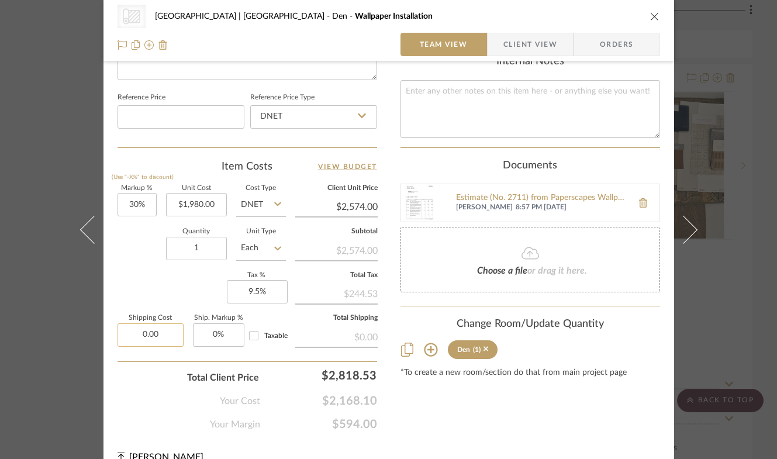
click at [154, 326] on input "0.00" at bounding box center [150, 334] width 66 height 23
type input "$100.00"
click at [124, 403] on div "Your Cost $2,168.10" at bounding box center [247, 396] width 260 height 23
click at [650, 16] on icon "close" at bounding box center [654, 16] width 9 height 9
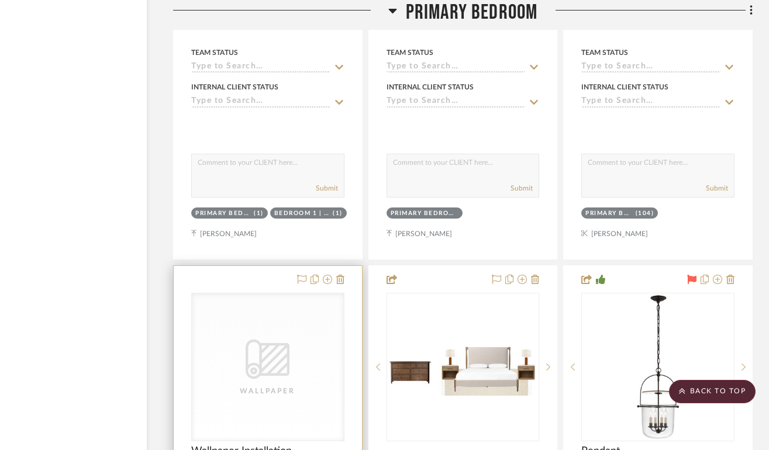
click at [268, 337] on icon "CategoryIconWallcovering Created with Sketch." at bounding box center [268, 359] width 44 height 44
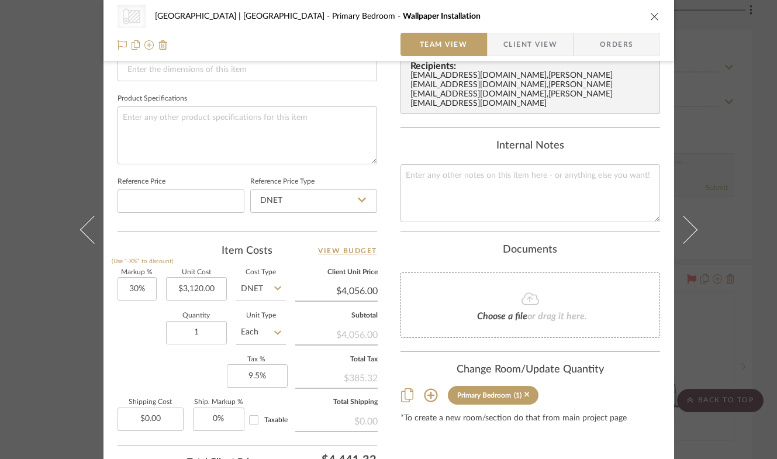
scroll to position [625, 0]
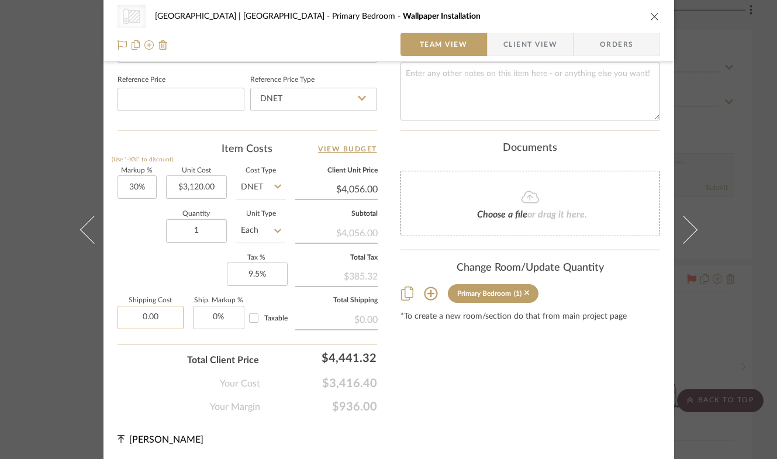
click at [161, 313] on input "0.00" at bounding box center [150, 317] width 66 height 23
type input "$100.00"
click at [150, 371] on div "Your Cost $3,416.40" at bounding box center [247, 378] width 260 height 23
click at [652, 12] on icon "close" at bounding box center [654, 16] width 9 height 9
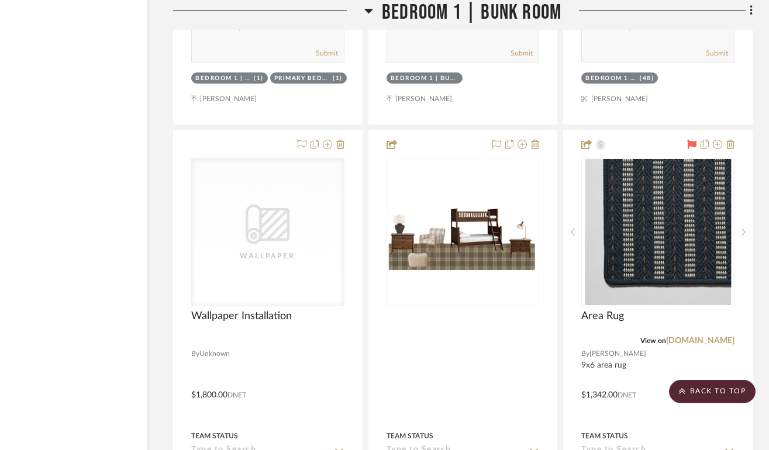
scroll to position [18678, 73]
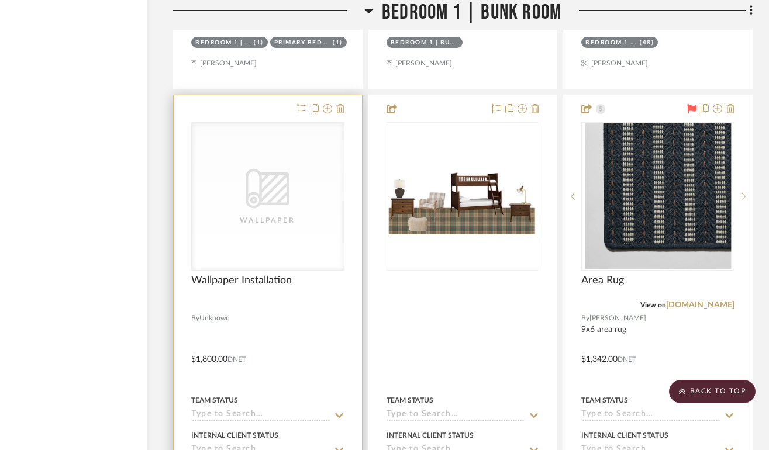
click at [313, 166] on div "CategoryIconWallcovering Created with Sketch. Wallpaper" at bounding box center [268, 196] width 152 height 147
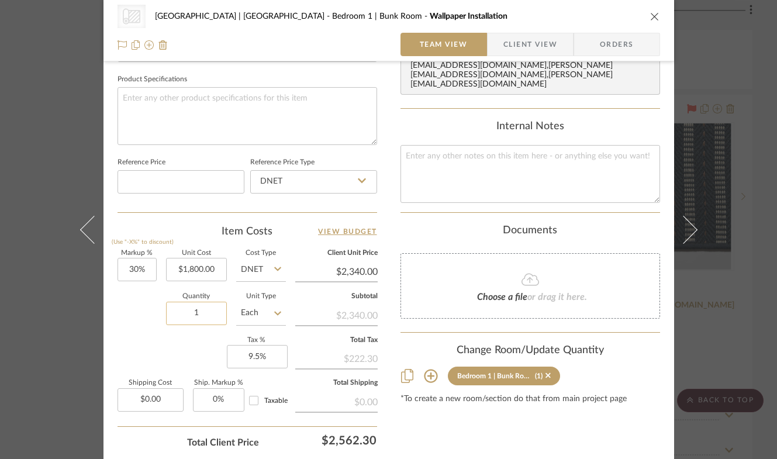
scroll to position [544, 0]
click at [157, 400] on input "0.00" at bounding box center [150, 399] width 66 height 23
type input "$100.00"
click at [137, 433] on div "Total Client Price $2,562.30" at bounding box center [247, 437] width 260 height 23
click at [650, 15] on icon "close" at bounding box center [654, 16] width 9 height 9
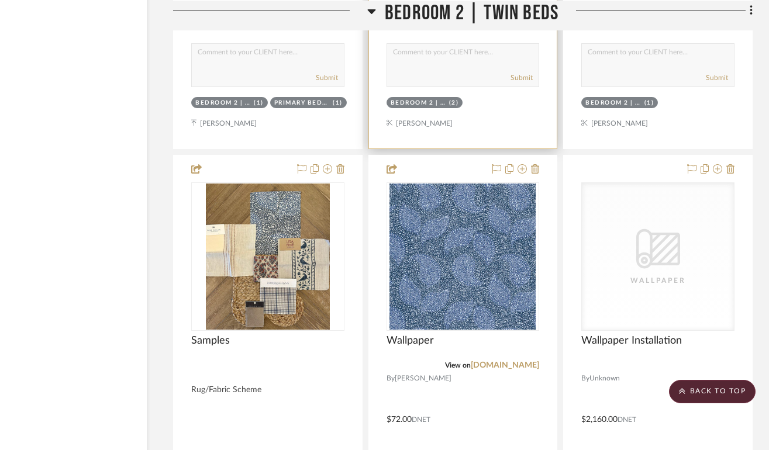
scroll to position [21403, 73]
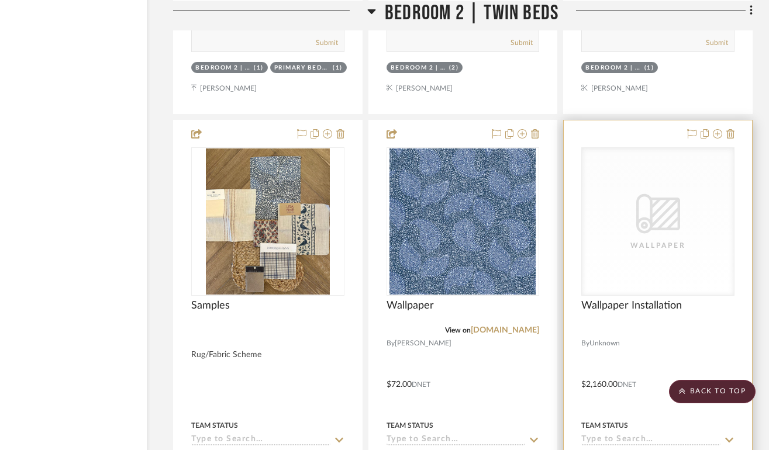
click at [676, 192] on icon "CategoryIconWallcovering Created with Sketch." at bounding box center [658, 214] width 44 height 44
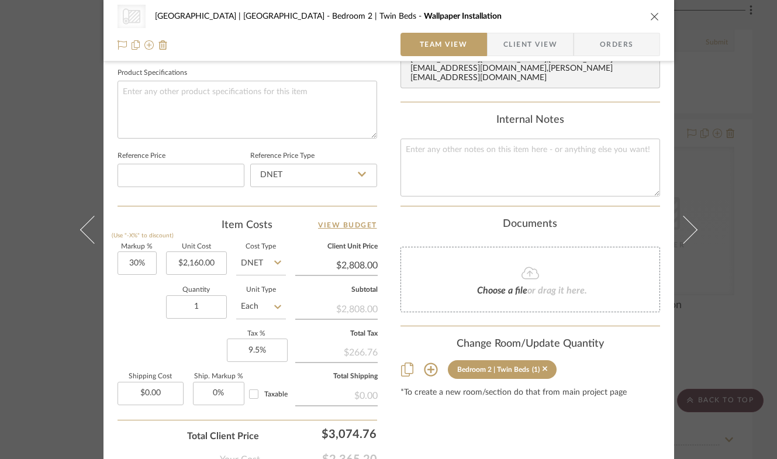
scroll to position [592, 0]
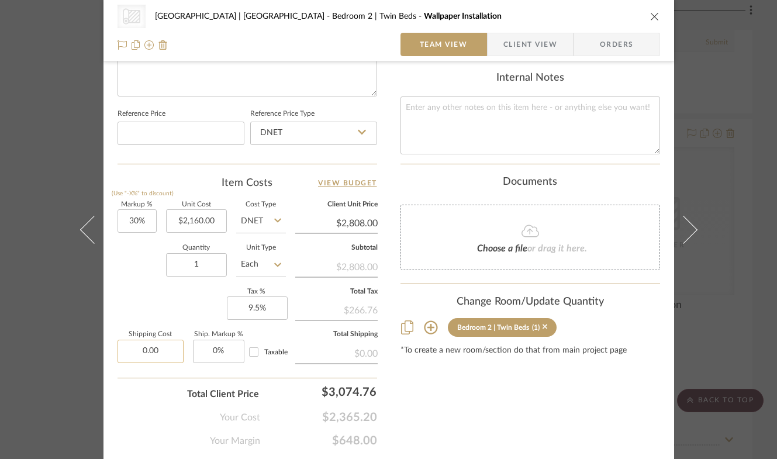
click at [141, 347] on input "0.00" at bounding box center [150, 351] width 66 height 23
type input "$100.00"
click at [150, 413] on div "Your Cost $2,365.20" at bounding box center [247, 412] width 260 height 23
click at [654, 16] on icon "close" at bounding box center [654, 16] width 9 height 9
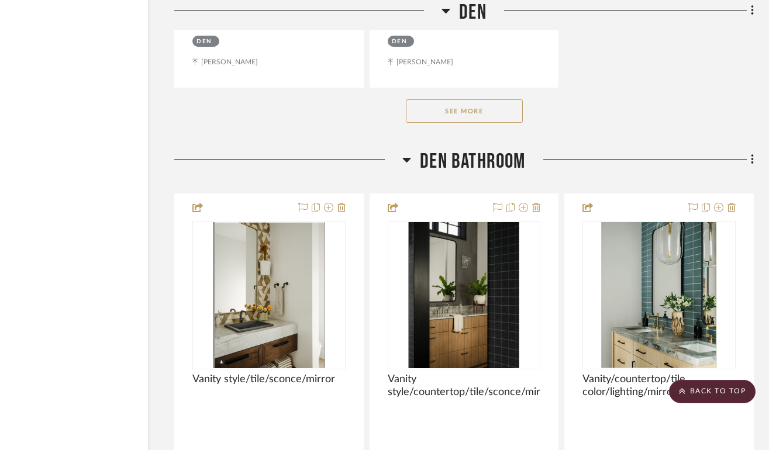
scroll to position [13028, 72]
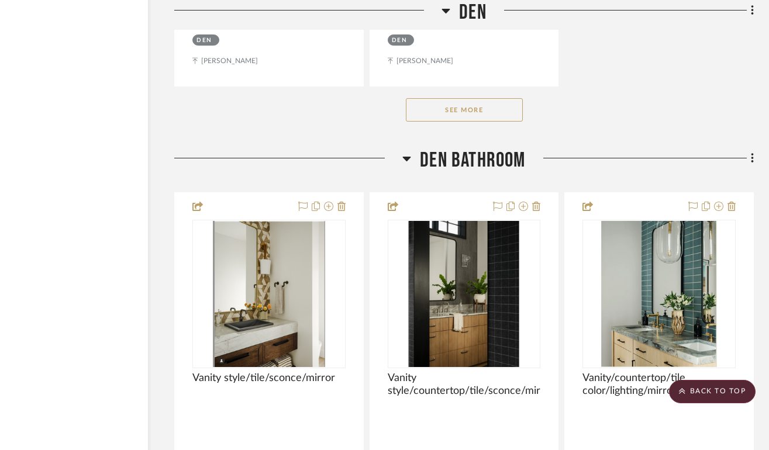
click at [751, 152] on icon at bounding box center [753, 158] width 4 height 13
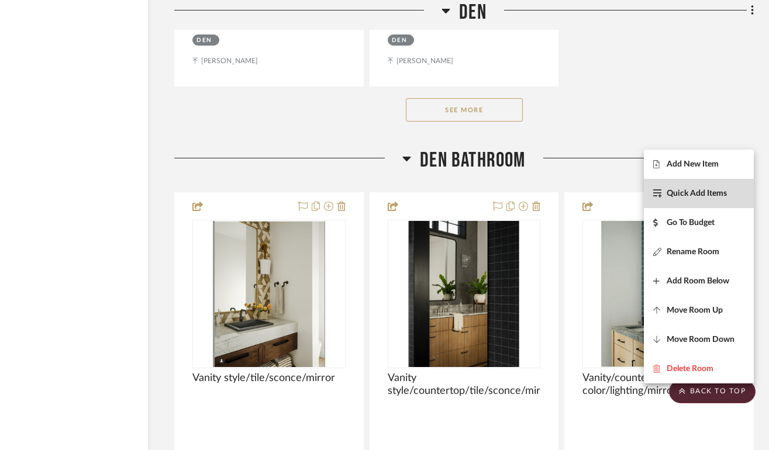
click at [707, 195] on span "Quick Add Items" at bounding box center [696, 193] width 60 height 10
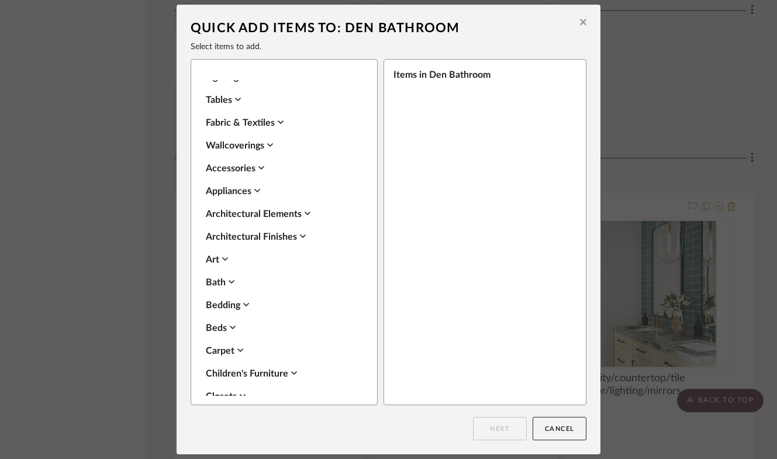
scroll to position [29, 0]
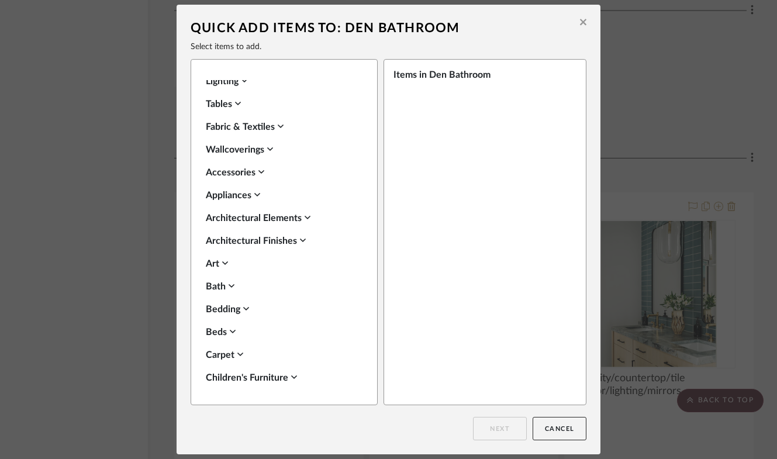
click at [249, 148] on div "Wallcoverings" at bounding box center [281, 150] width 151 height 14
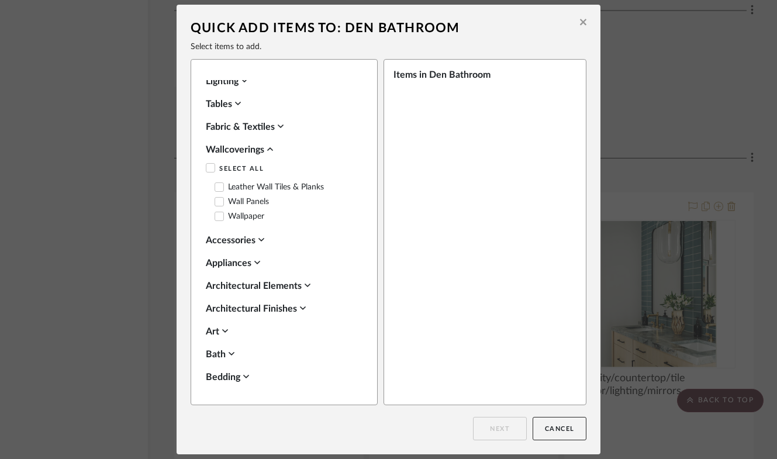
click at [239, 216] on label "Wallpaper" at bounding box center [240, 217] width 50 height 10
click at [504, 426] on button "Next" at bounding box center [500, 428] width 54 height 23
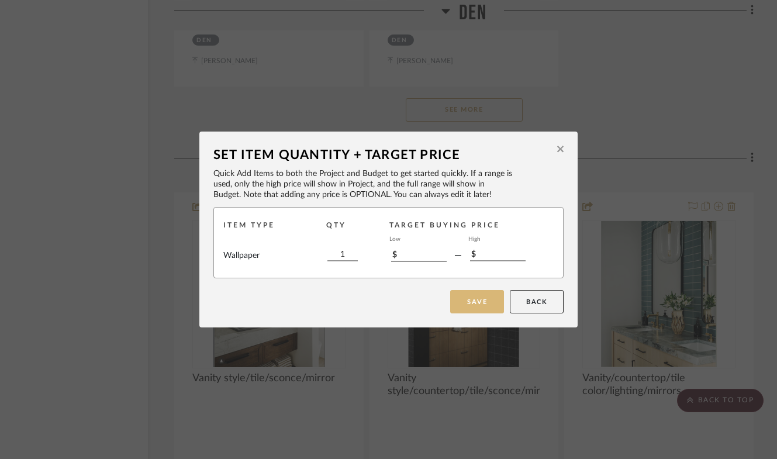
click at [468, 298] on button "Save" at bounding box center [477, 301] width 54 height 23
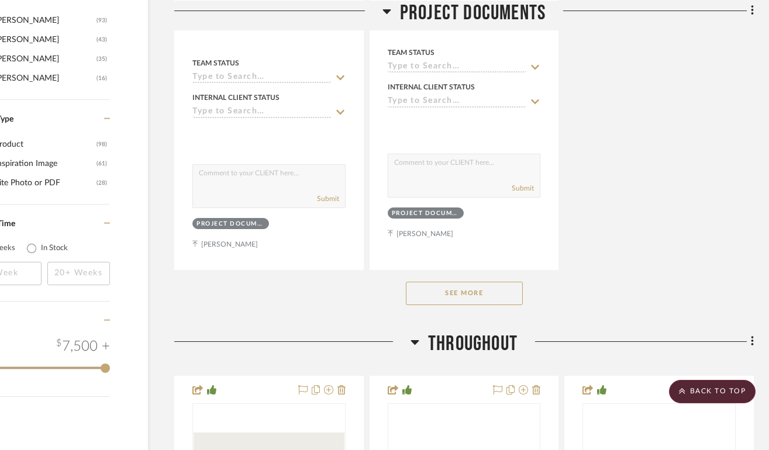
scroll to position [13028, 72]
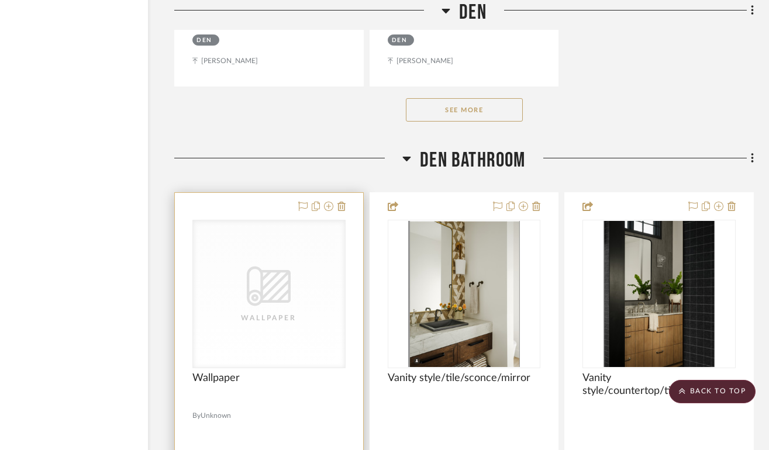
click at [264, 312] on div "Wallpaper" at bounding box center [268, 318] width 117 height 12
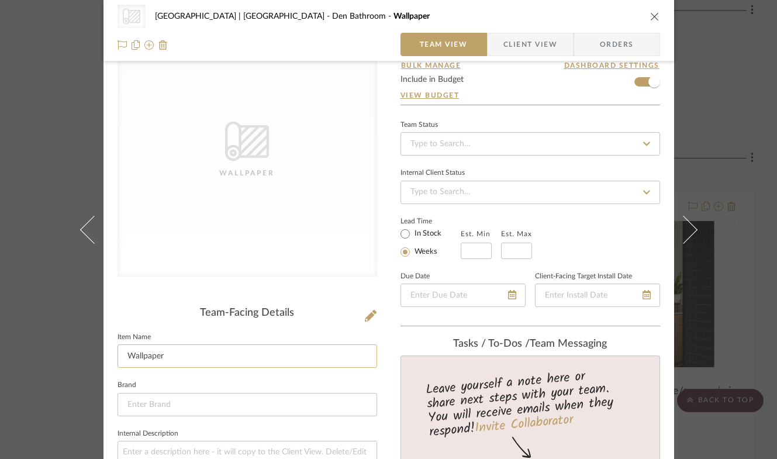
scroll to position [78, 0]
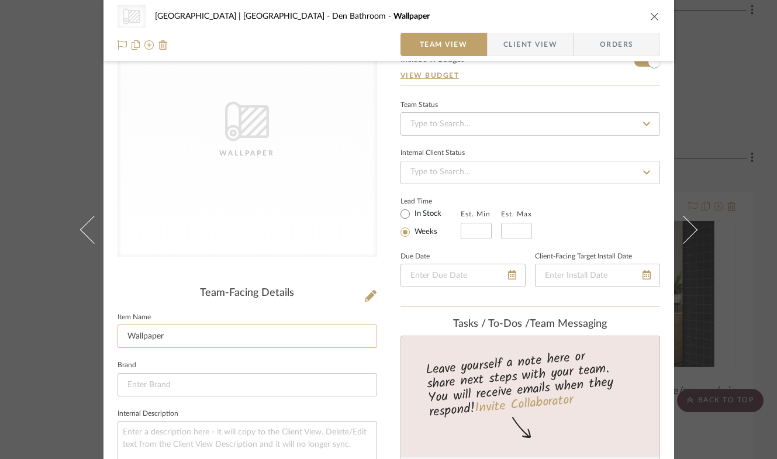
click at [255, 340] on input "Wallpaper" at bounding box center [247, 335] width 260 height 23
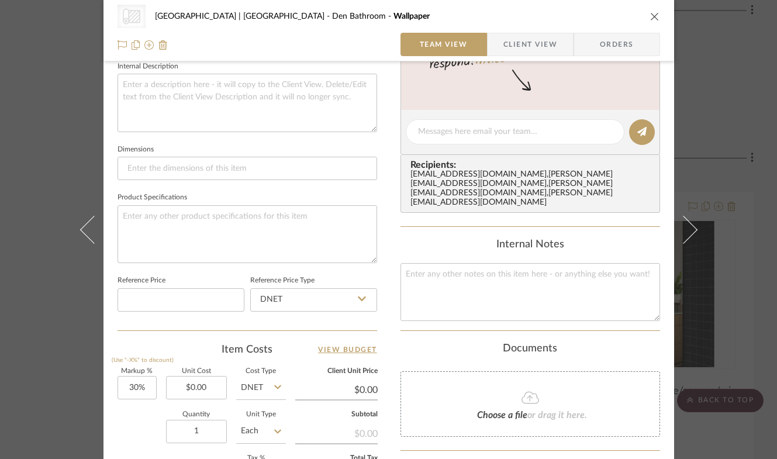
scroll to position [426, 0]
type input "Wallpaper Removal"
click at [199, 382] on input "0.00" at bounding box center [196, 386] width 61 height 23
type input "$560.00"
click at [133, 420] on div "Quantity 1 Unit Type Each" at bounding box center [201, 432] width 168 height 42
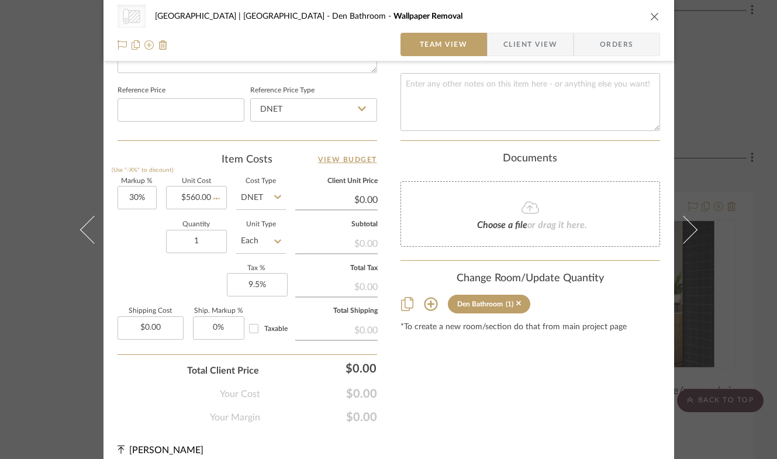
scroll to position [625, 0]
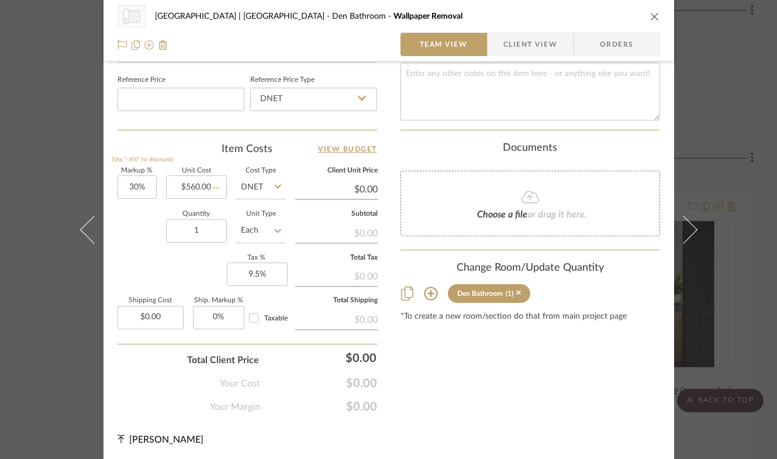
type input "$728.00"
click at [650, 12] on icon "close" at bounding box center [654, 16] width 9 height 9
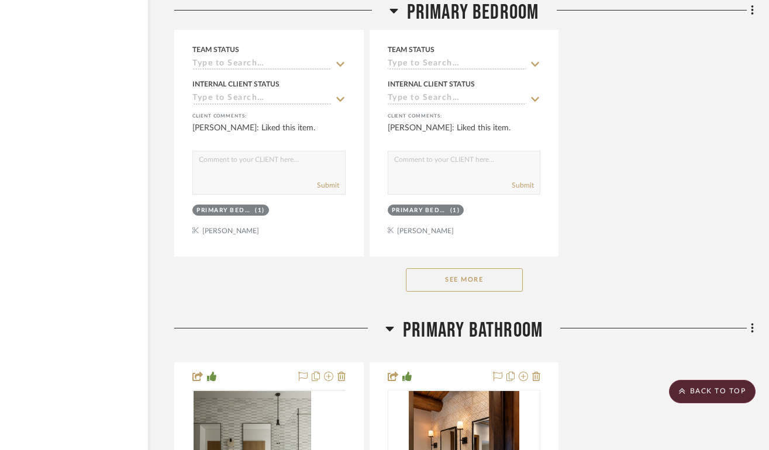
scroll to position [17935, 72]
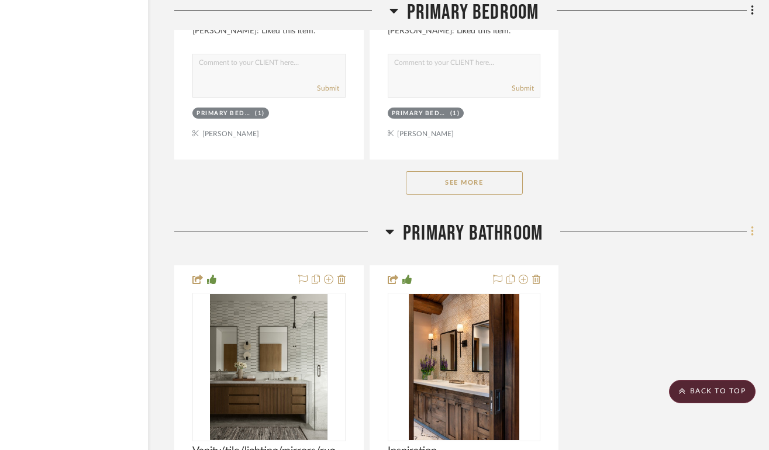
click at [749, 223] on fa-icon at bounding box center [750, 232] width 8 height 19
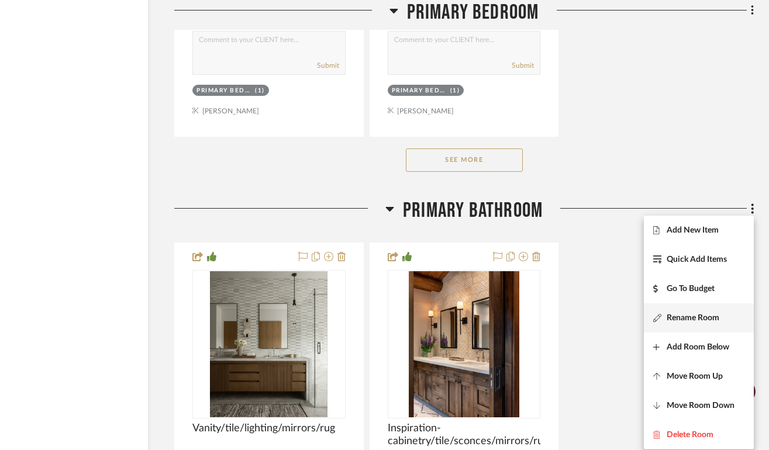
scroll to position [17965, 72]
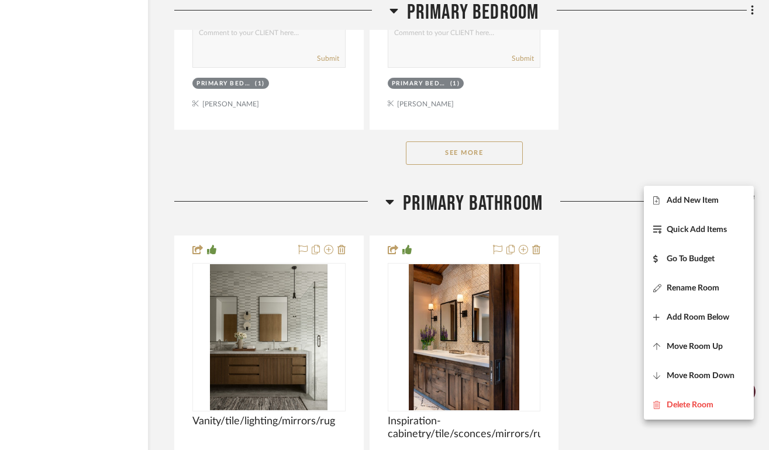
click at [733, 114] on div at bounding box center [384, 225] width 769 height 450
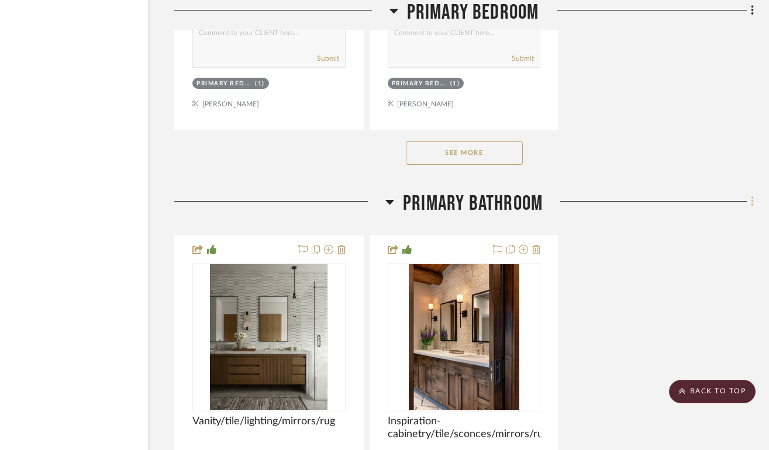
click at [752, 195] on icon at bounding box center [753, 201] width 4 height 13
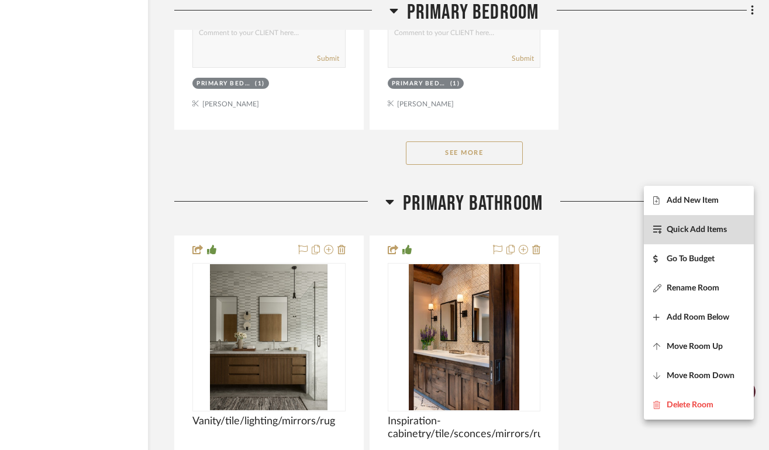
click at [698, 230] on span "Quick Add Items" at bounding box center [696, 229] width 60 height 10
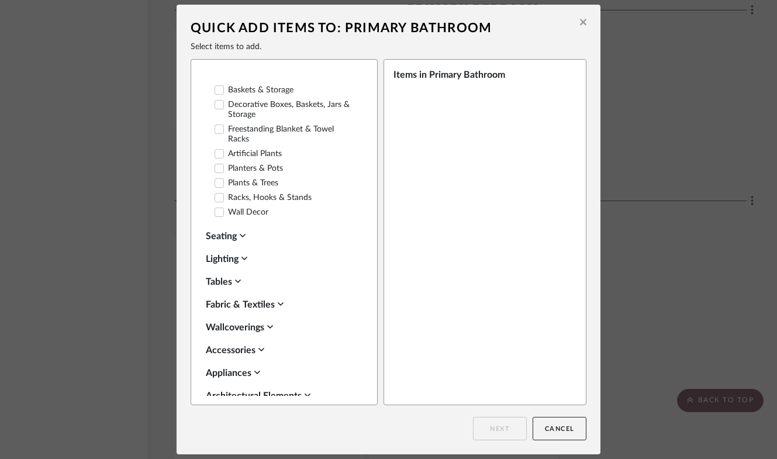
scroll to position [356, 0]
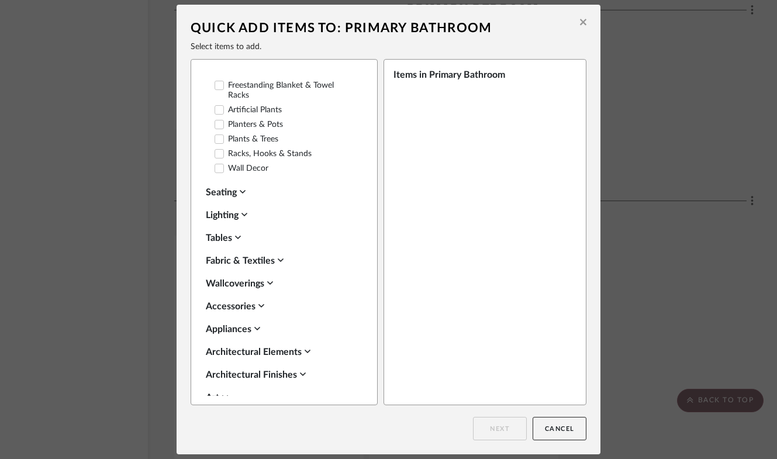
click at [244, 276] on div "Wallcoverings" at bounding box center [281, 283] width 151 height 14
click at [217, 348] on icon at bounding box center [220, 351] width 8 height 6
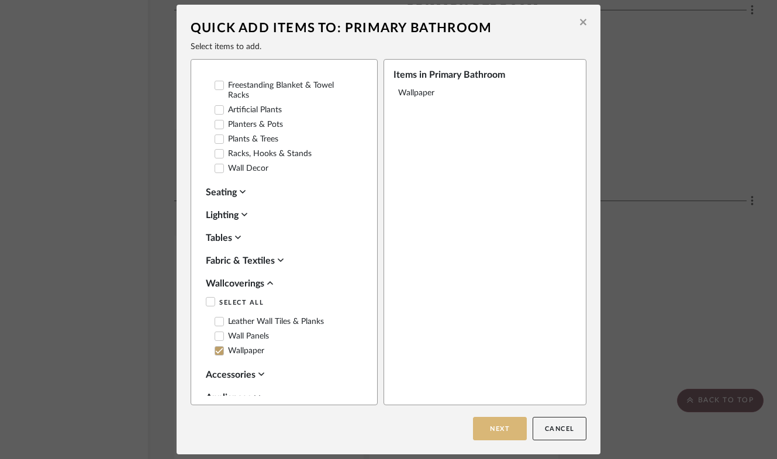
click at [492, 425] on button "Next" at bounding box center [500, 428] width 54 height 23
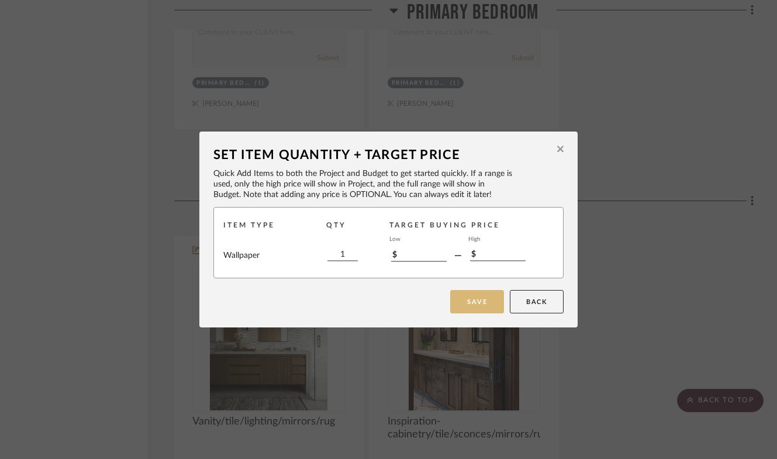
click at [472, 310] on button "Save" at bounding box center [477, 301] width 54 height 23
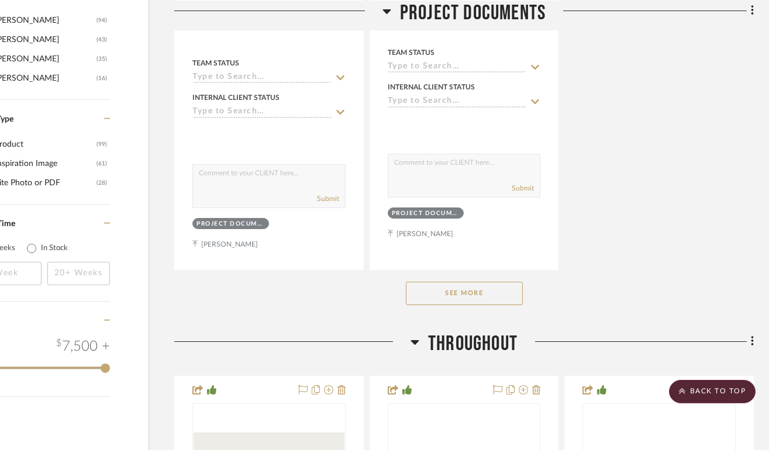
scroll to position [17965, 72]
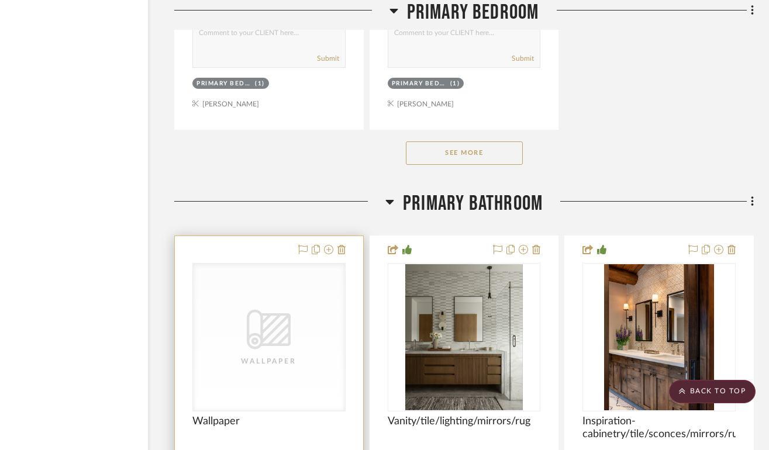
click at [262, 355] on div "Wallpaper" at bounding box center [268, 361] width 117 height 12
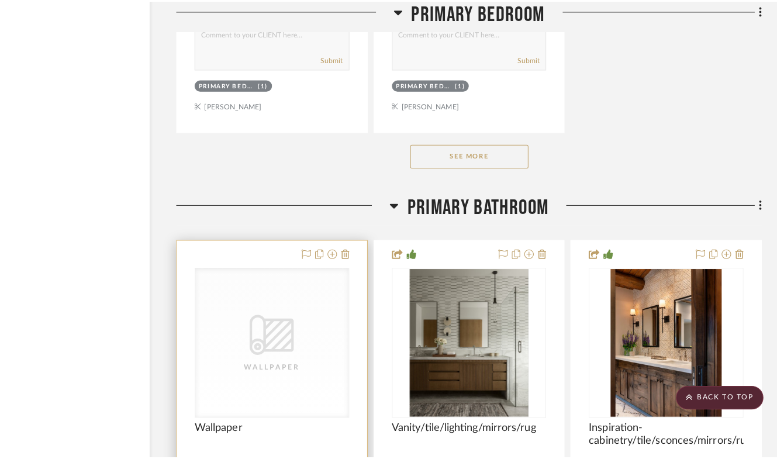
scroll to position [0, 0]
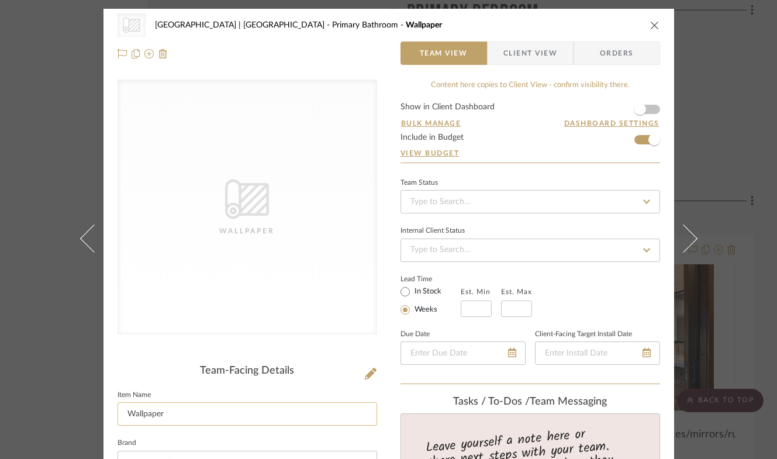
click at [277, 410] on input "Wallpaper" at bounding box center [247, 413] width 260 height 23
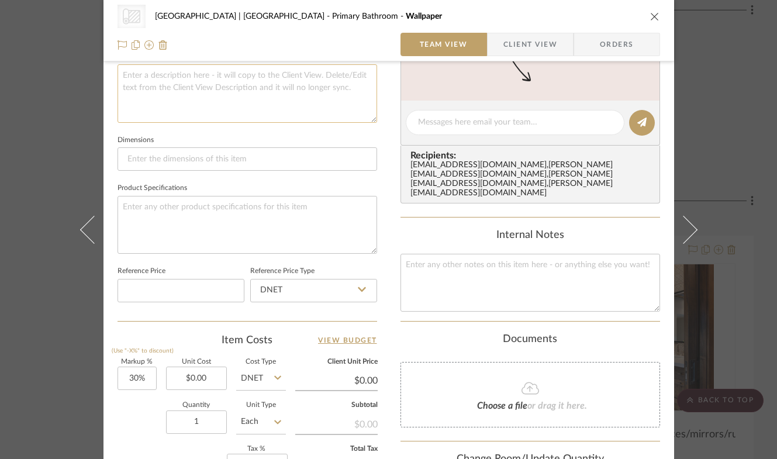
scroll to position [437, 0]
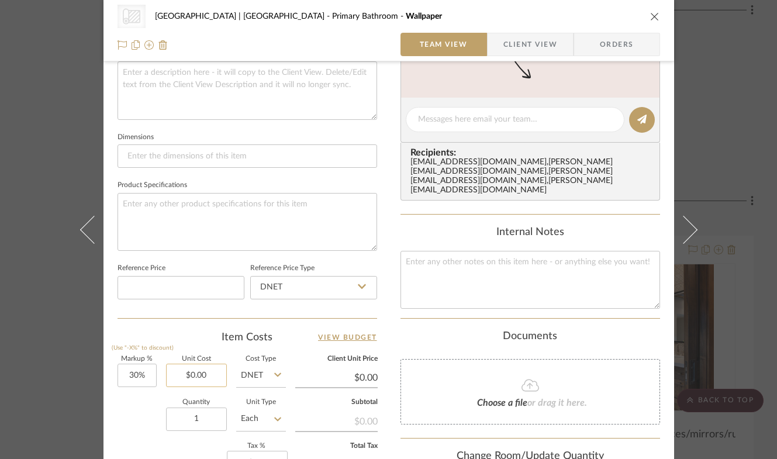
type input "Wallpaper Removal"
type input "0.00"
click at [198, 369] on input "0.00" at bounding box center [196, 375] width 61 height 23
type input "$360.00"
click at [130, 426] on div "Quantity 1 Unit Type Each" at bounding box center [201, 420] width 168 height 42
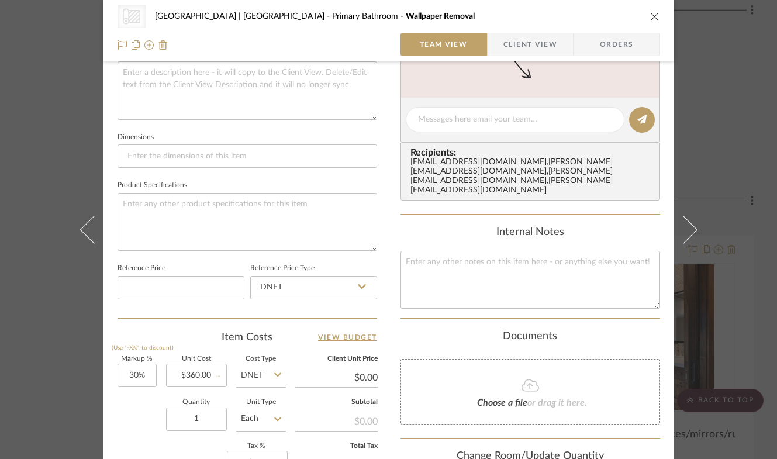
type input "$468.00"
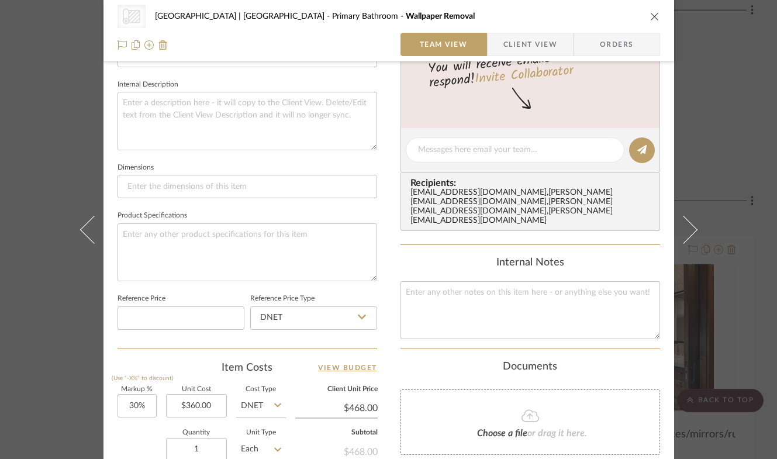
scroll to position [625, 0]
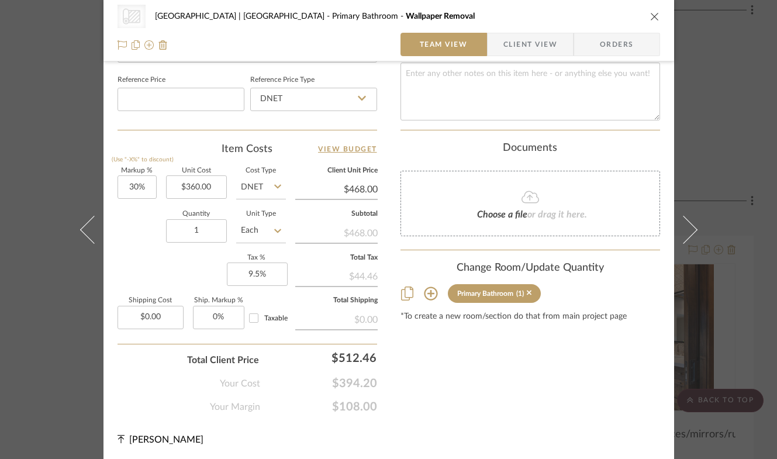
click at [652, 16] on icon "close" at bounding box center [654, 16] width 9 height 9
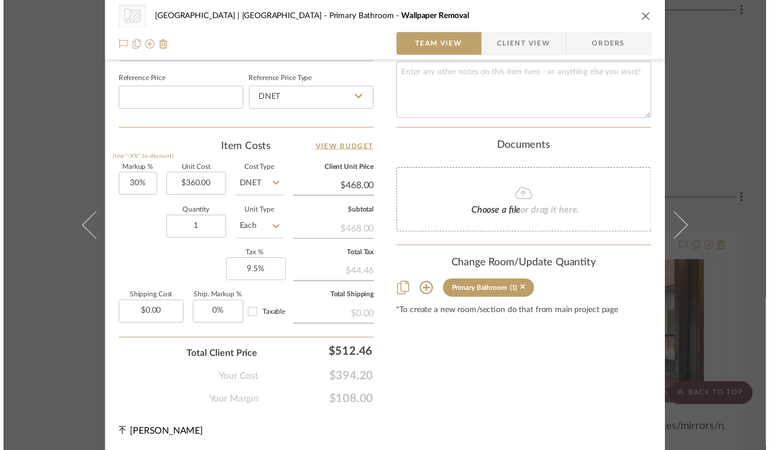
scroll to position [17965, 72]
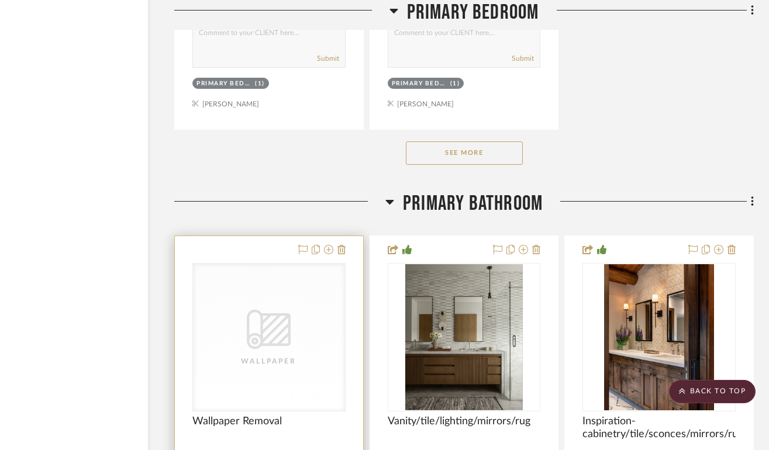
click at [285, 310] on icon "0" at bounding box center [269, 330] width 44 height 40
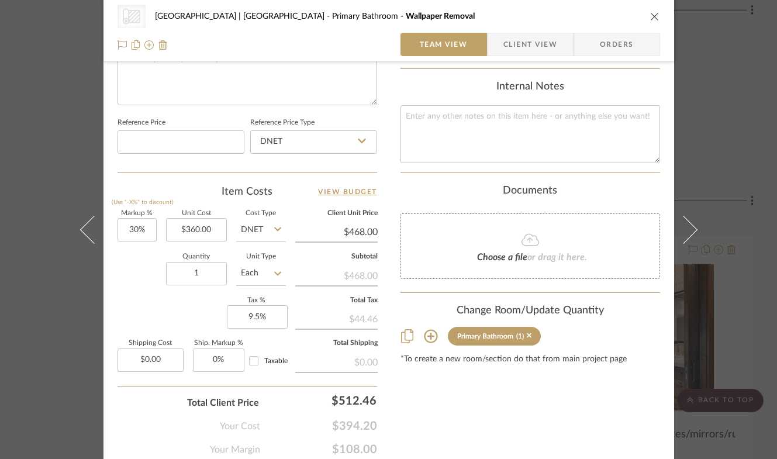
scroll to position [625, 0]
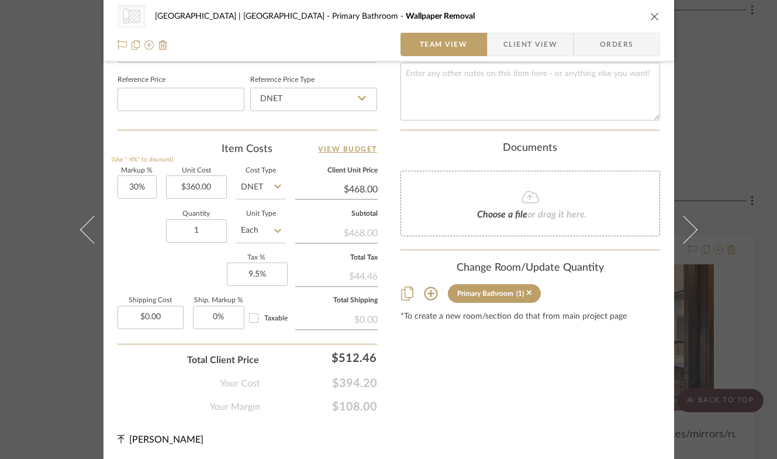
click at [424, 286] on icon at bounding box center [431, 293] width 14 height 14
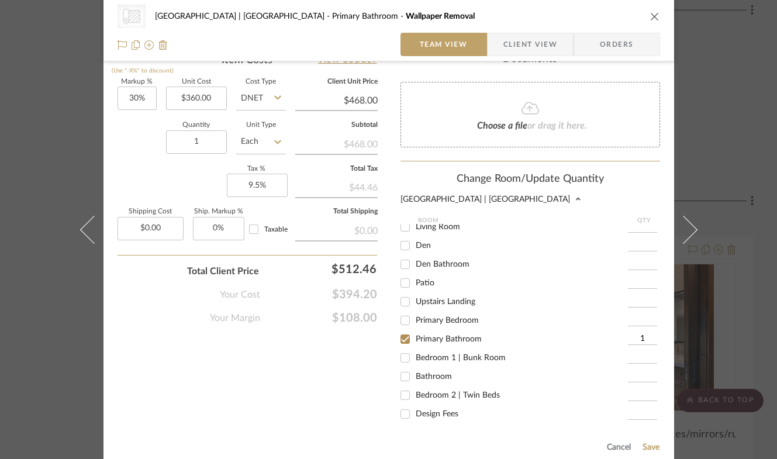
scroll to position [715, 0]
click at [402, 367] on input "Bathroom" at bounding box center [405, 376] width 19 height 19
checkbox input "true"
type input "1"
click at [644, 442] on button "Save" at bounding box center [651, 446] width 18 height 9
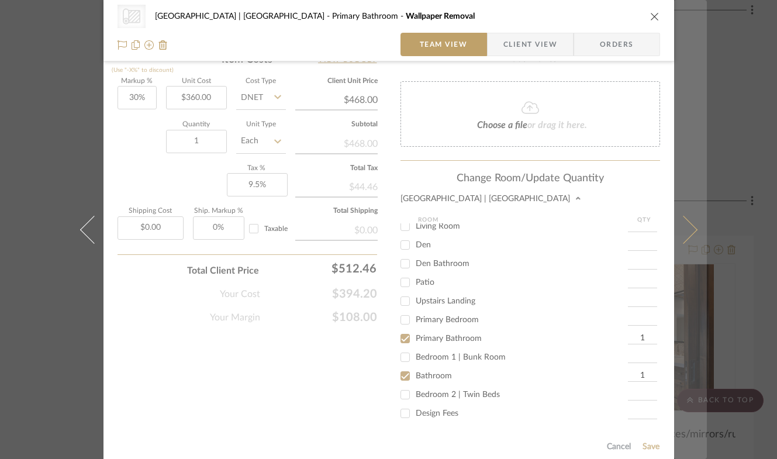
scroll to position [625, 0]
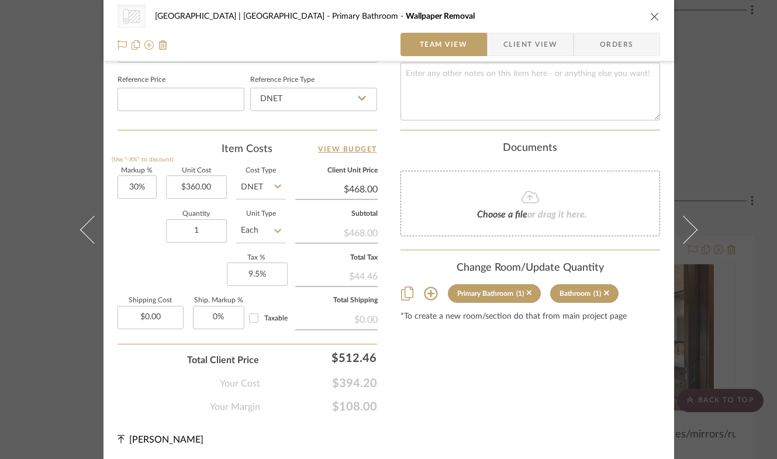
click at [650, 15] on icon "close" at bounding box center [654, 16] width 9 height 9
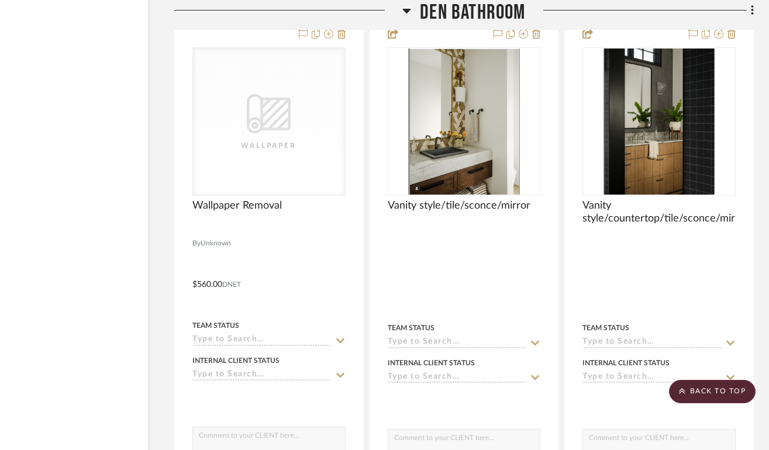
scroll to position [13199, 72]
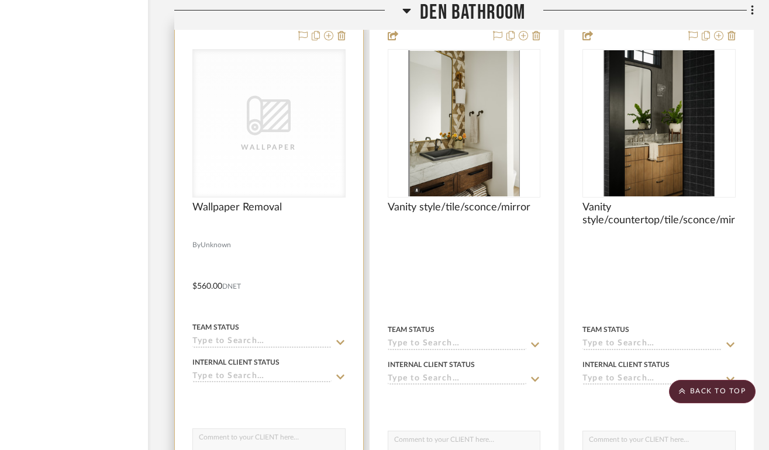
click at [260, 108] on icon "CategoryIconWallcovering Created with Sketch." at bounding box center [269, 116] width 44 height 44
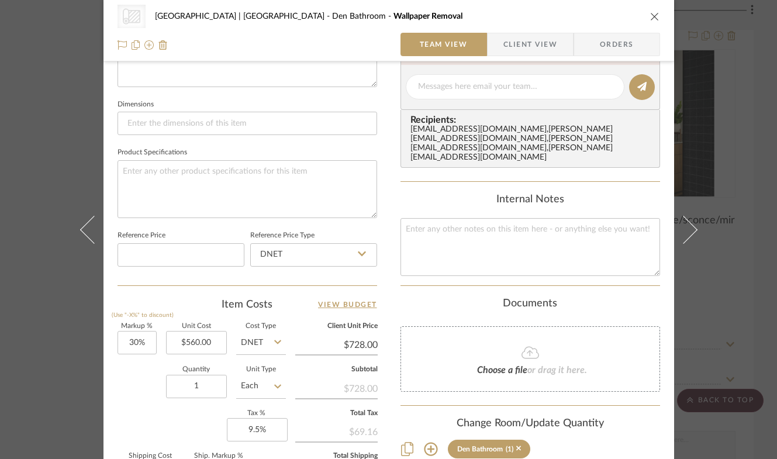
scroll to position [525, 0]
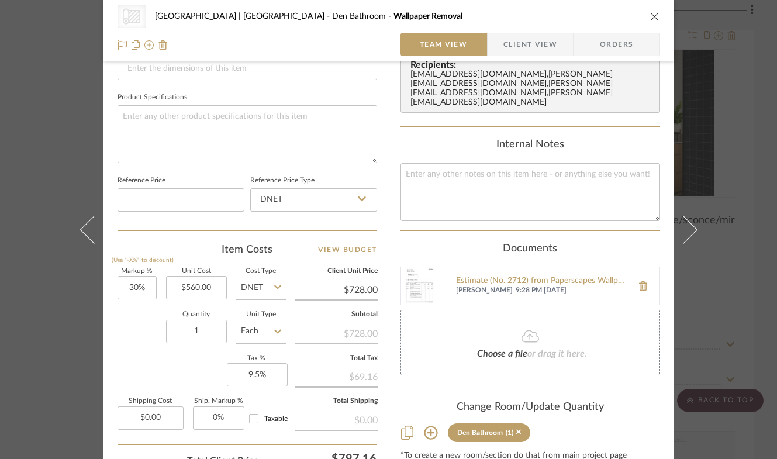
click at [650, 10] on div "CategoryIconWallcovering Created with Sketch. Wallpaper [GEOGRAPHIC_DATA] | [GE…" at bounding box center [388, 16] width 542 height 23
click at [650, 12] on icon "close" at bounding box center [654, 16] width 9 height 9
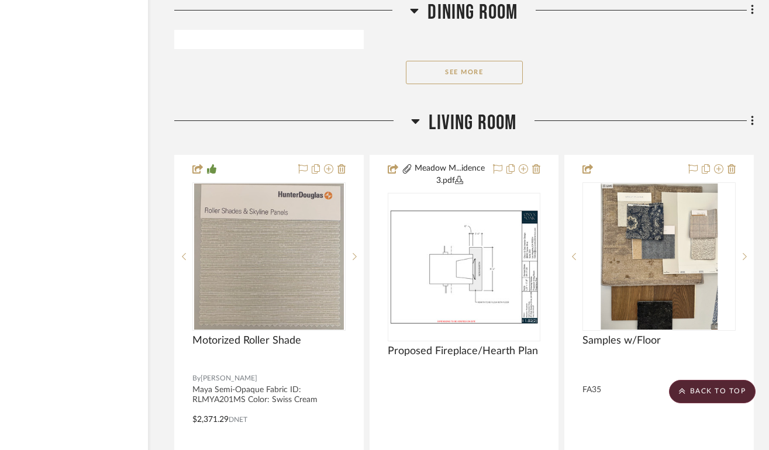
scroll to position [9741, 72]
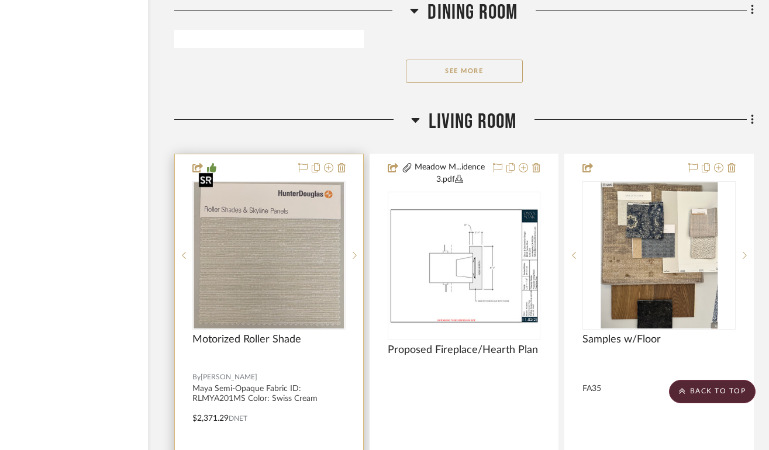
click at [300, 263] on img "0" at bounding box center [269, 255] width 150 height 146
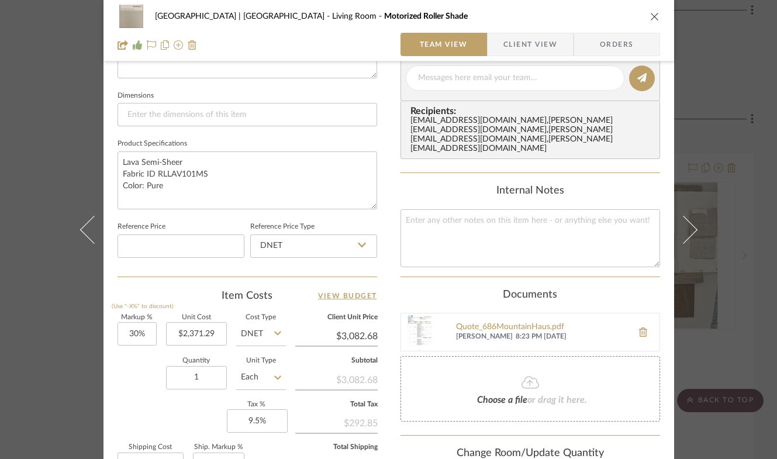
scroll to position [495, 0]
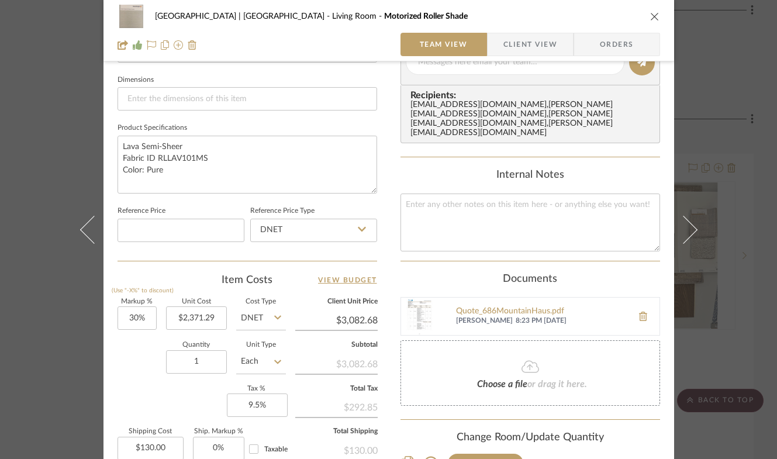
click at [655, 13] on button "close" at bounding box center [654, 16] width 11 height 11
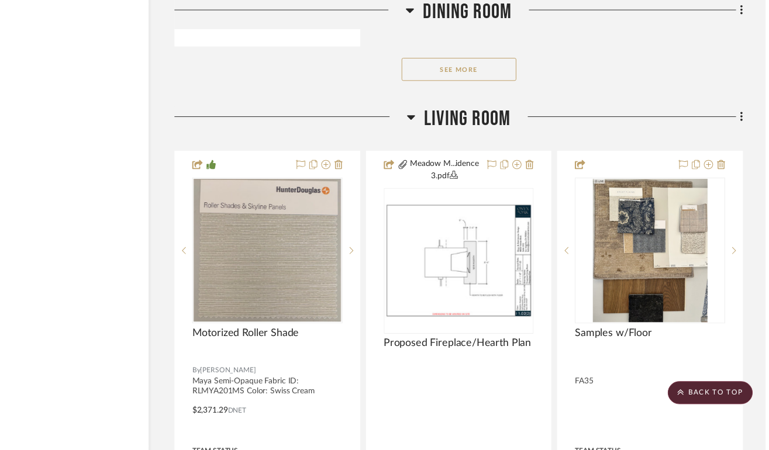
scroll to position [9741, 72]
